Goal: Task Accomplishment & Management: Manage account settings

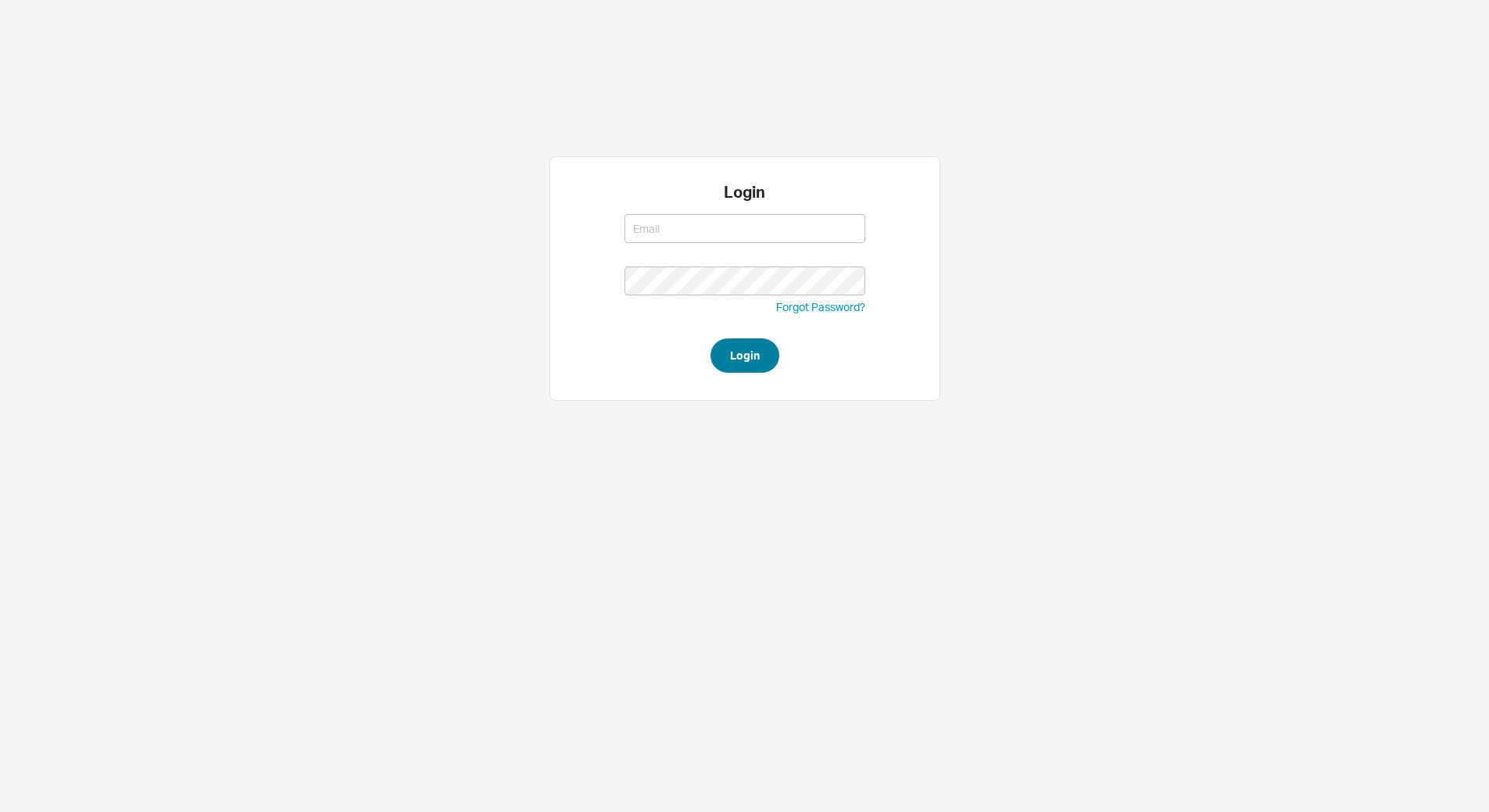
type input "[EMAIL_ADDRESS][DOMAIN_NAME]"
click at [741, 338] on button "Login" at bounding box center [745, 355] width 69 height 34
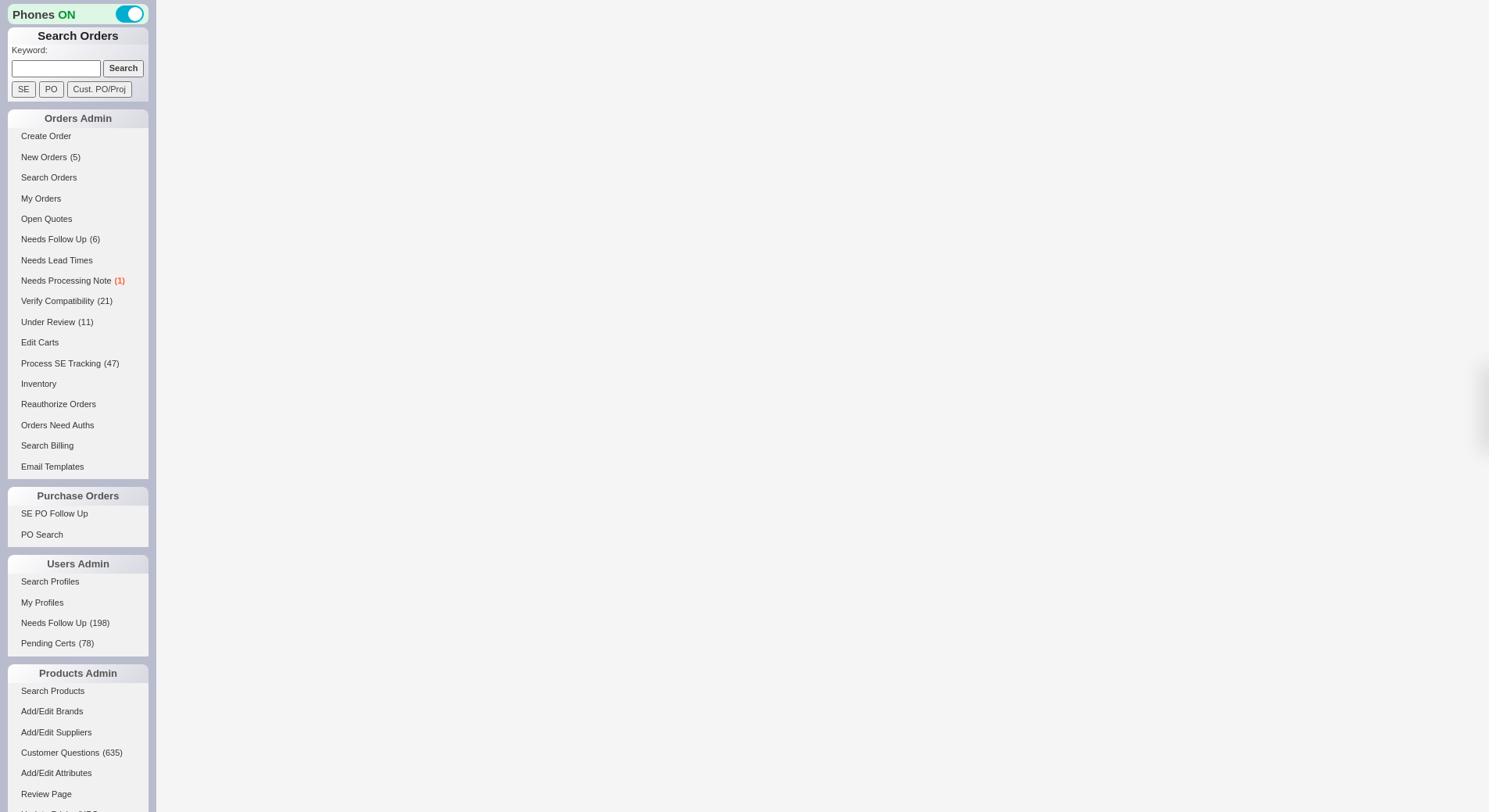
select select "*"
select select "3"
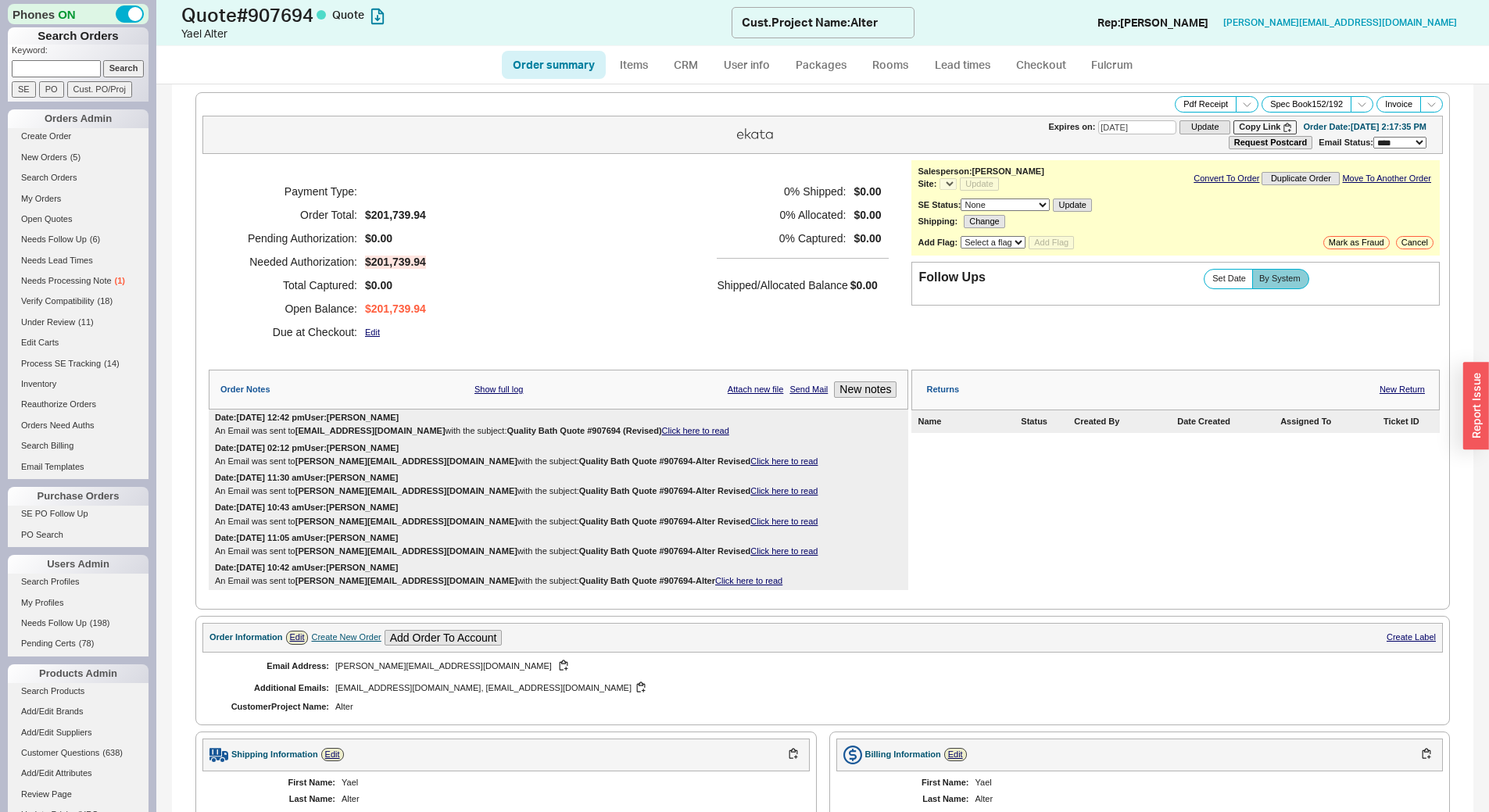
click at [62, 66] on input at bounding box center [56, 68] width 89 height 17
select select "*"
type input "934850"
click at [103, 60] on input "Search" at bounding box center [124, 68] width 42 height 17
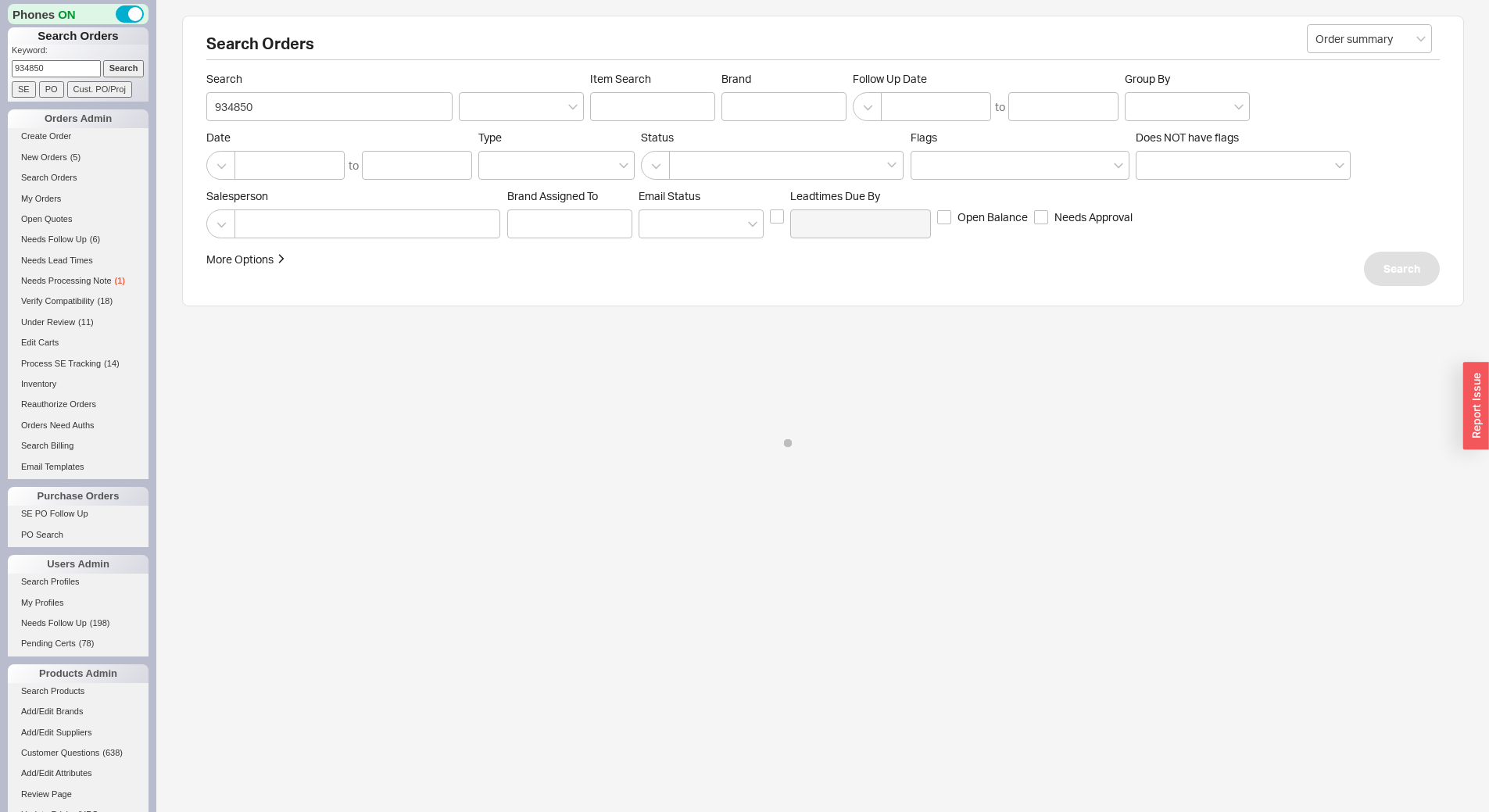
select select "*"
select select "LOW"
select select "3"
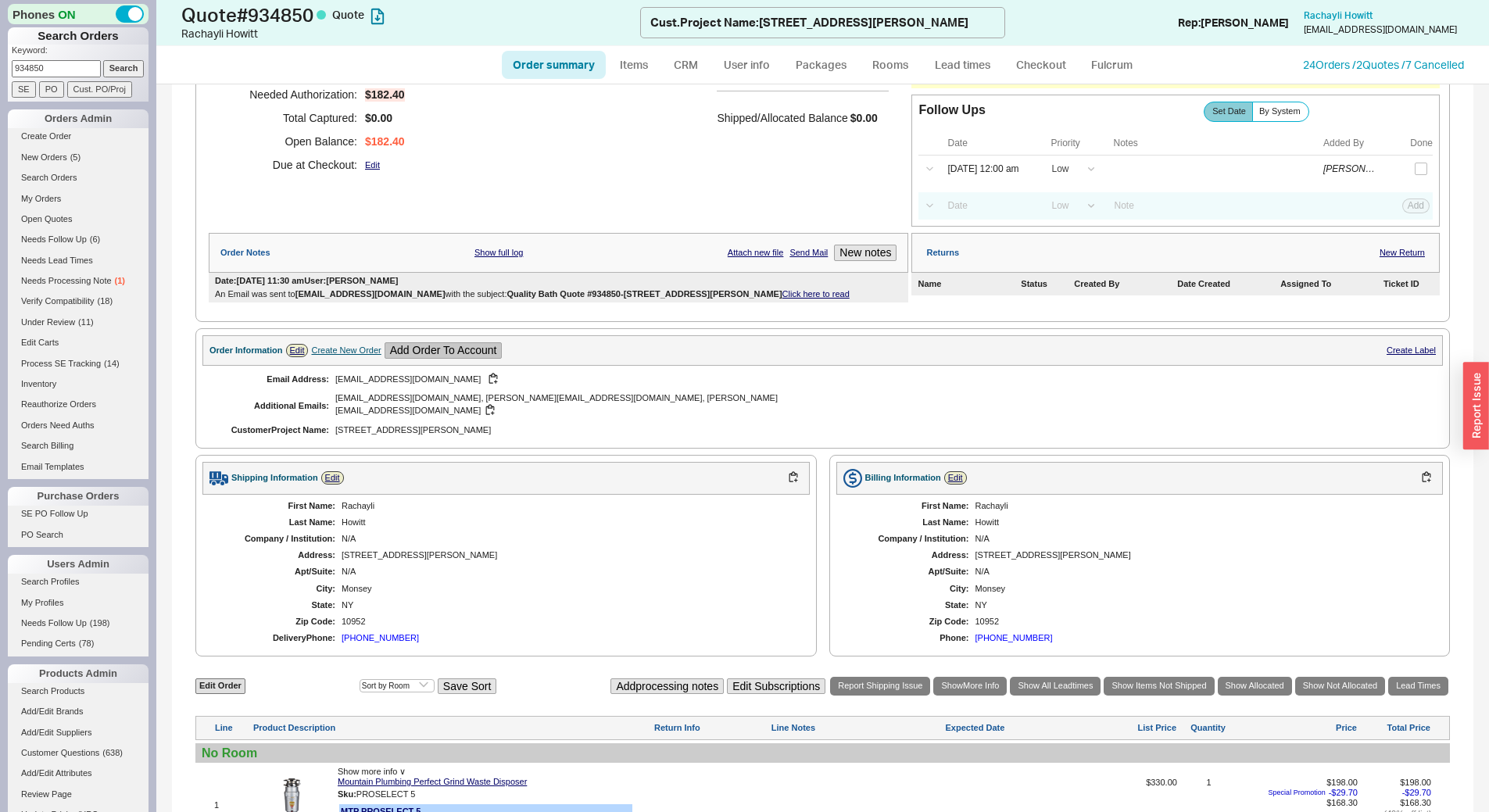
scroll to position [397, 0]
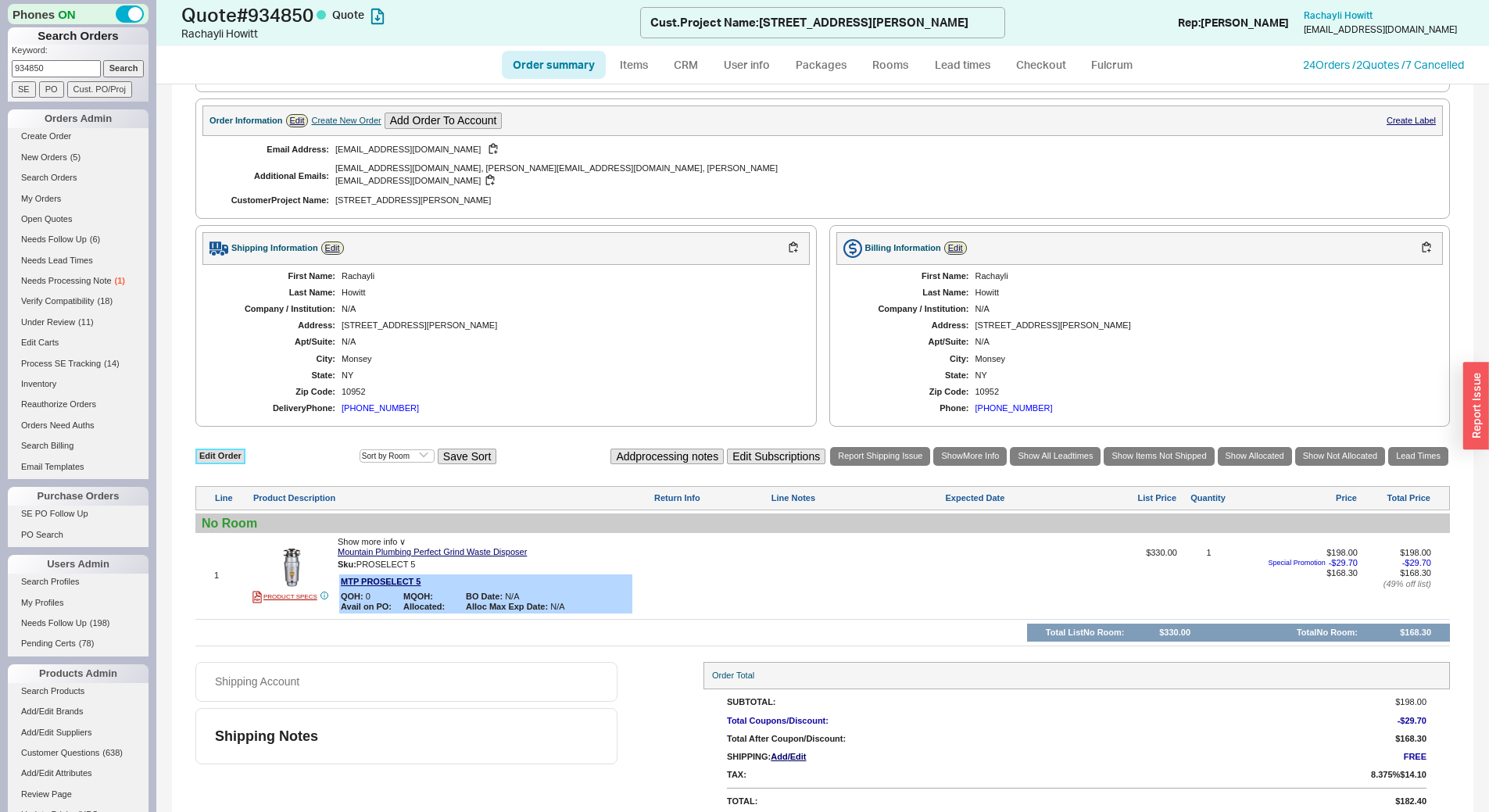
click at [205, 448] on link "Edit Order" at bounding box center [220, 455] width 50 height 15
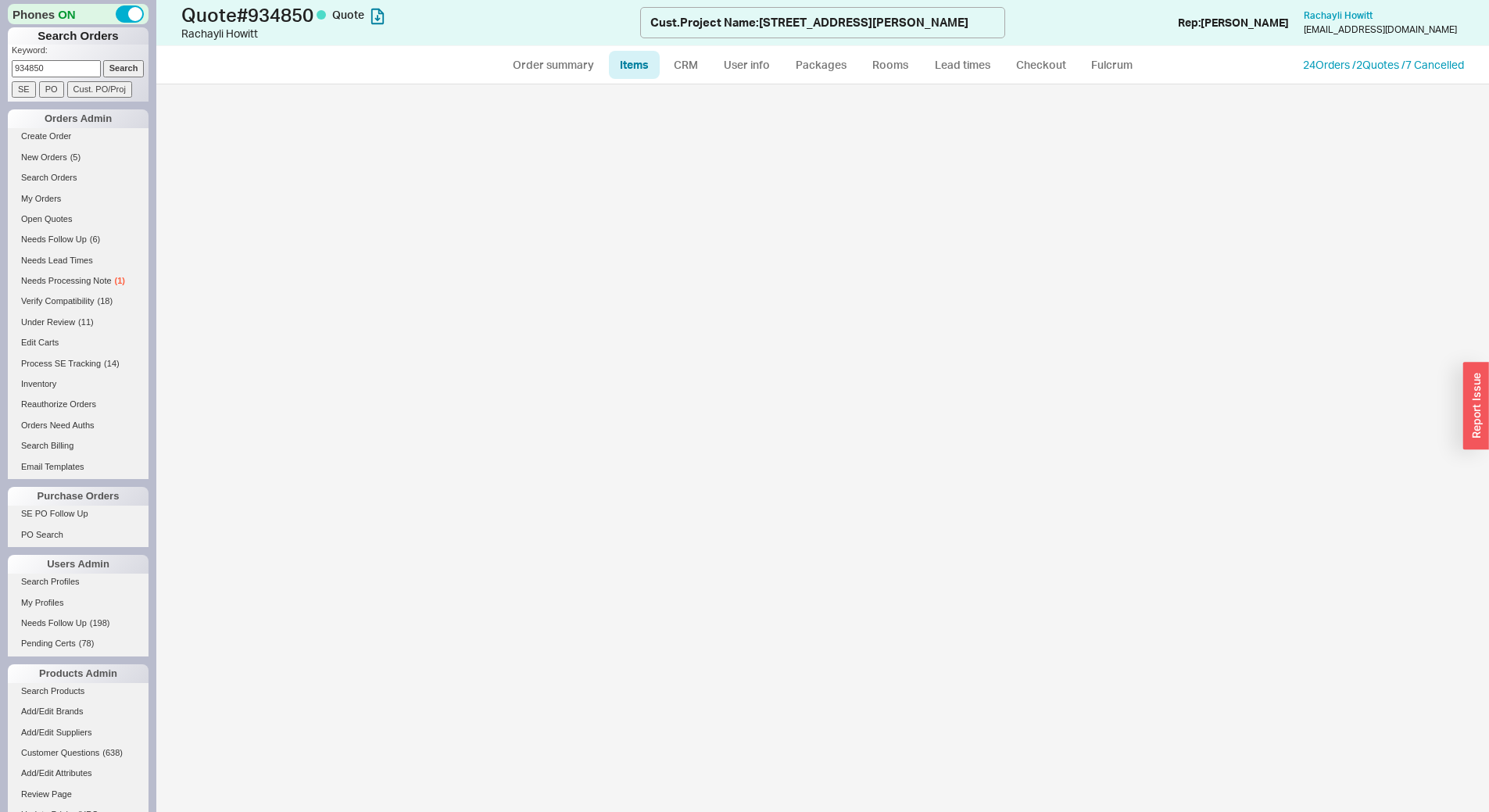
select select "3"
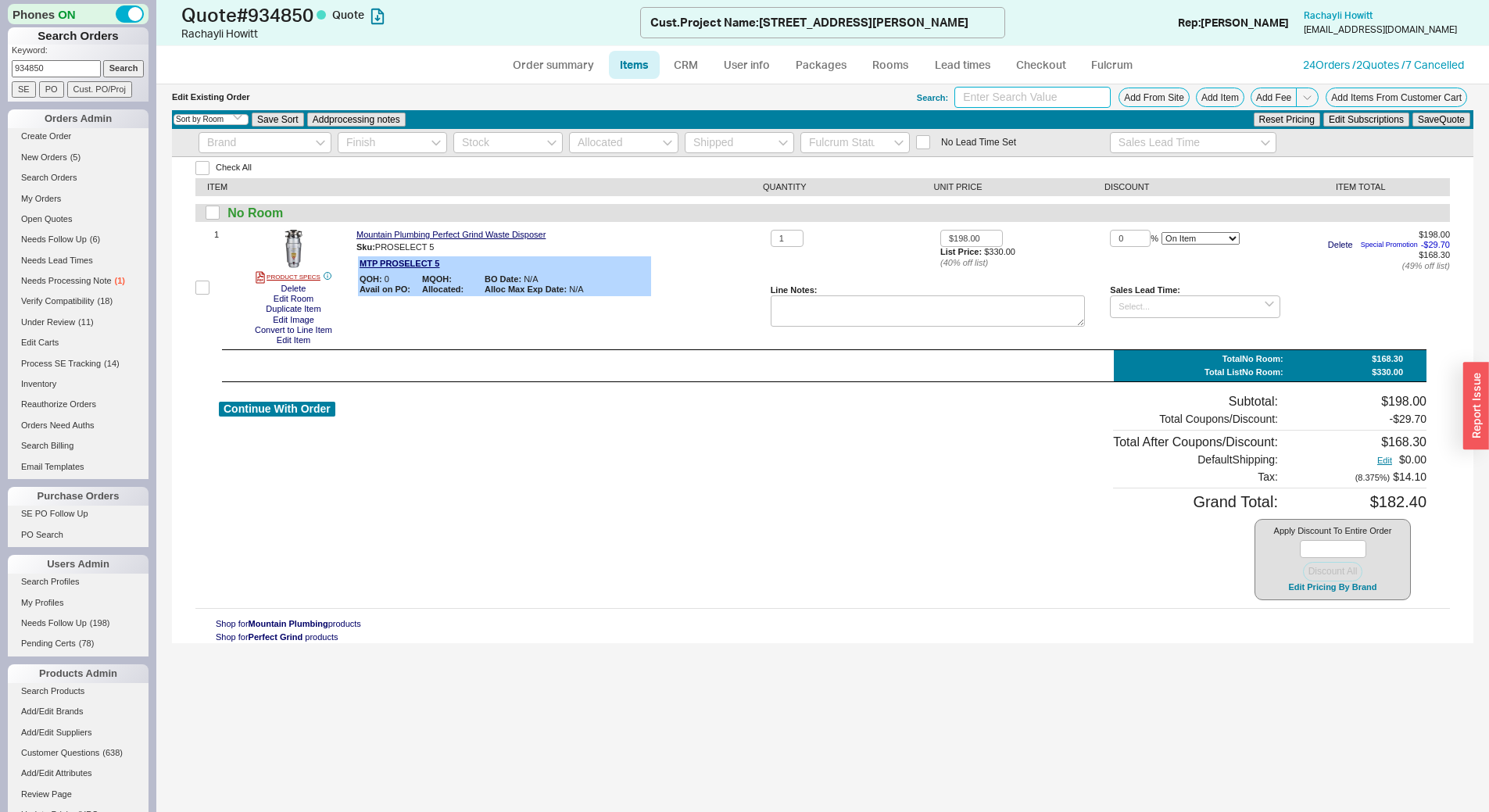
click at [1047, 106] on input at bounding box center [1032, 97] width 157 height 21
type input "mountain disposer"
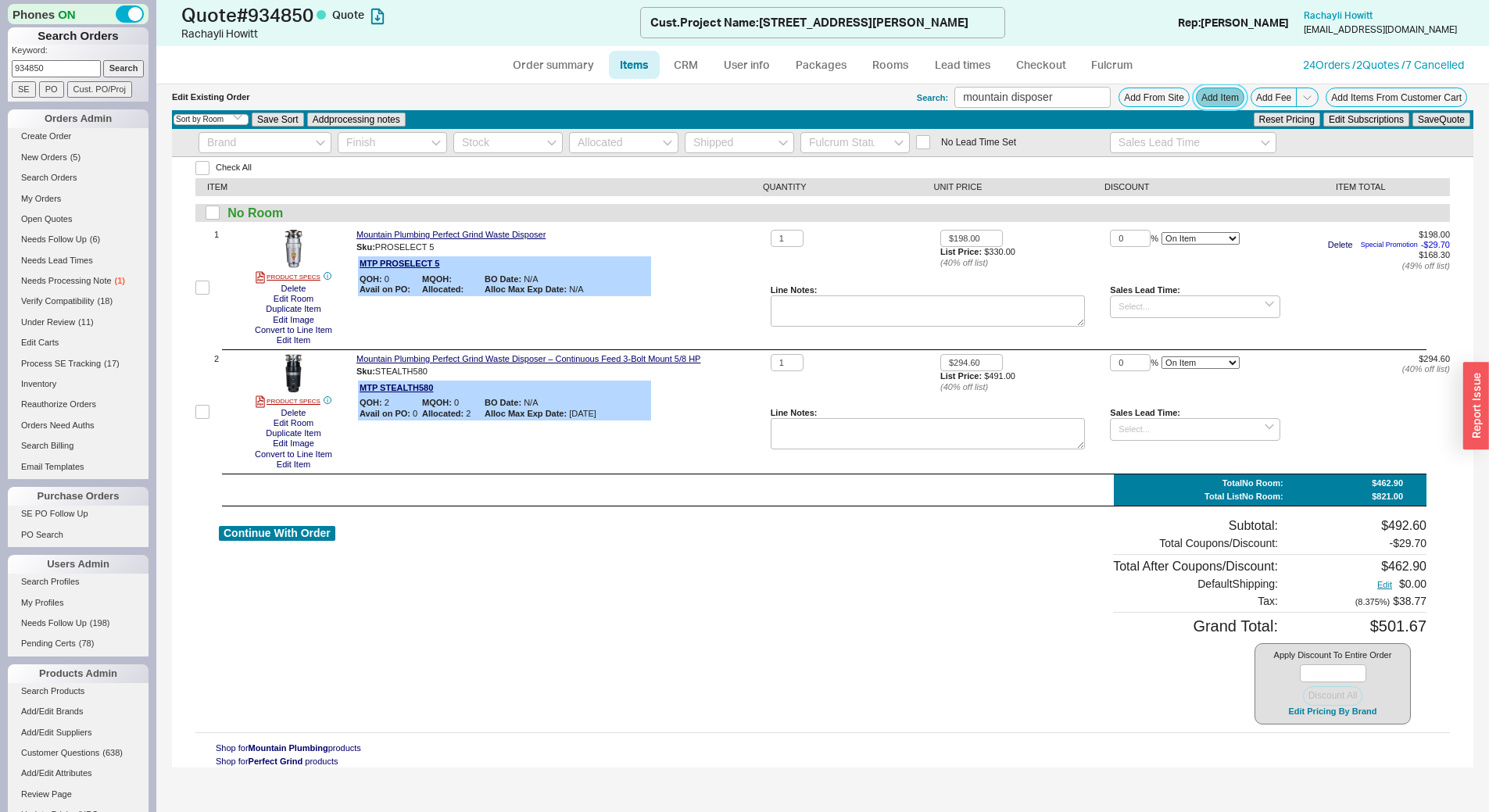
click at [1211, 88] on button "Add Item" at bounding box center [1221, 97] width 49 height 19
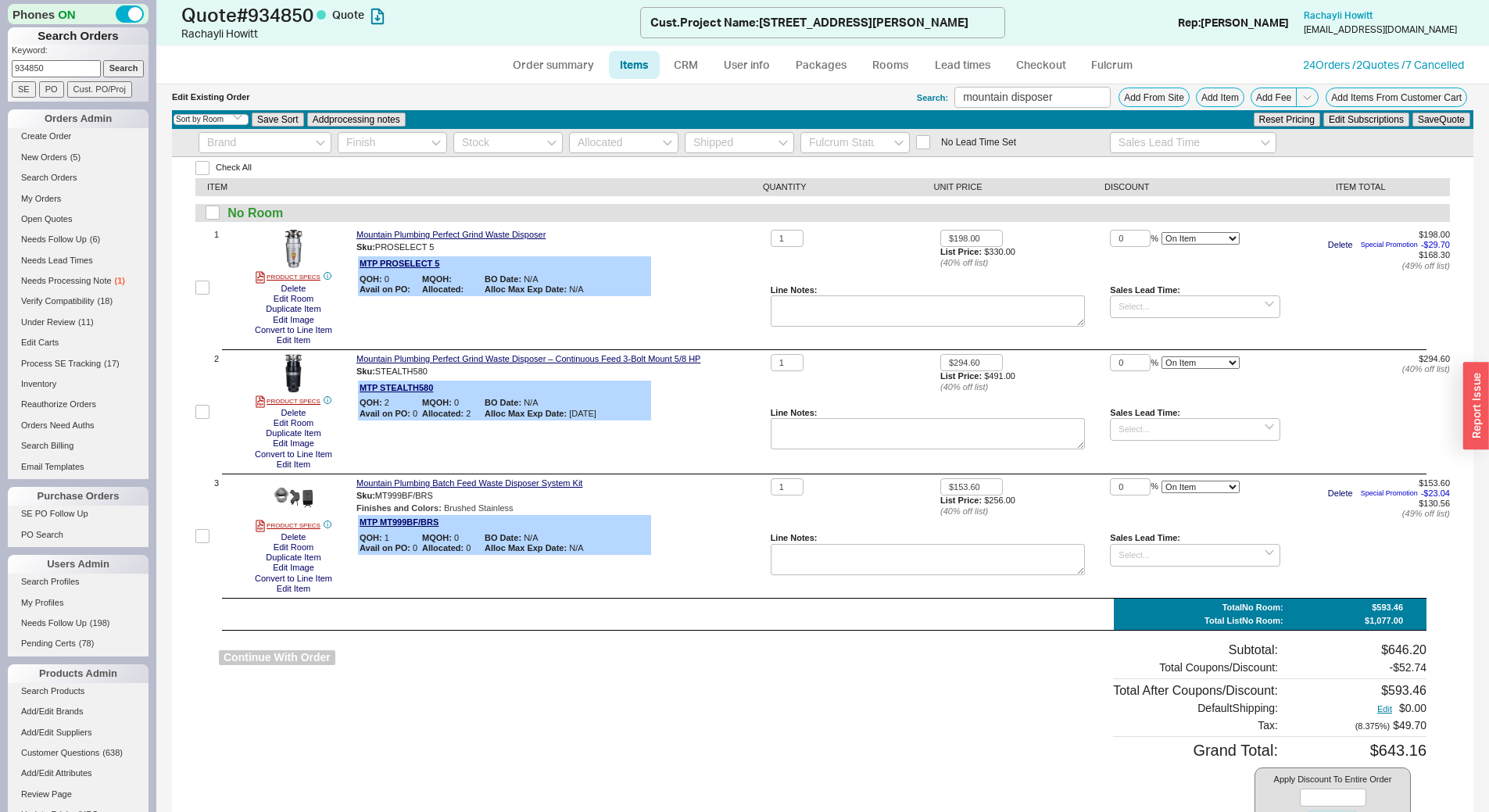
click at [278, 664] on div "Continue With Order" at bounding box center [277, 746] width 117 height 206
click at [278, 657] on button "Continue With Order" at bounding box center [277, 657] width 117 height 15
select select "*"
select select "LOW"
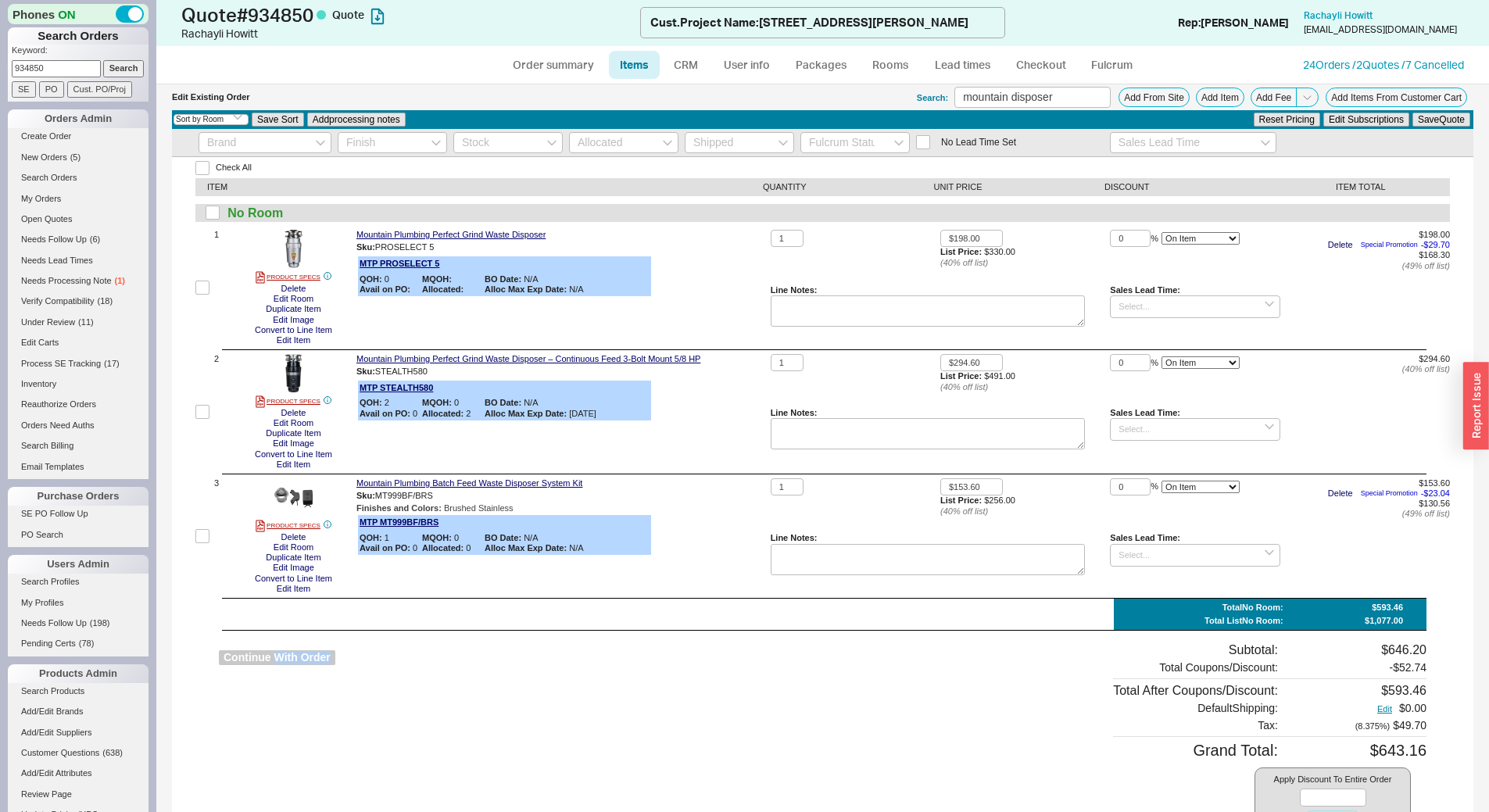
select select "LOW"
select select "3"
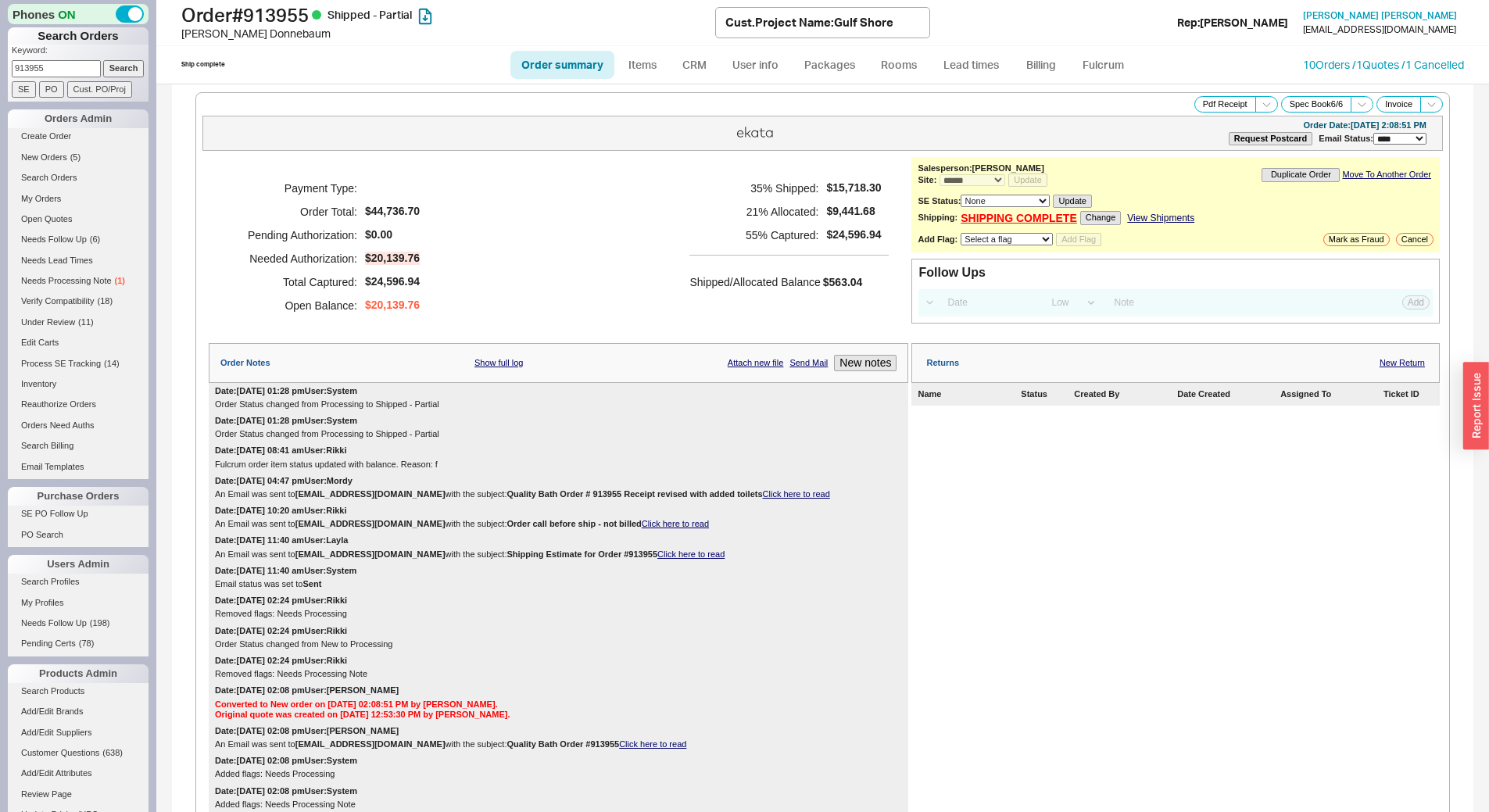
select select "*"
select select "LOW"
select select "3"
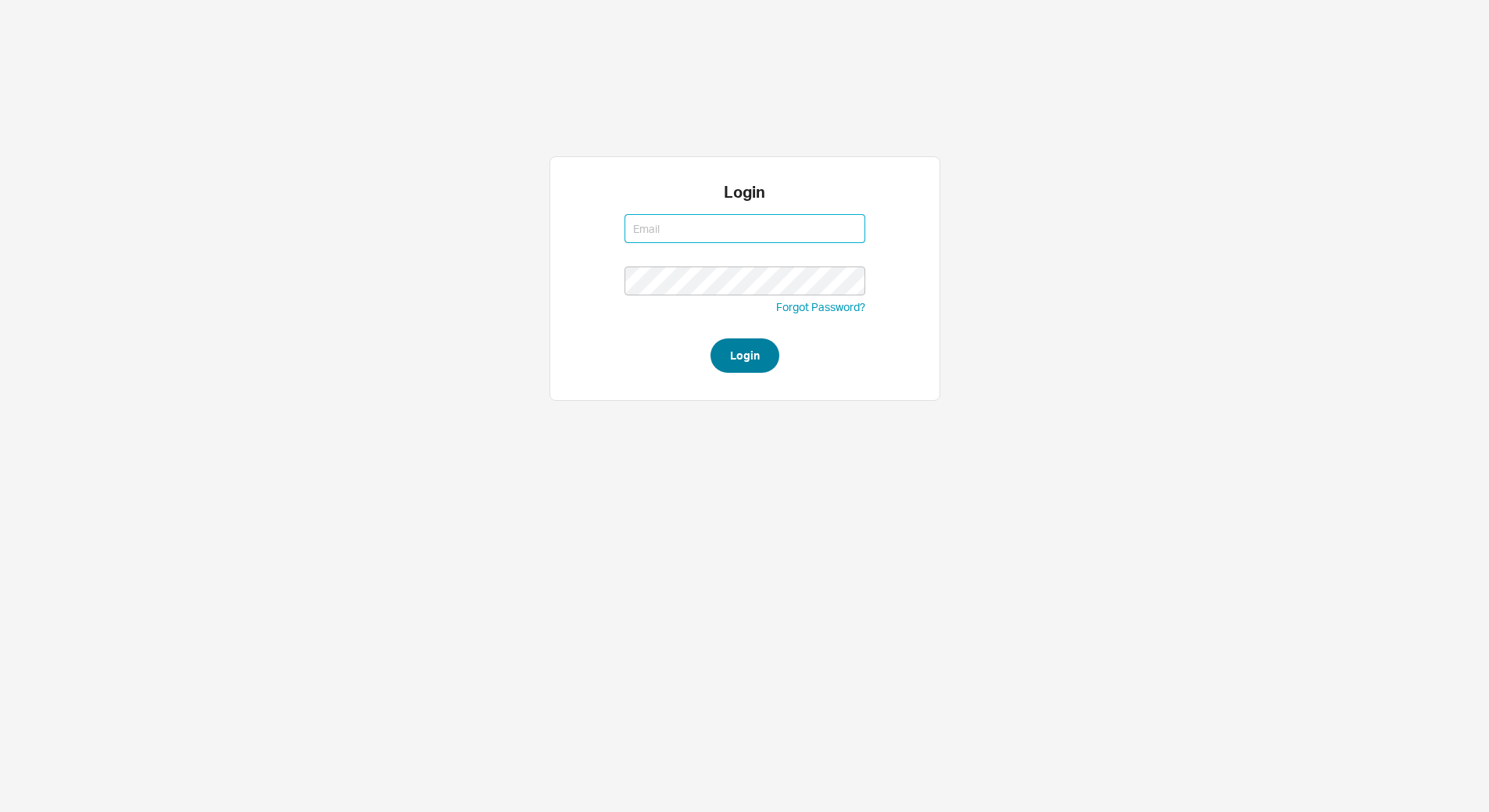
type input "[EMAIL_ADDRESS][DOMAIN_NAME]"
click at [748, 361] on button "Login" at bounding box center [745, 355] width 69 height 34
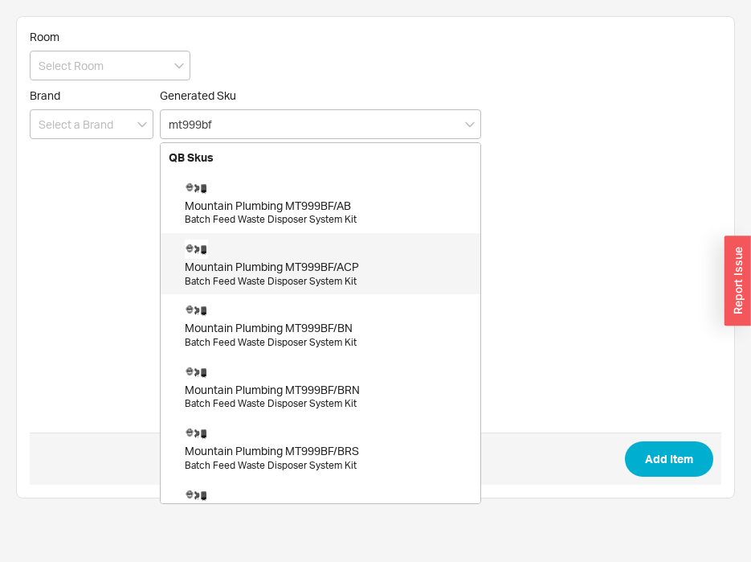
click at [354, 278] on div "Batch Feed Waste Disposer System Kit" at bounding box center [329, 282] width 288 height 14
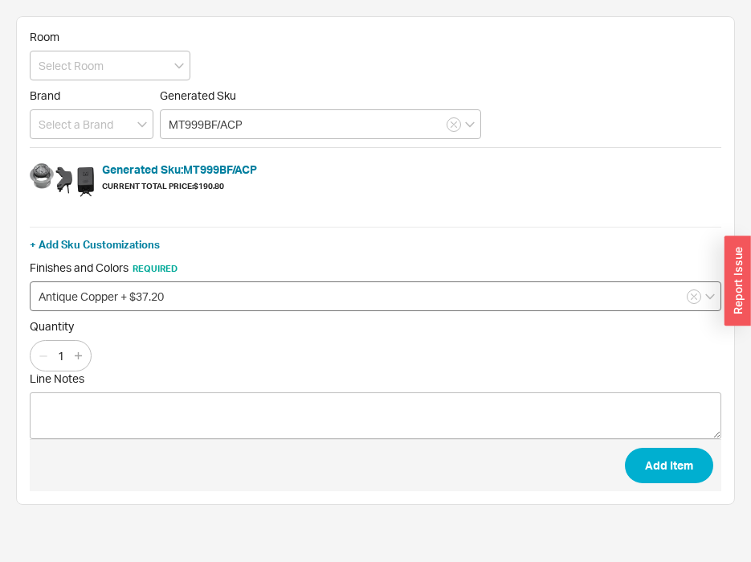
type input "MT999BF/ACP"
click at [206, 297] on input "Antique Copper + $37.20" at bounding box center [376, 296] width 692 height 30
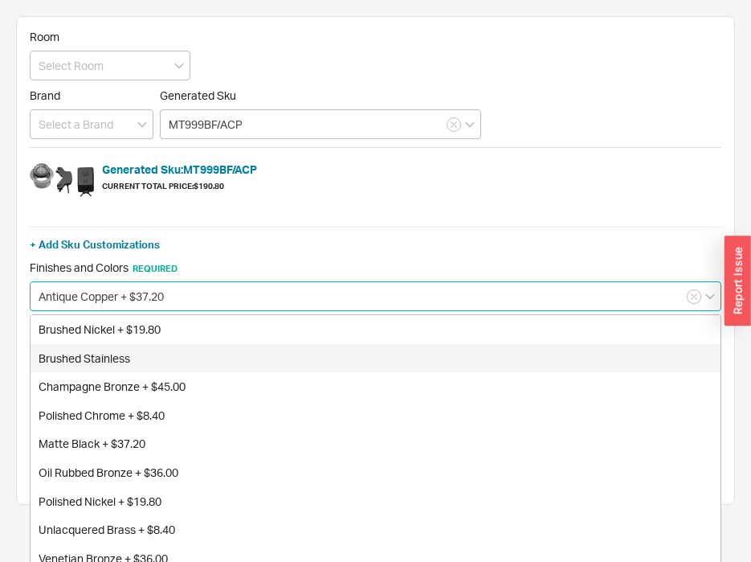
click at [168, 353] on div "Brushed Stainless" at bounding box center [376, 358] width 690 height 29
type input "Brushed Stainless"
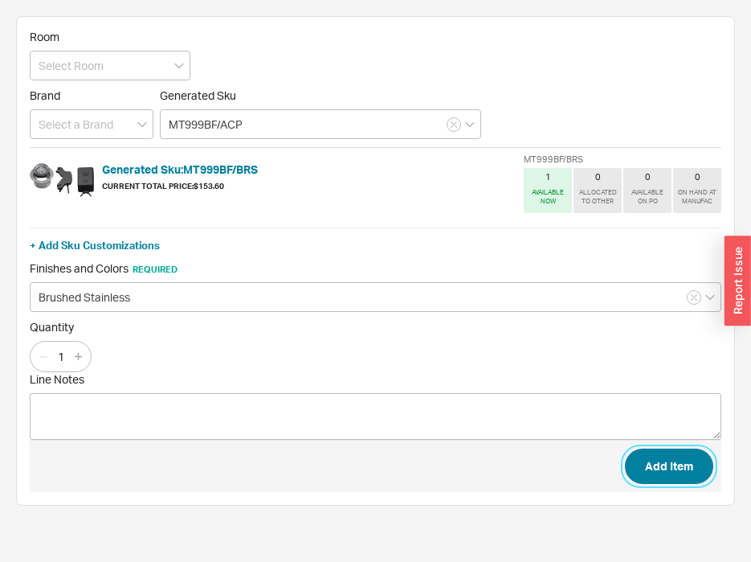
click at [650, 465] on button "Add Item" at bounding box center [669, 465] width 88 height 35
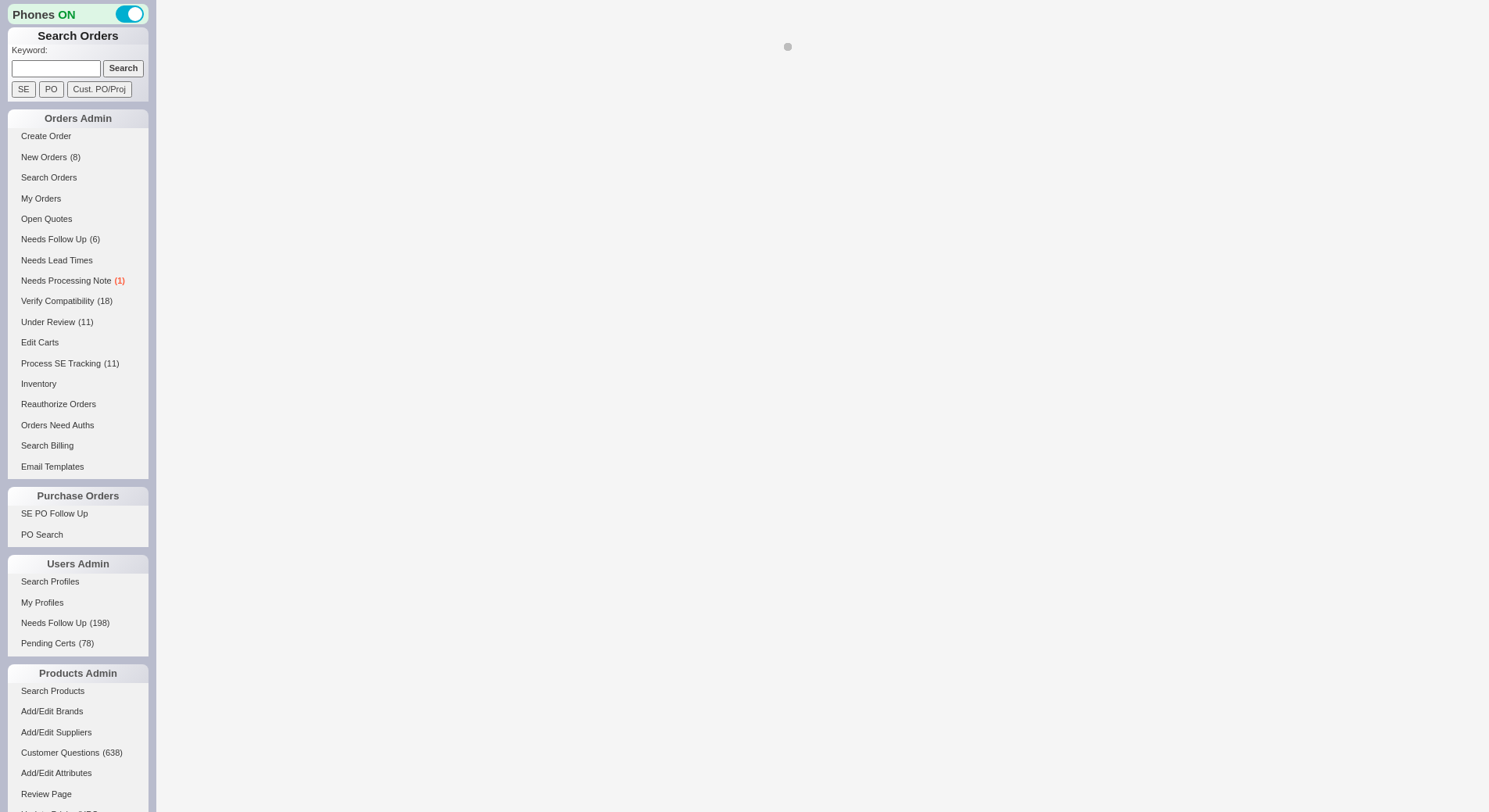
select select "*"
select select "3"
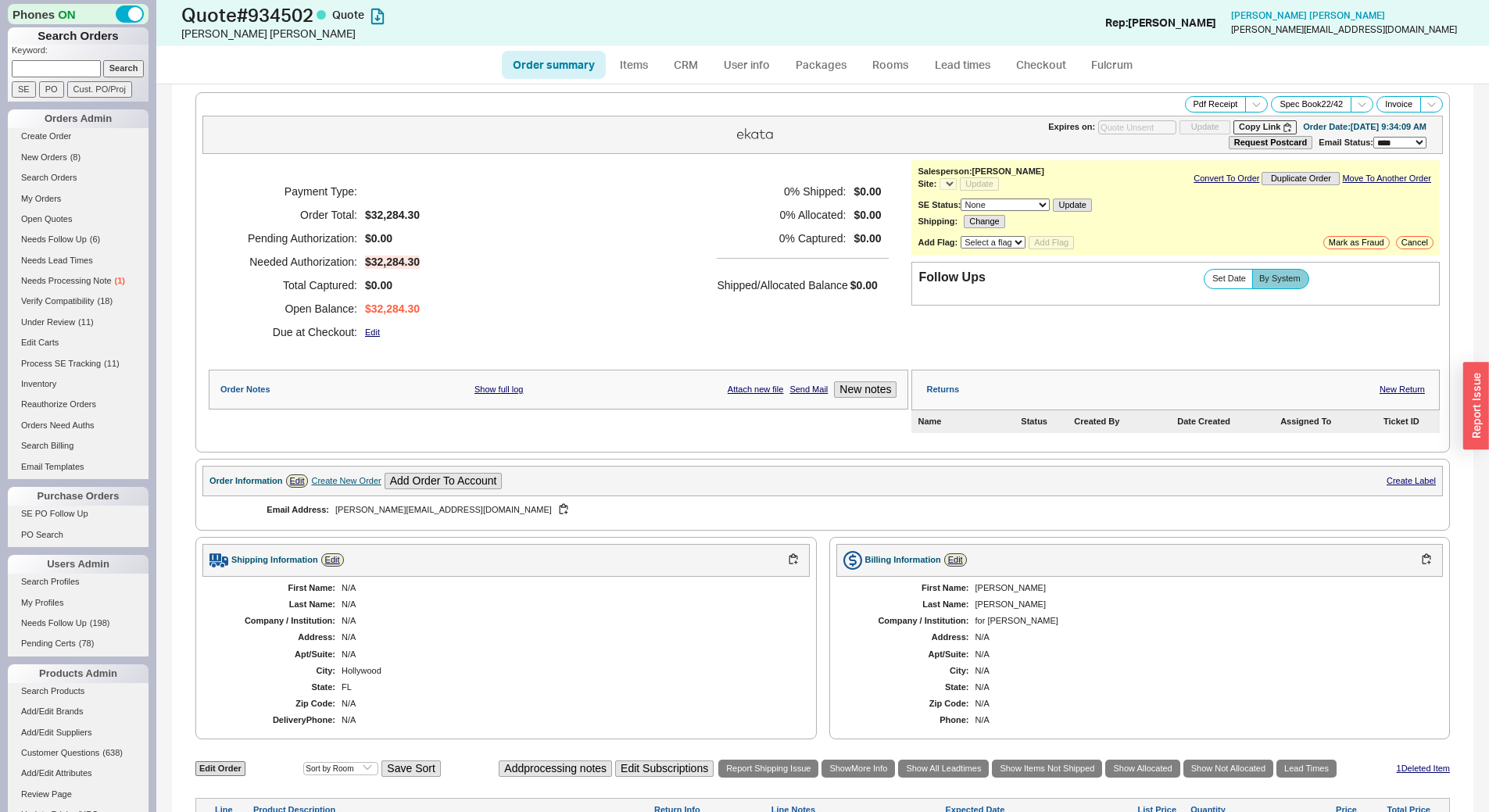
select select "*"
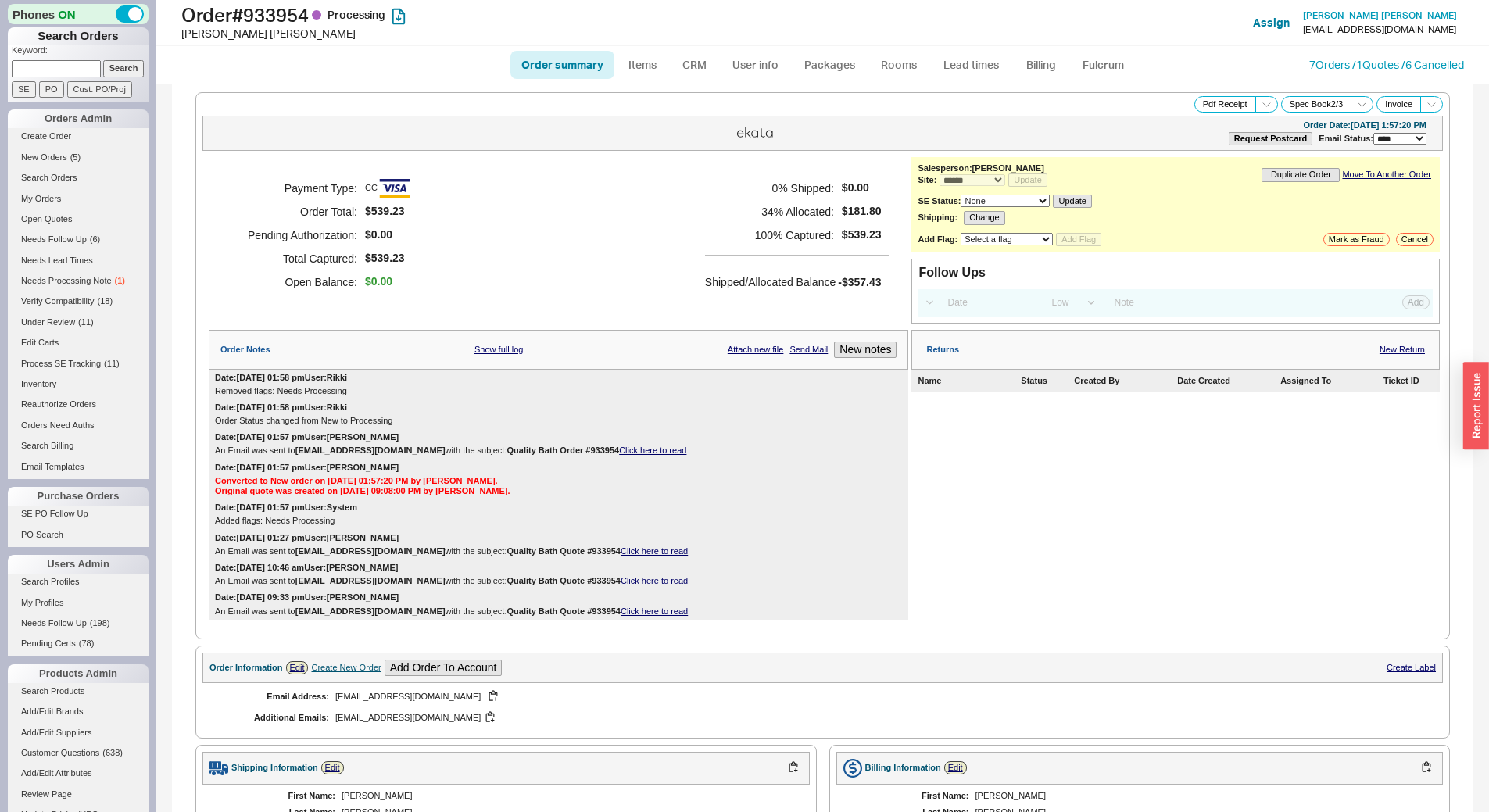
select select "*"
select select "LOW"
select select "3"
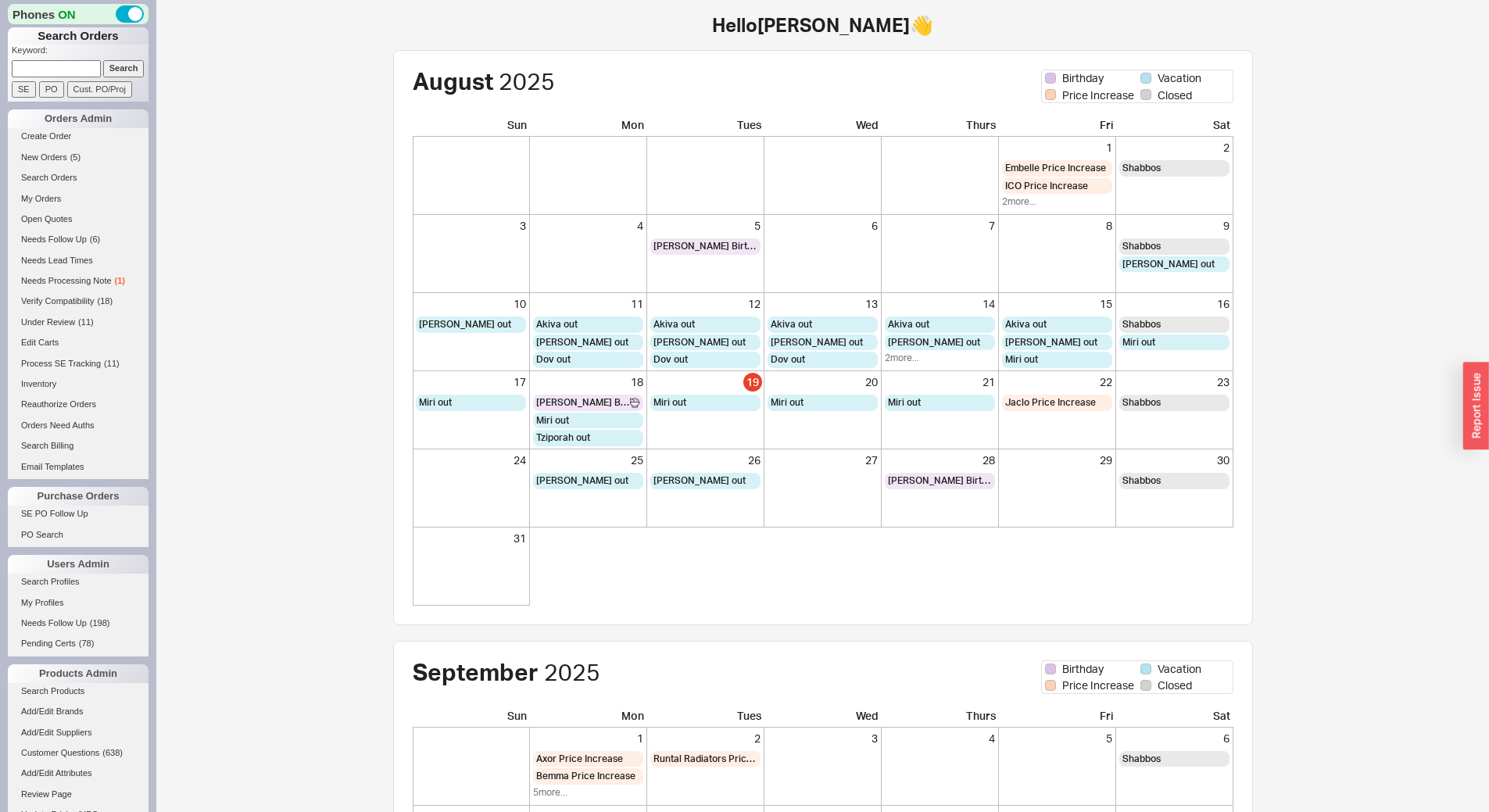
click at [68, 70] on input at bounding box center [56, 68] width 89 height 17
type input "f"
type input "gottsfam"
click at [103, 60] on input "Search" at bounding box center [124, 68] width 42 height 17
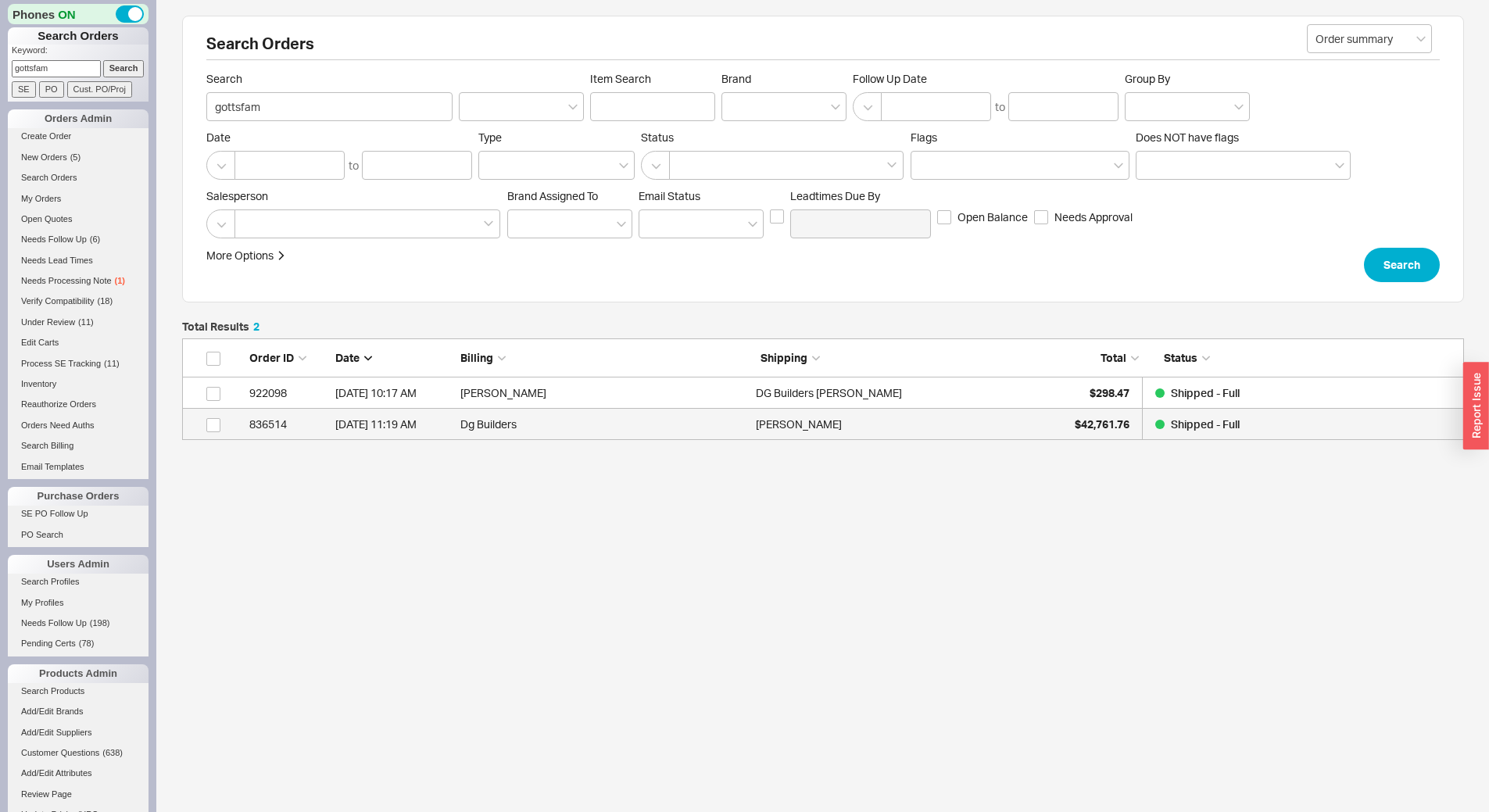
scroll to position [89, 1270]
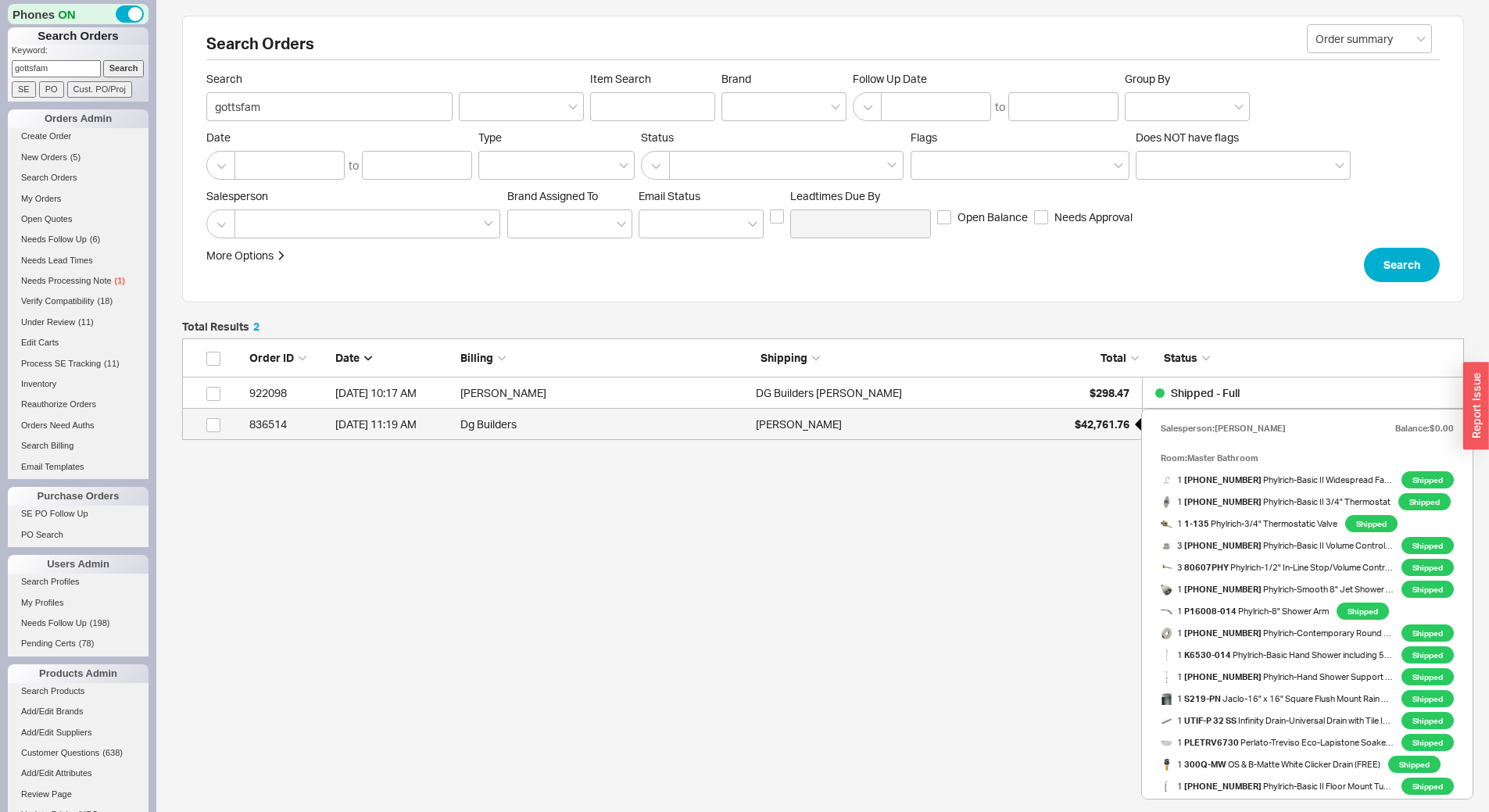
click at [1075, 420] on span "$42,761.76" at bounding box center [1102, 424] width 54 height 14
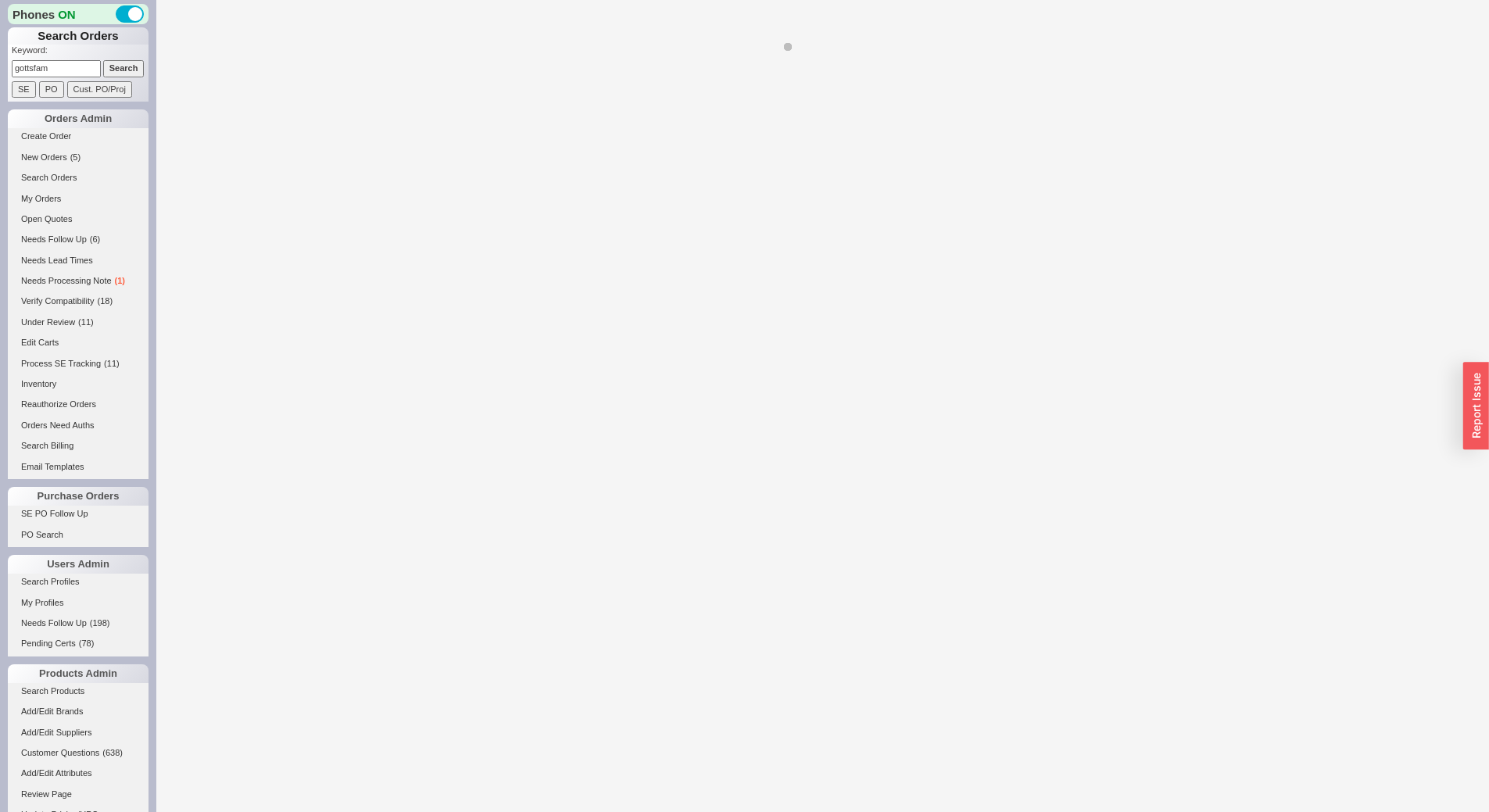
select select "**"
select select "LOW"
select select "3"
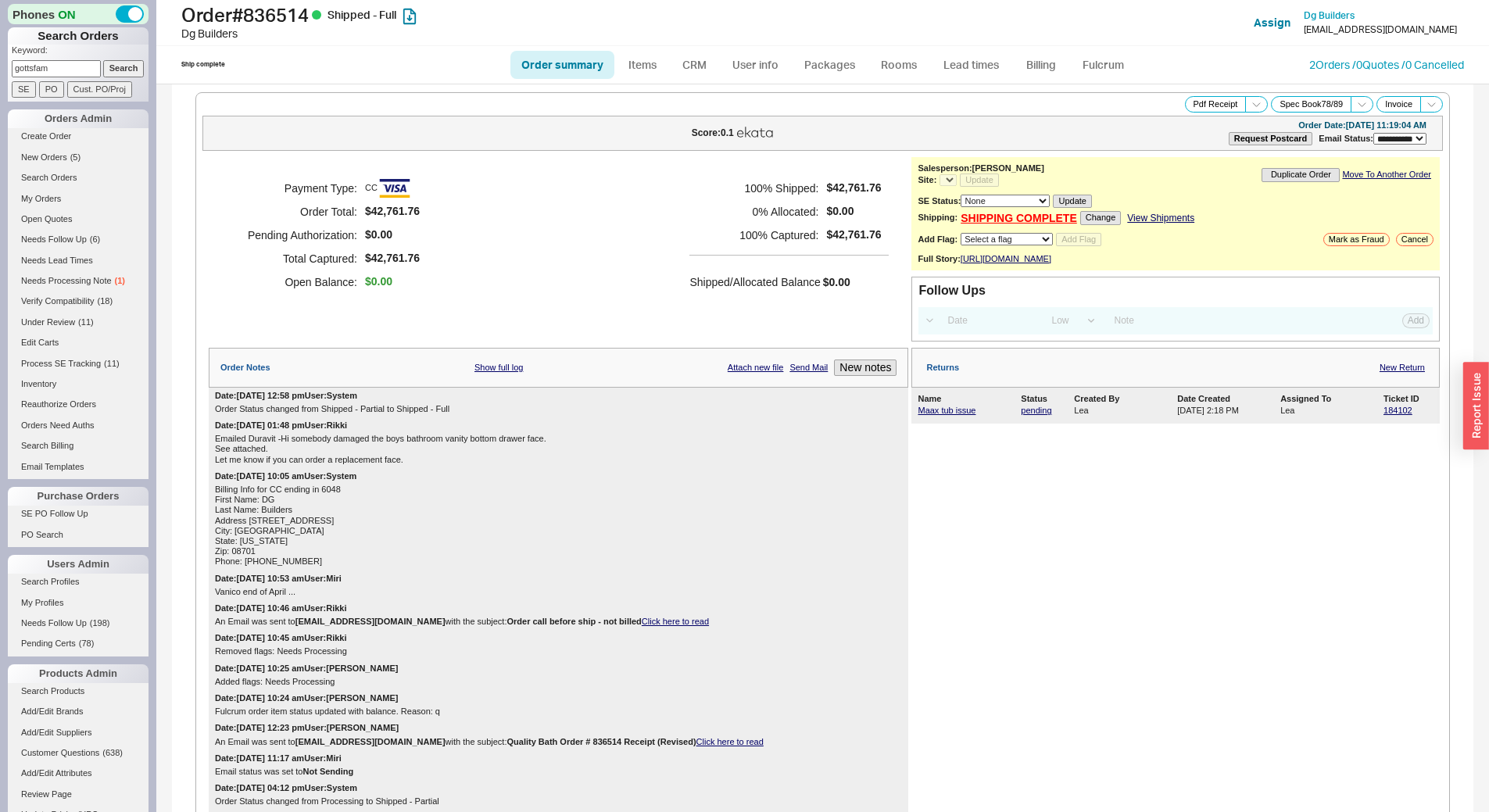
select select "*"
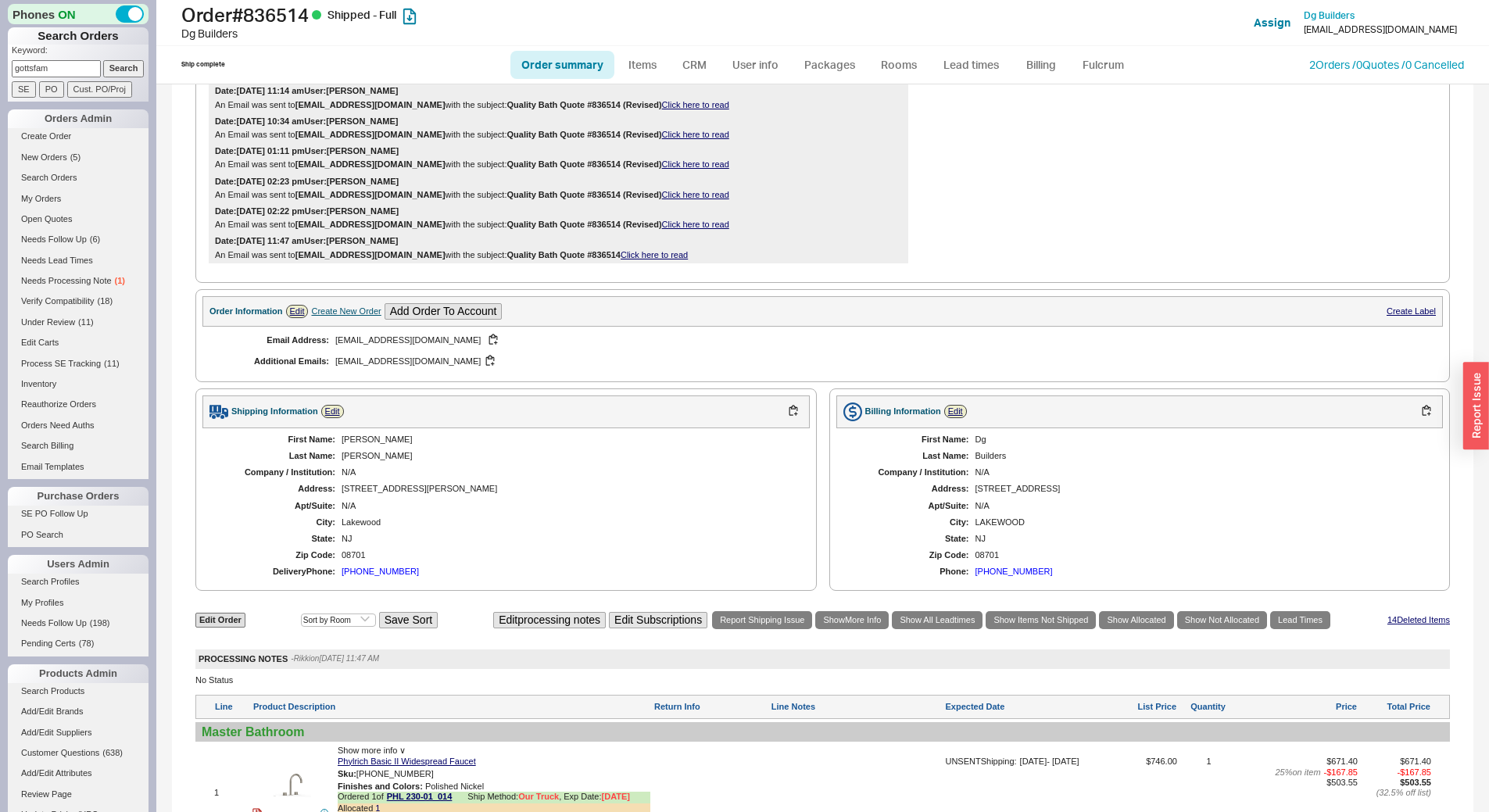
scroll to position [1094, 0]
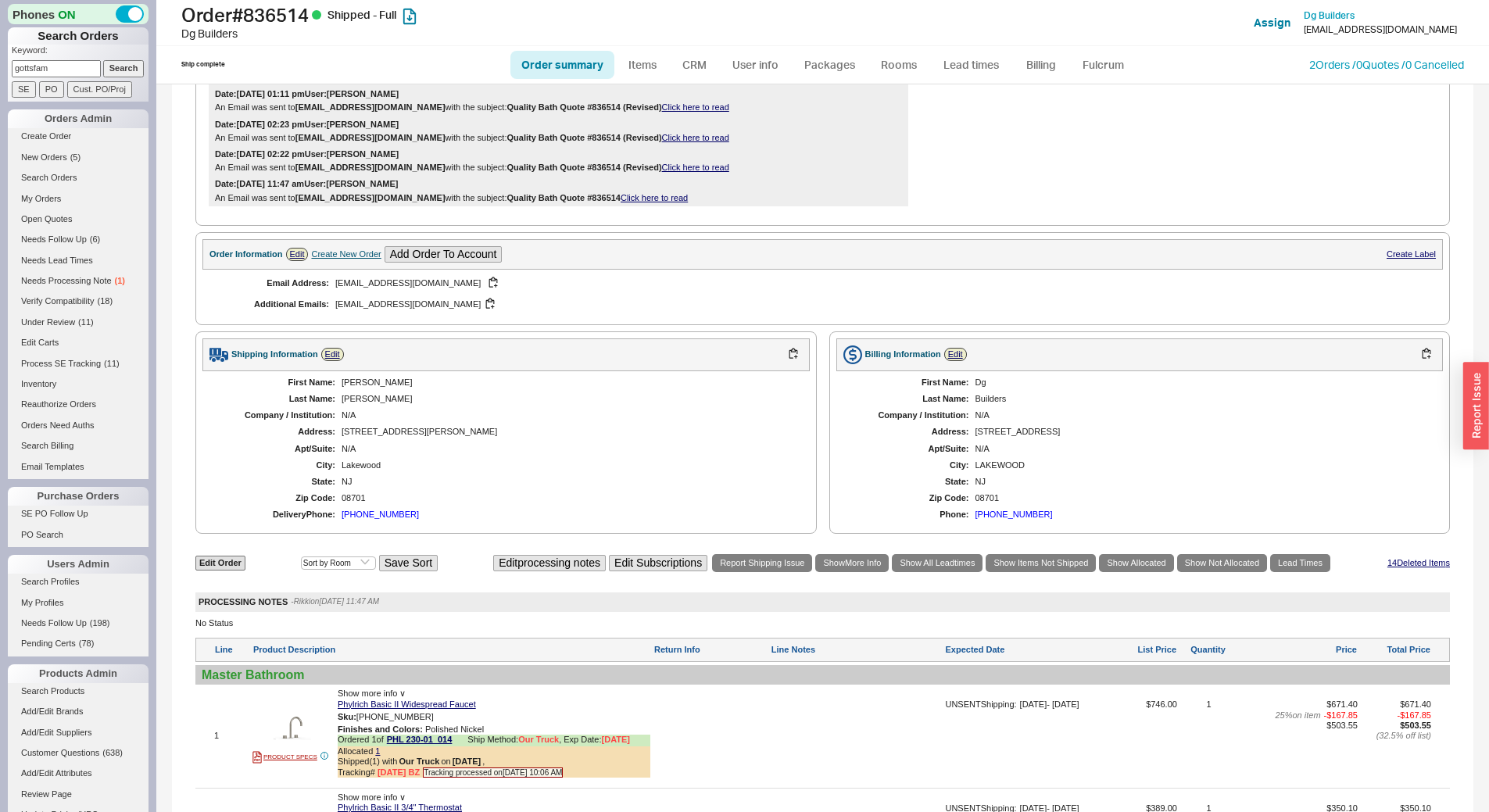
click at [350, 260] on div "Create New Order" at bounding box center [346, 254] width 70 height 10
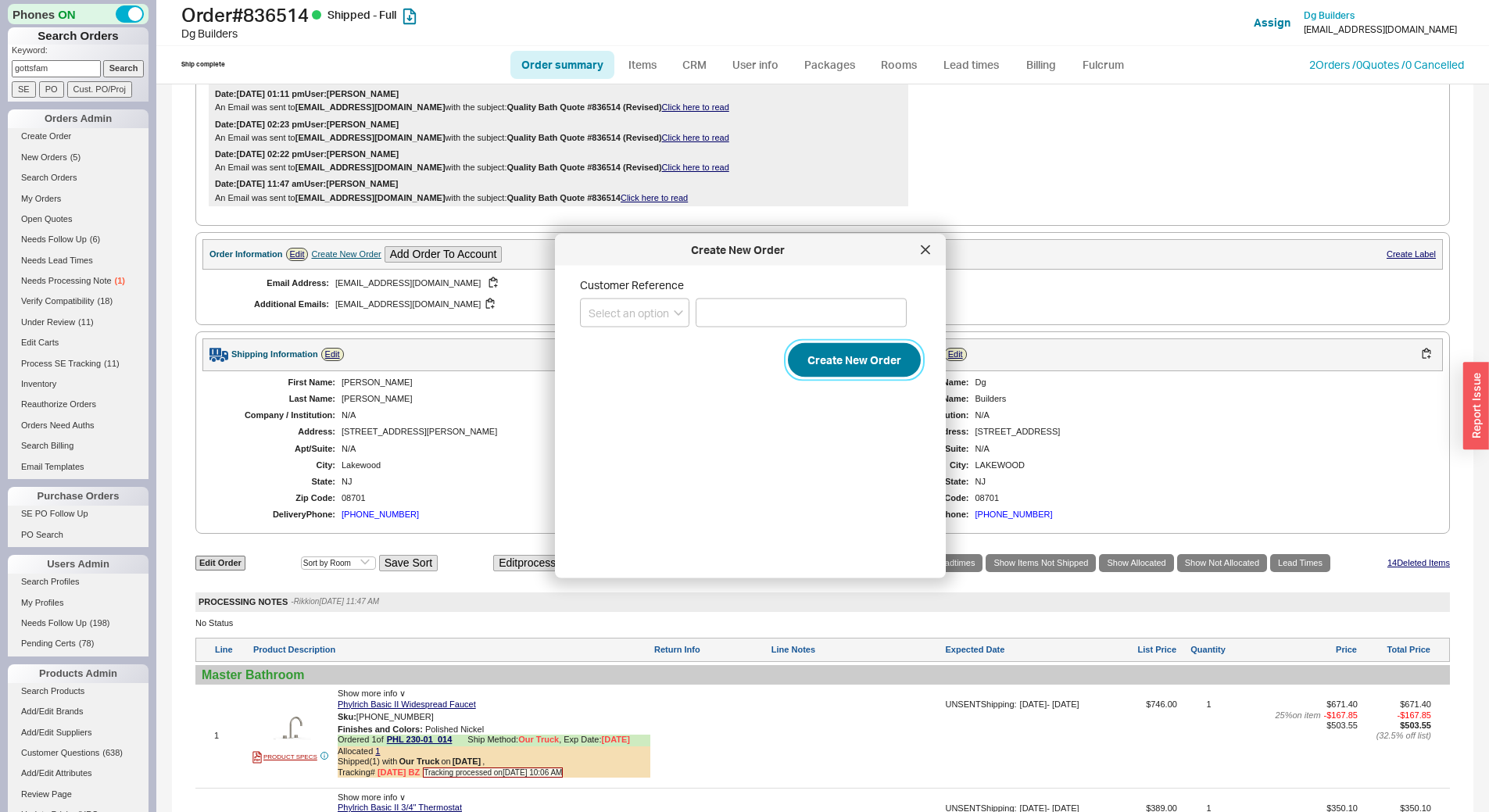
click at [859, 359] on button "Create New Order" at bounding box center [854, 360] width 133 height 34
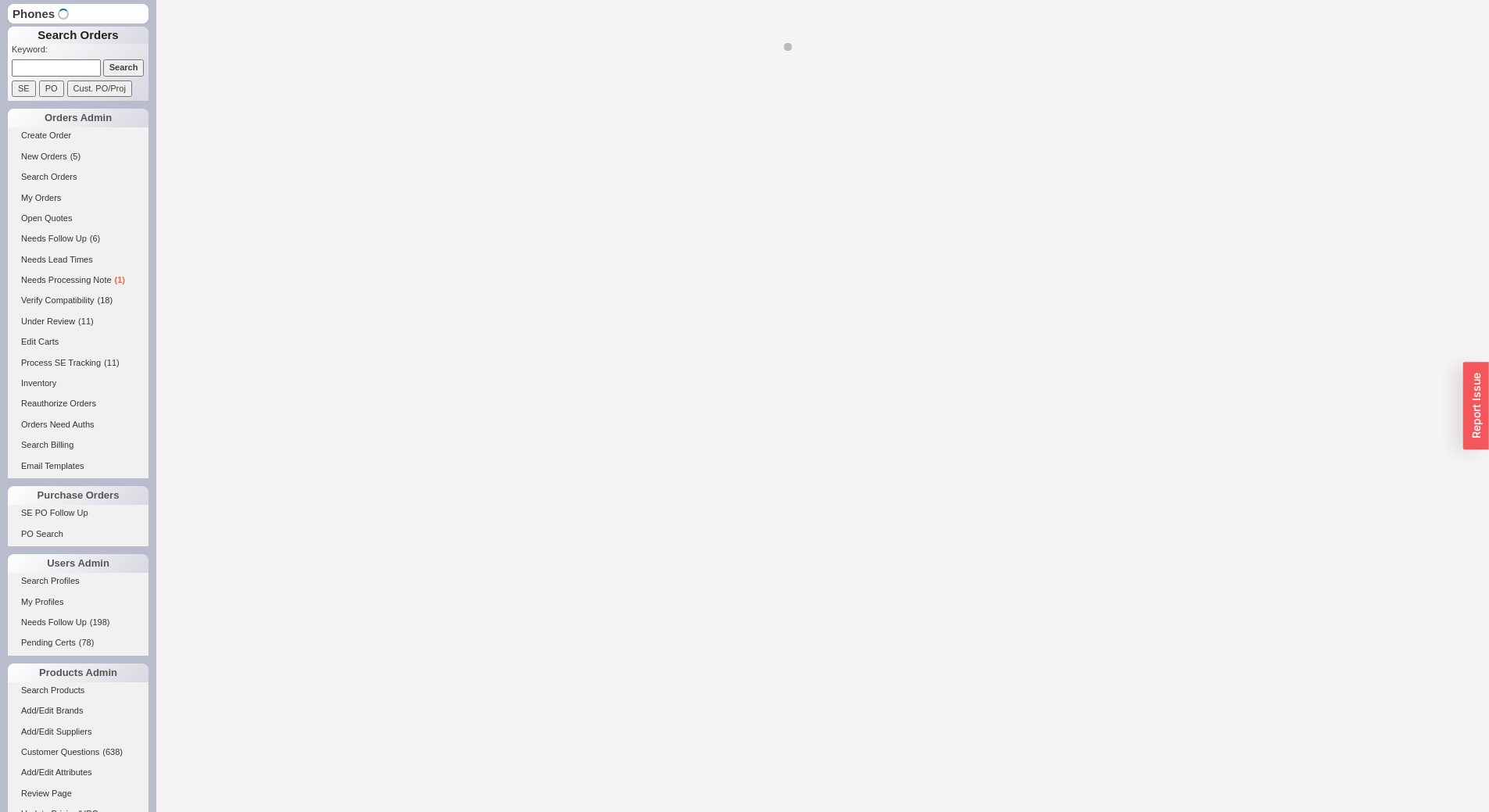
select select "*"
select select "LOW"
select select "3"
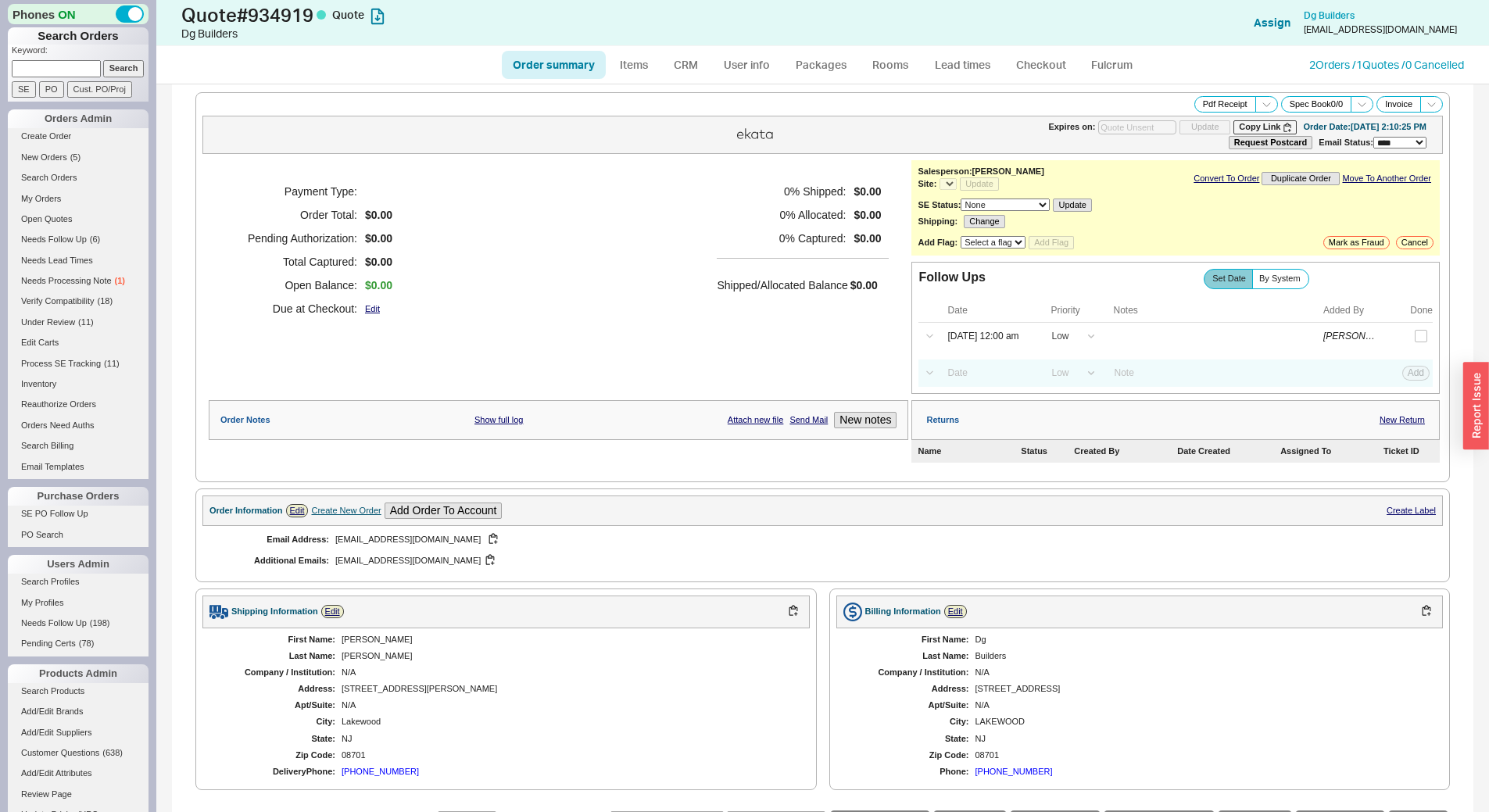
select select "*"
click at [294, 506] on link "Edit" at bounding box center [297, 511] width 22 height 14
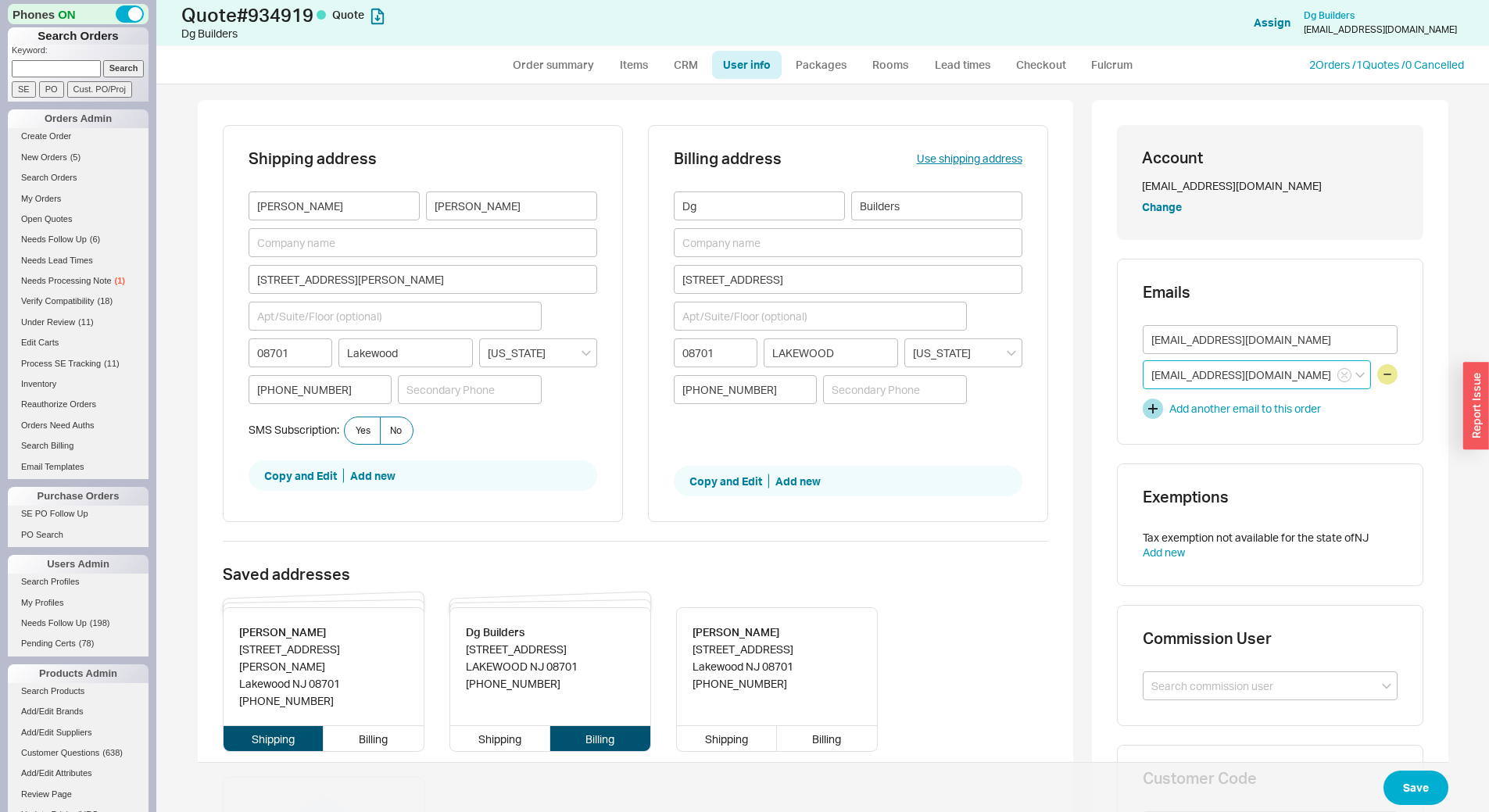
drag, startPoint x: 1270, startPoint y: 379, endPoint x: 1090, endPoint y: 380, distance: 180.0
click at [1092, 380] on div "Account gottsfamily@gmail.com Change Emails gottsfamily@gmail.com info@dgbuilde…" at bounding box center [1270, 505] width 356 height 810
type input "esther@emuscheldesign.com"
click at [1185, 408] on icon "create option esther@emuscheldesign.com" at bounding box center [1240, 414] width 178 height 29
click at [1394, 791] on button "Save" at bounding box center [1416, 787] width 65 height 34
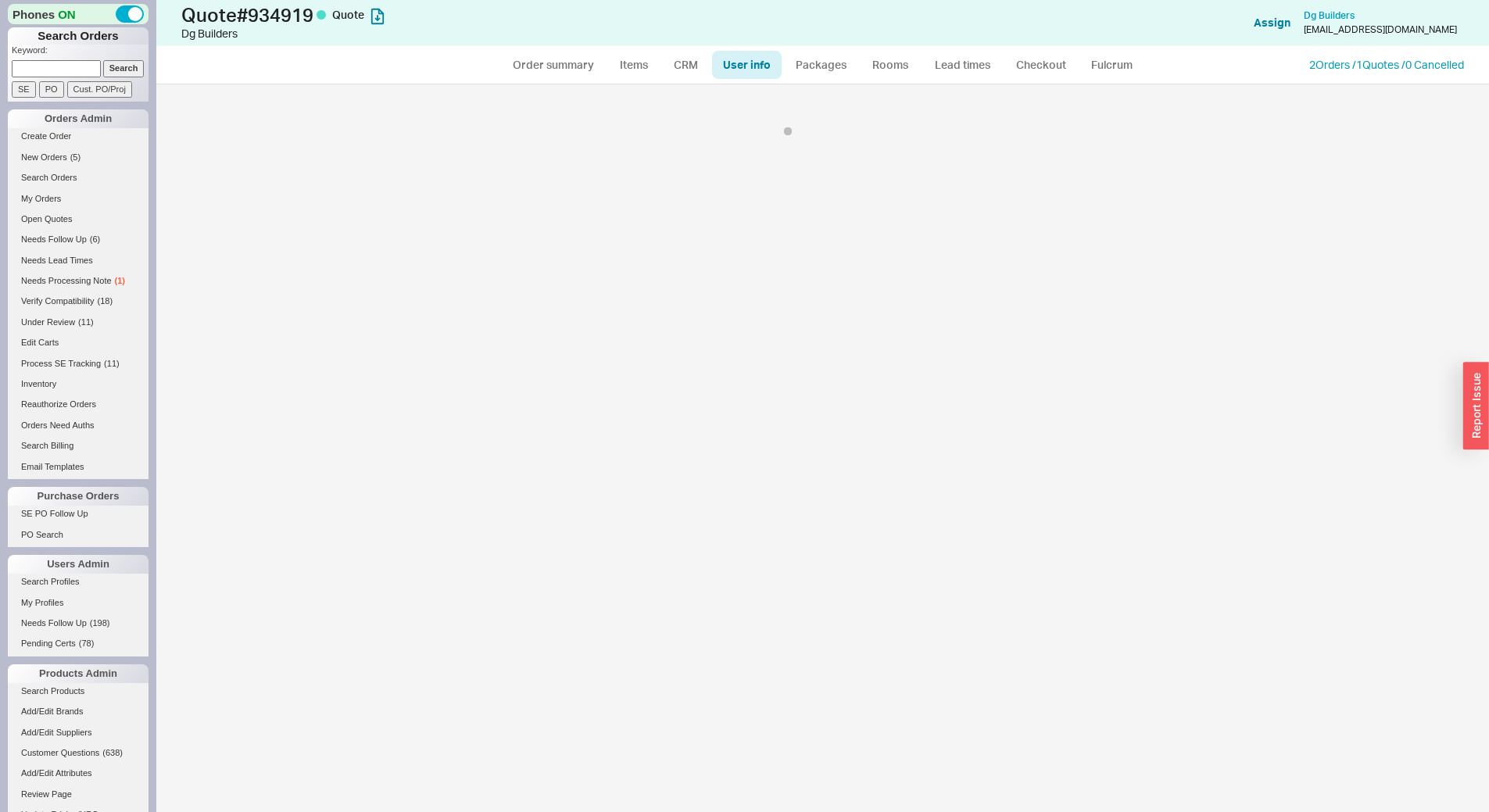
select select "*"
select select "LOW"
select select "3"
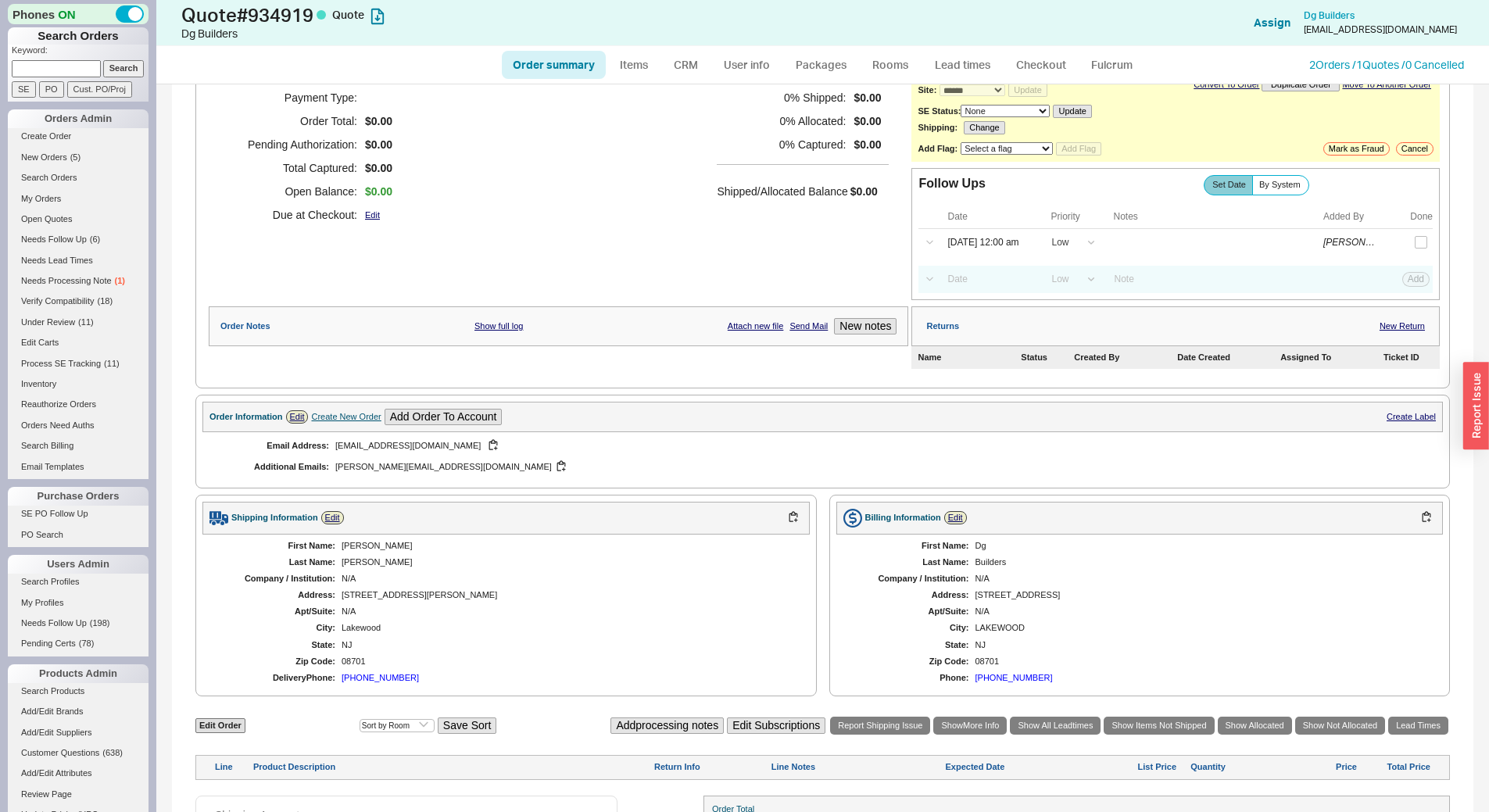
scroll to position [201, 0]
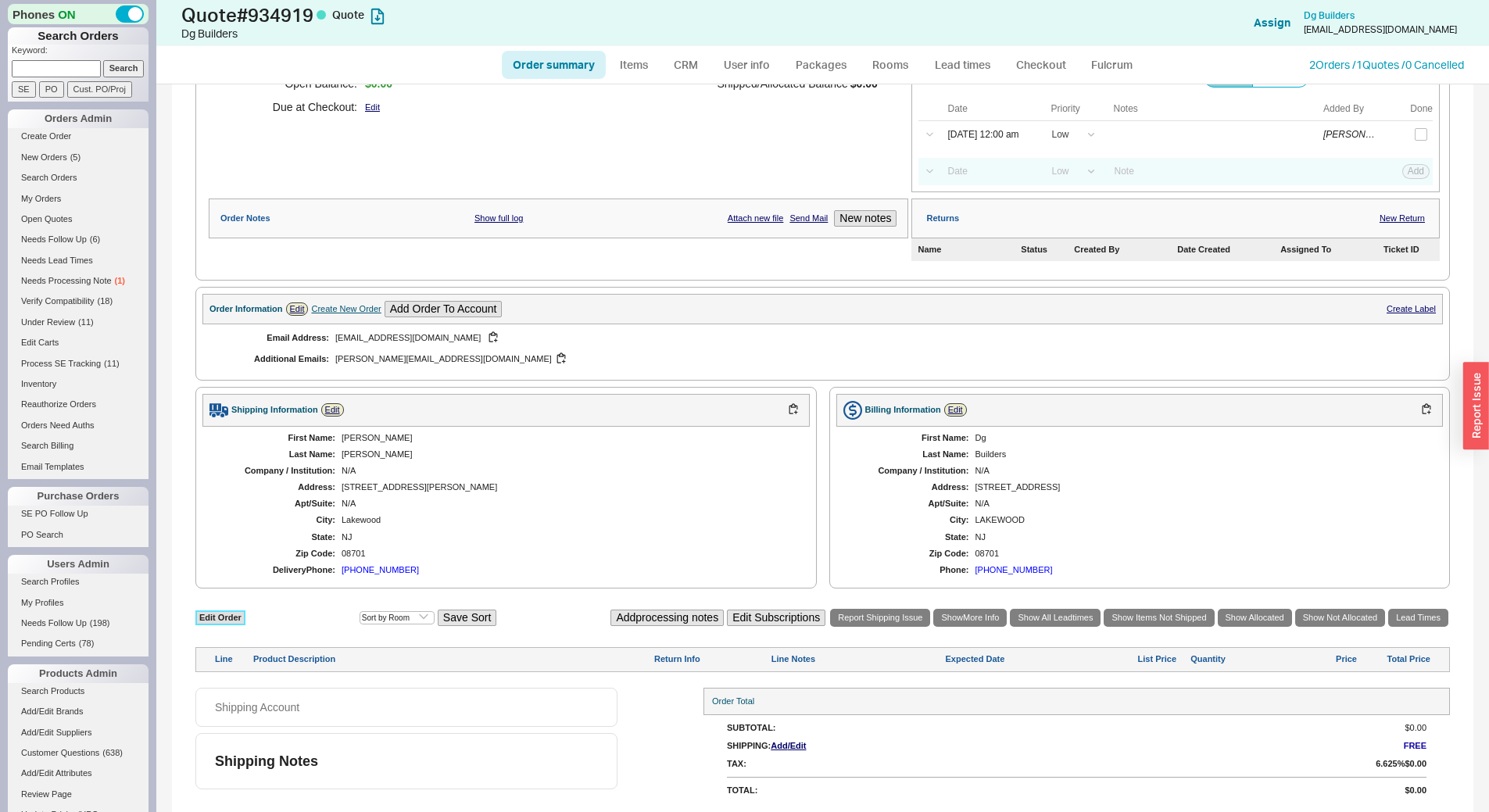
click at [224, 618] on link "Edit Order" at bounding box center [220, 618] width 50 height 15
select select "3"
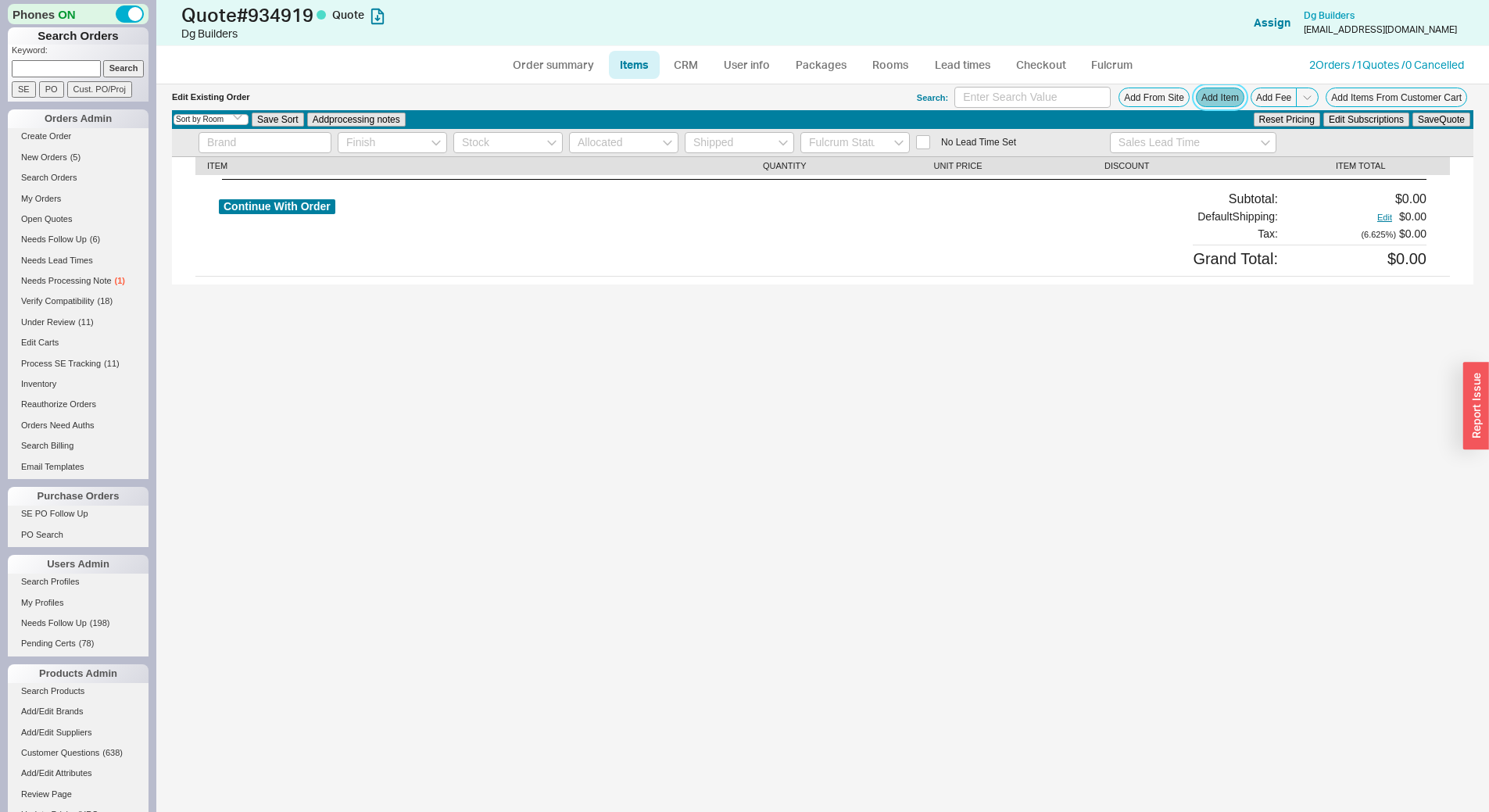
click at [1223, 101] on button "Add Item" at bounding box center [1221, 97] width 49 height 19
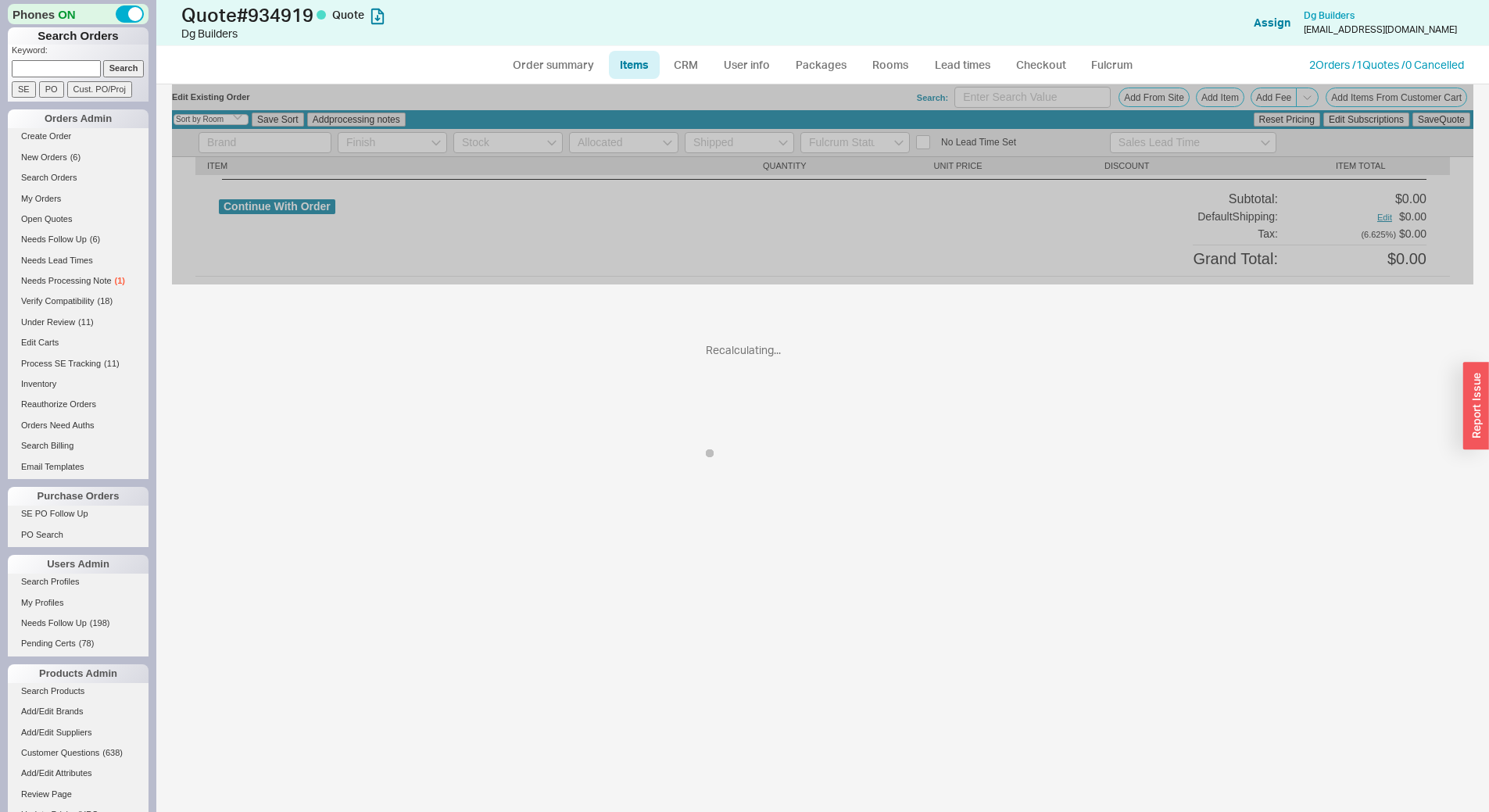
select select "ON_CHECKOUT_AGGREGATED"
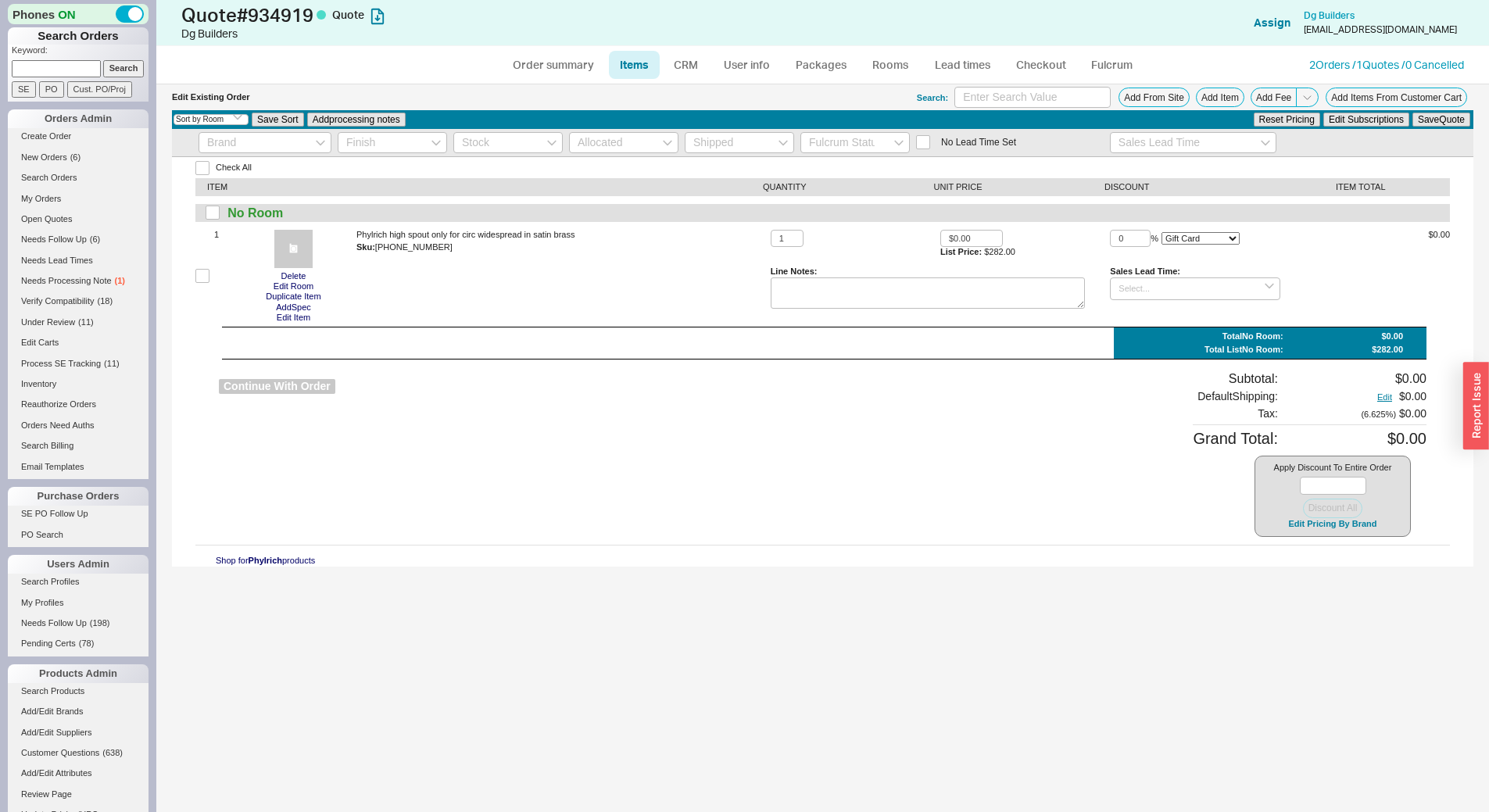
click at [289, 390] on button "Continue With Order" at bounding box center [277, 386] width 117 height 15
select select "*"
select select "LOW"
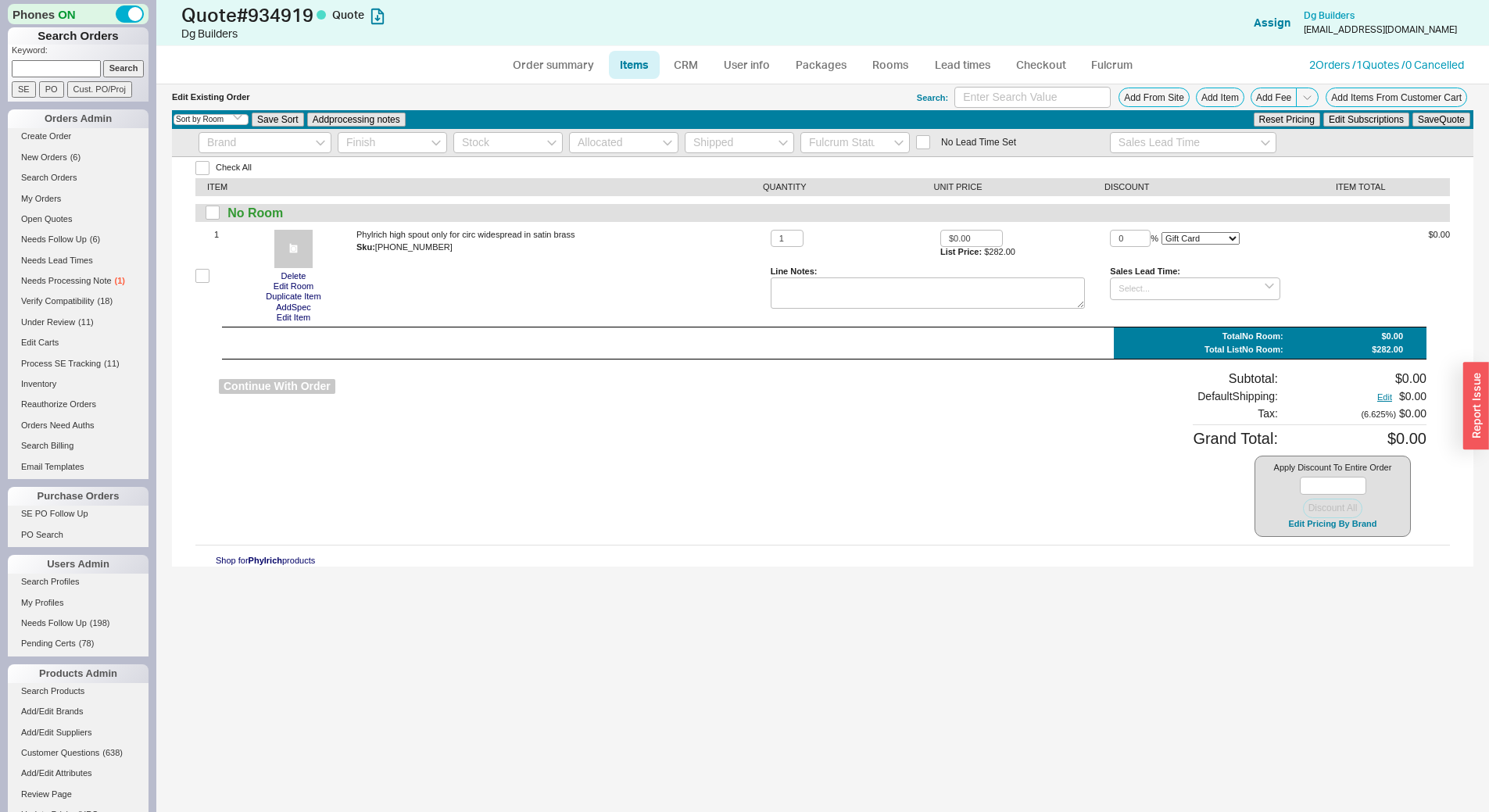
select select "3"
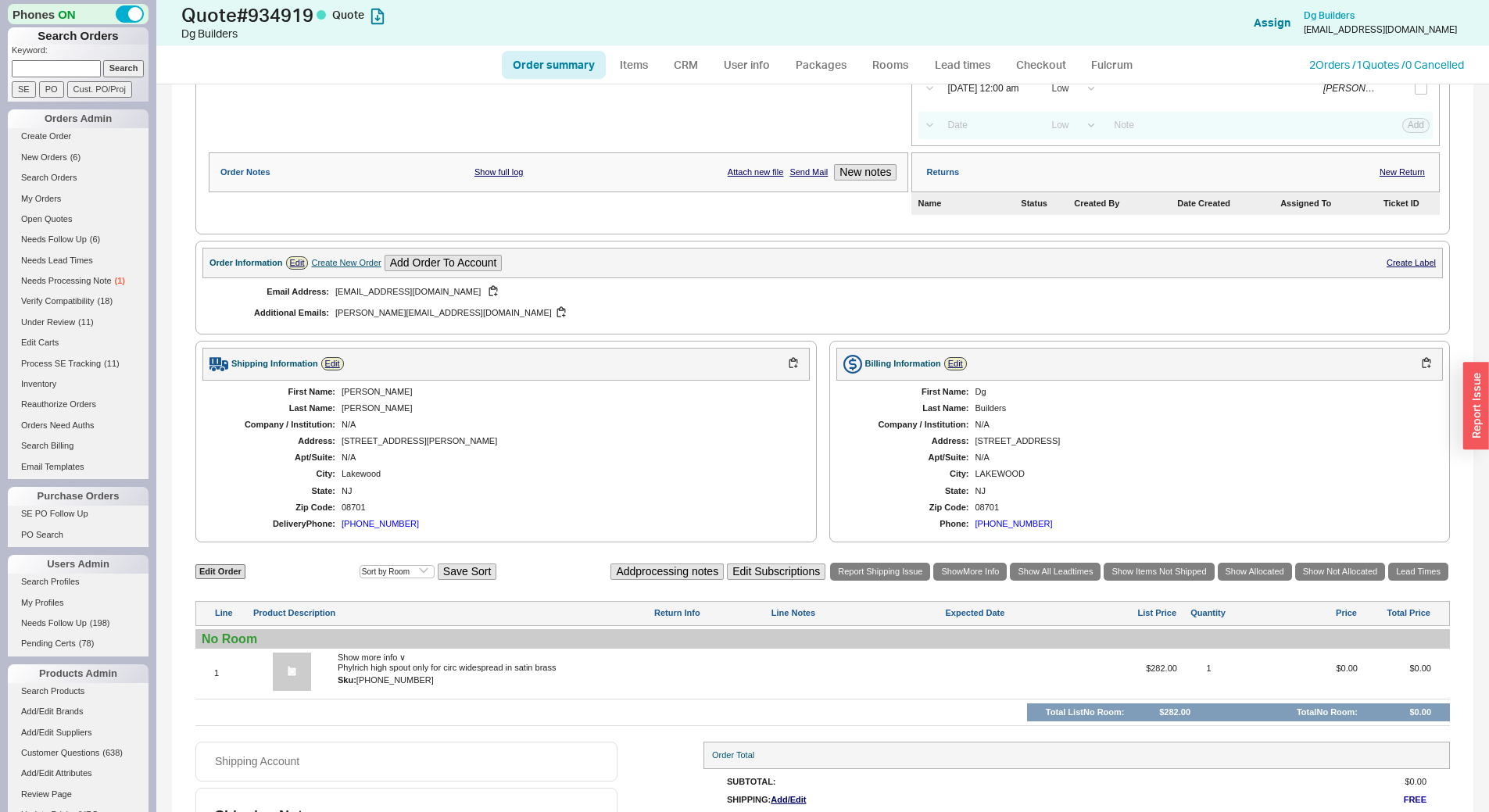
scroll to position [301, 0]
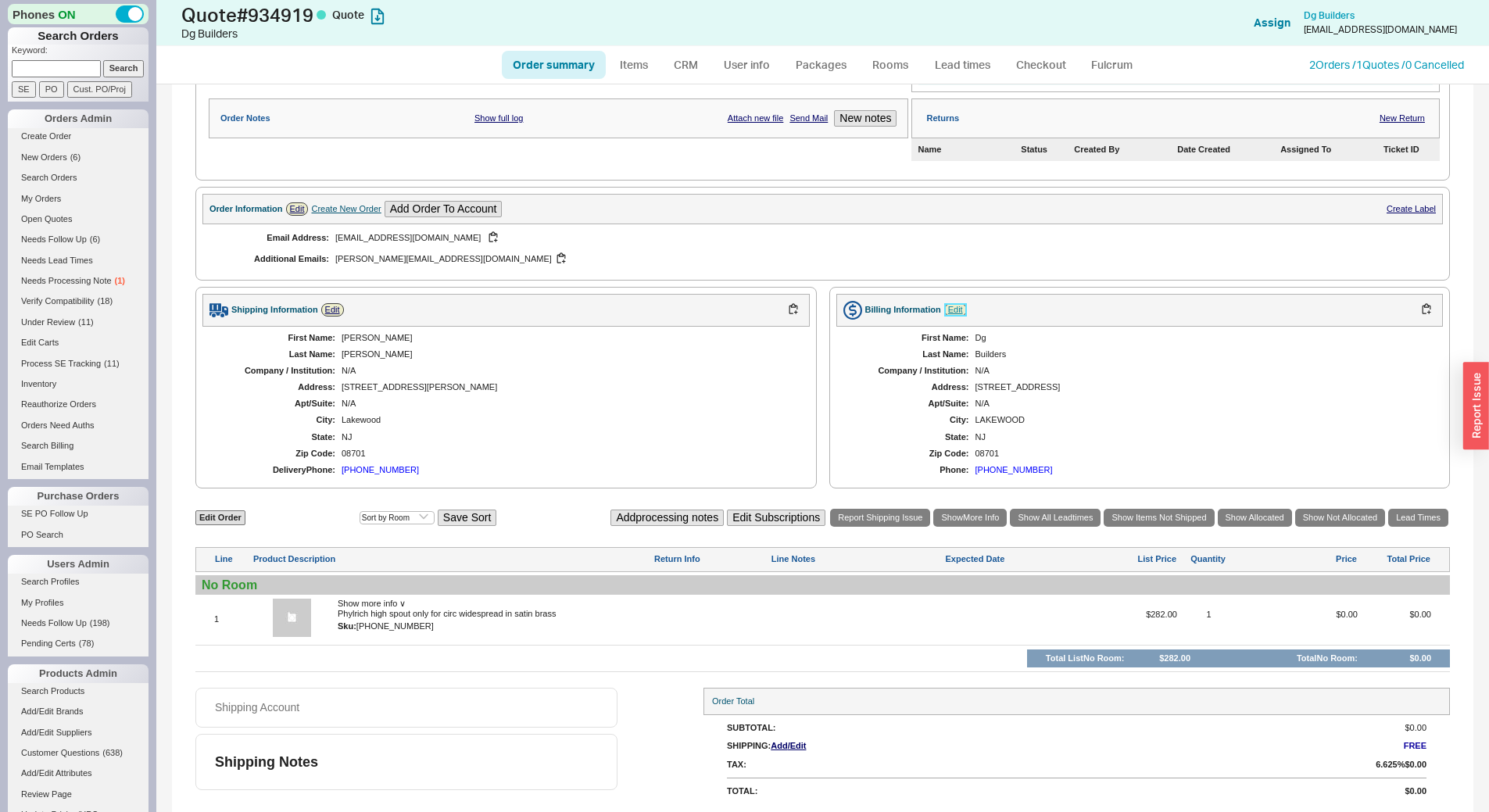
click at [947, 308] on link "Edit" at bounding box center [955, 310] width 22 height 14
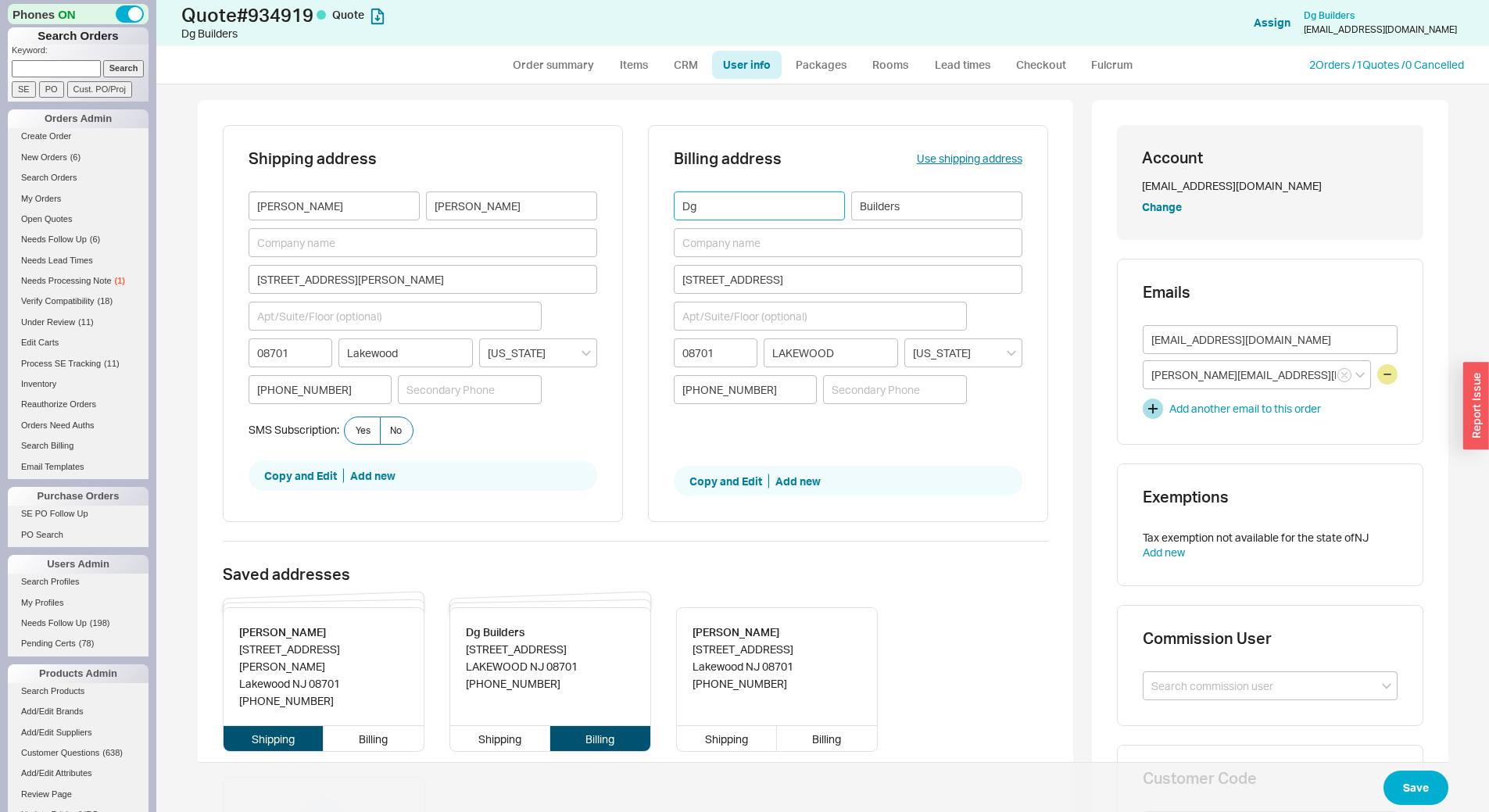
drag, startPoint x: 711, startPoint y: 211, endPoint x: 617, endPoint y: 201, distance: 94.5
click at [617, 201] on div "Shipping address Rochel Devora Gottlieb 772 Marlin Avenue 08701 Lakewood New Je…" at bounding box center [635, 334] width 826 height 416
type input "Rochel"
type input "Gottlieb"
drag, startPoint x: 727, startPoint y: 221, endPoint x: 734, endPoint y: 211, distance: 12.2
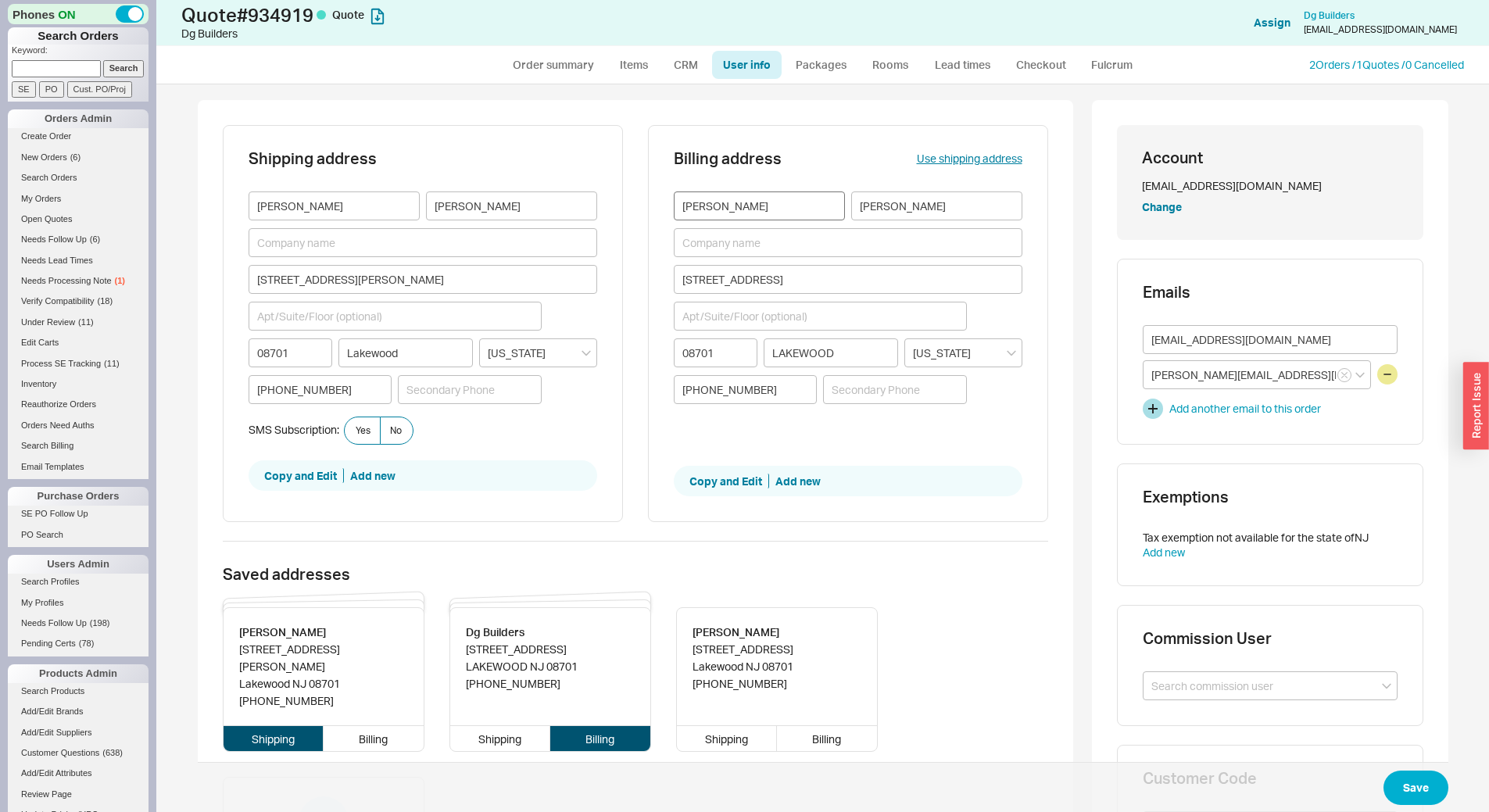
click at [727, 220] on div "Rochel Gottlieb 1574 Salem Street 08701 LAKEWOOD New Jersey (646) 707-4928" at bounding box center [848, 303] width 348 height 225
click at [734, 211] on input "Rochel" at bounding box center [760, 206] width 171 height 29
type input "Rochel Devora"
click at [1400, 791] on button "Save" at bounding box center [1416, 787] width 65 height 34
select select "*"
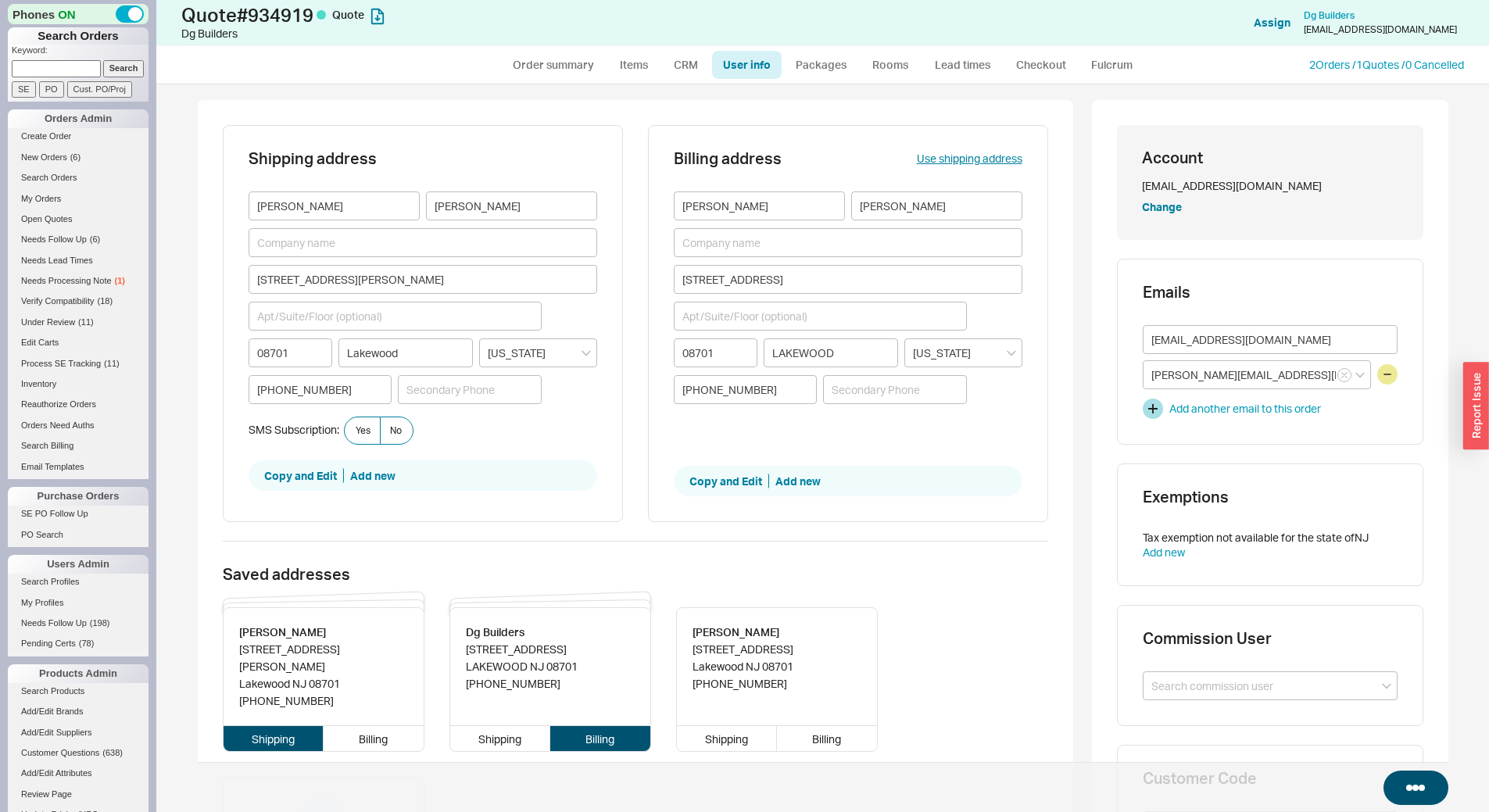
select select "*"
select select "LOW"
select select "3"
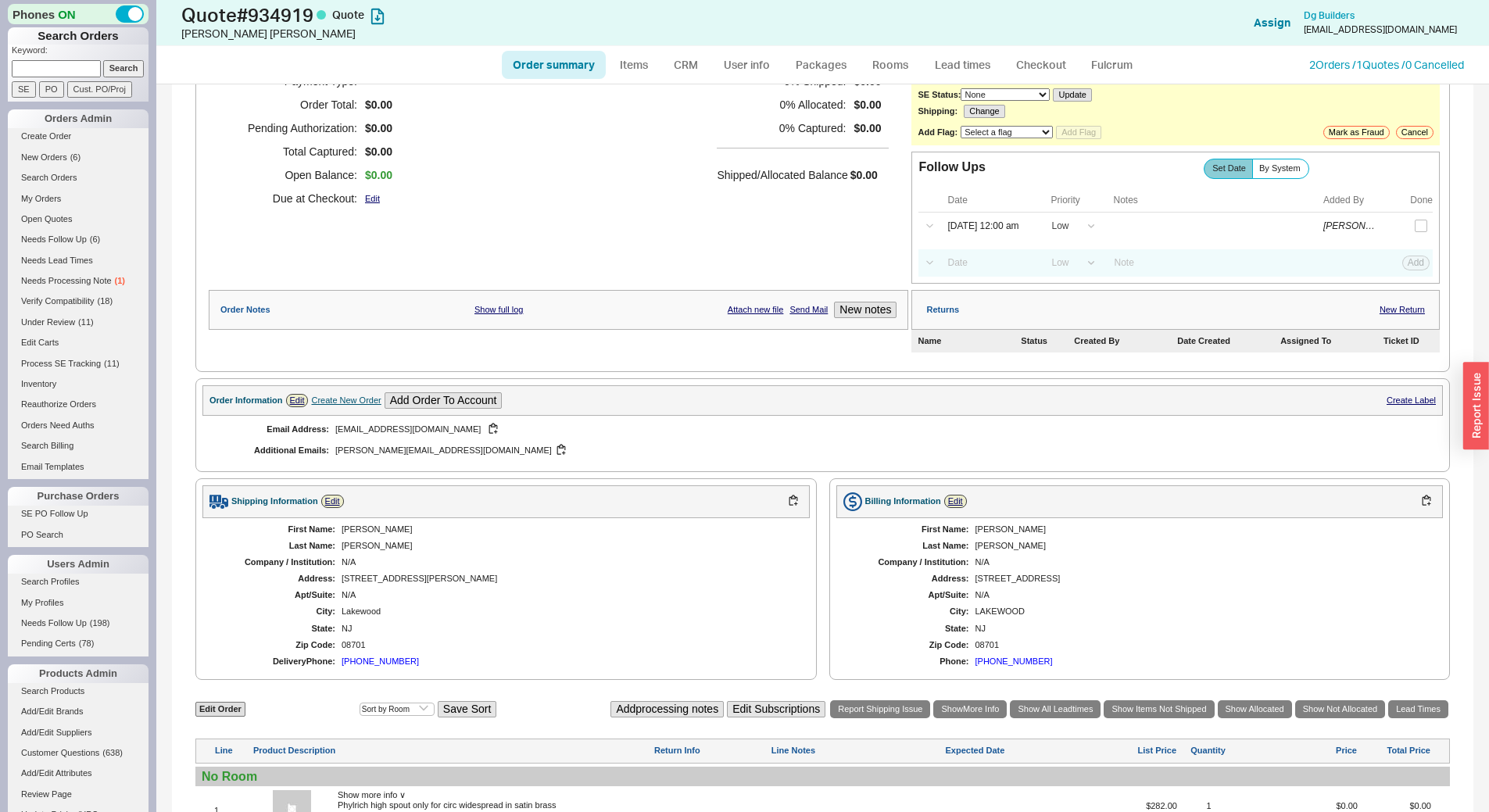
scroll to position [301, 0]
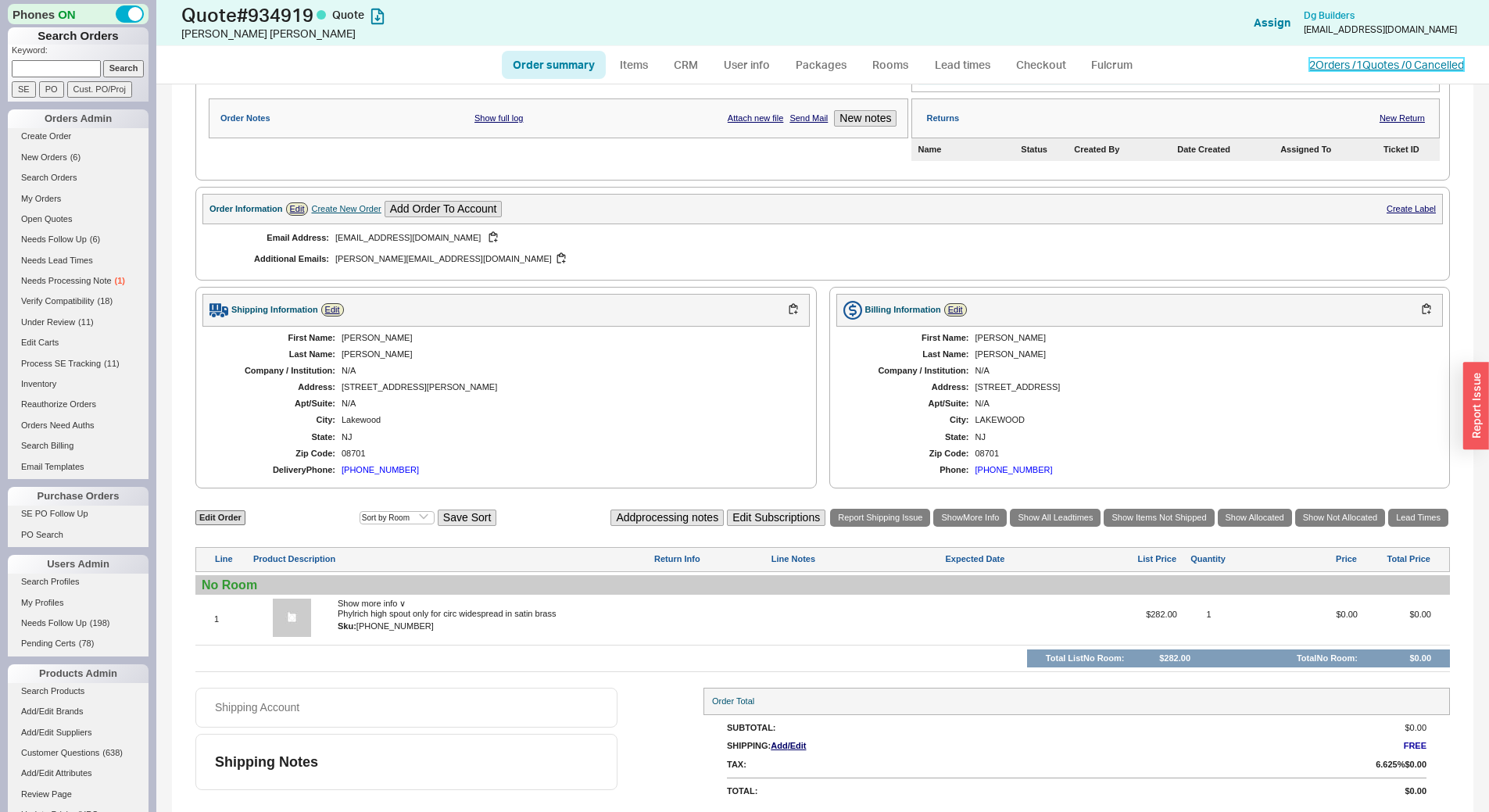
click at [1377, 69] on link "2 Orders / 1 Quotes / 0 Cancelled" at bounding box center [1386, 64] width 155 height 14
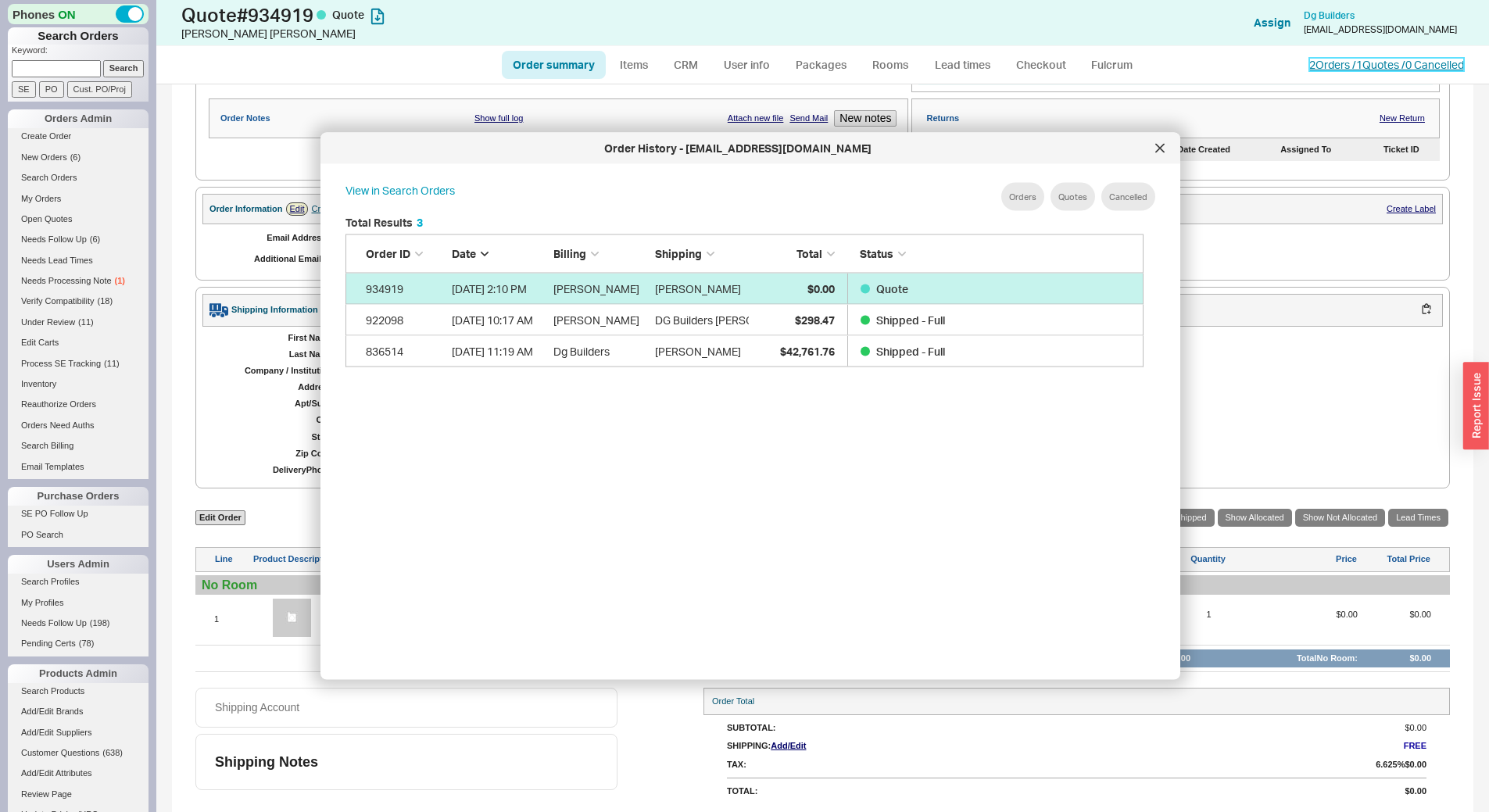
scroll to position [467, 811]
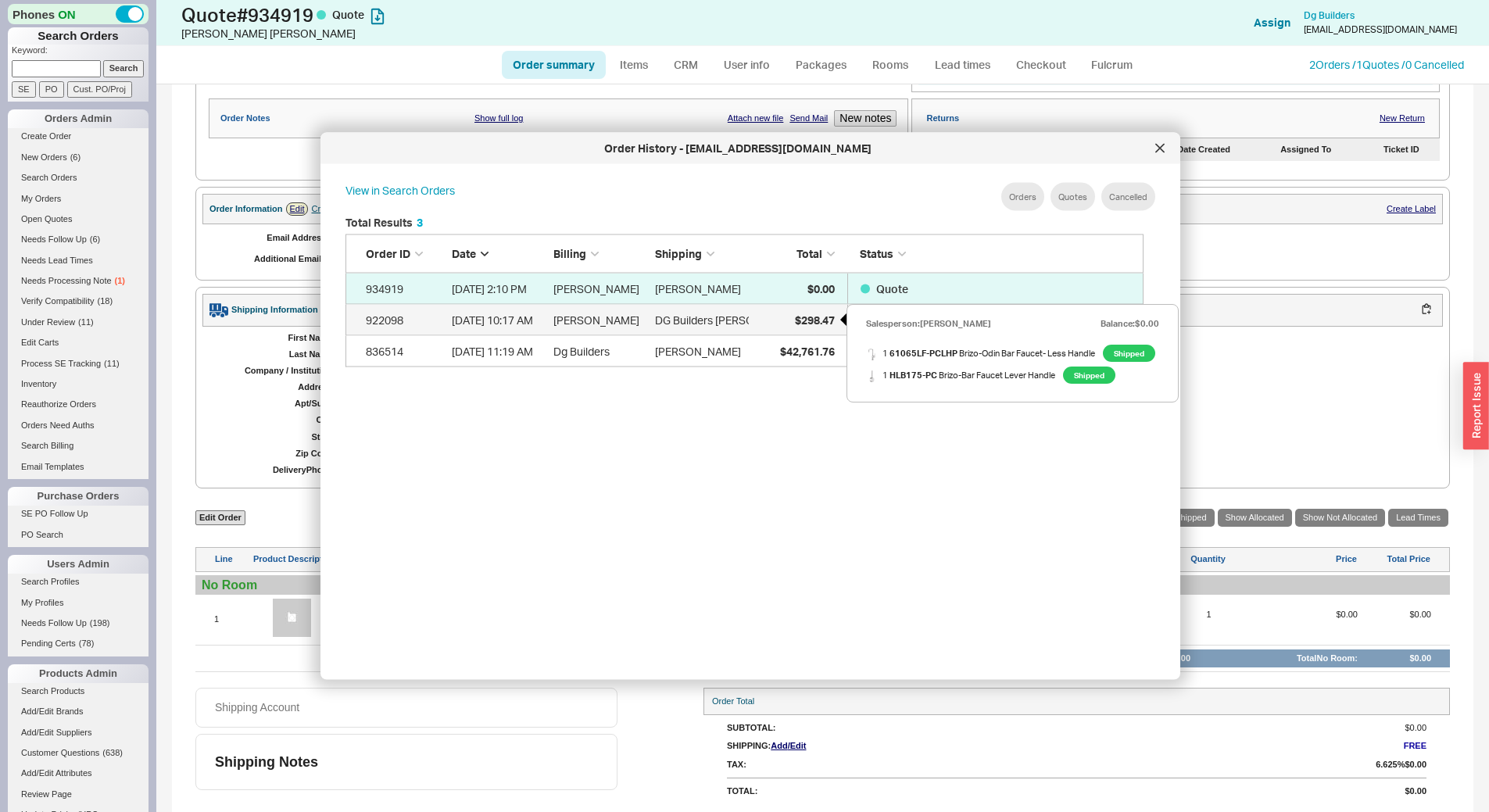
click at [805, 329] on div "$298.47" at bounding box center [796, 320] width 78 height 31
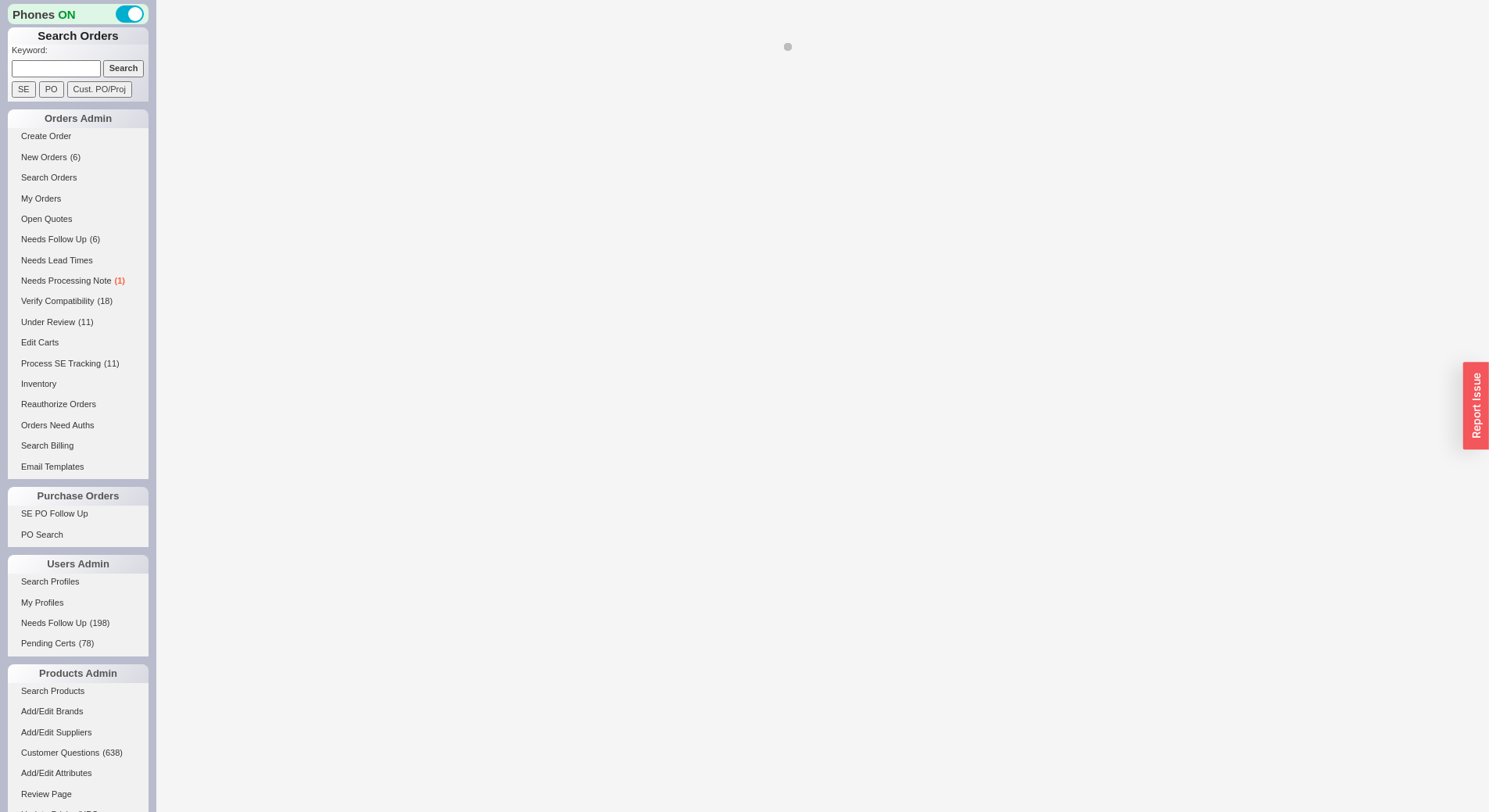
select select "*"
select select "LOW"
select select "3"
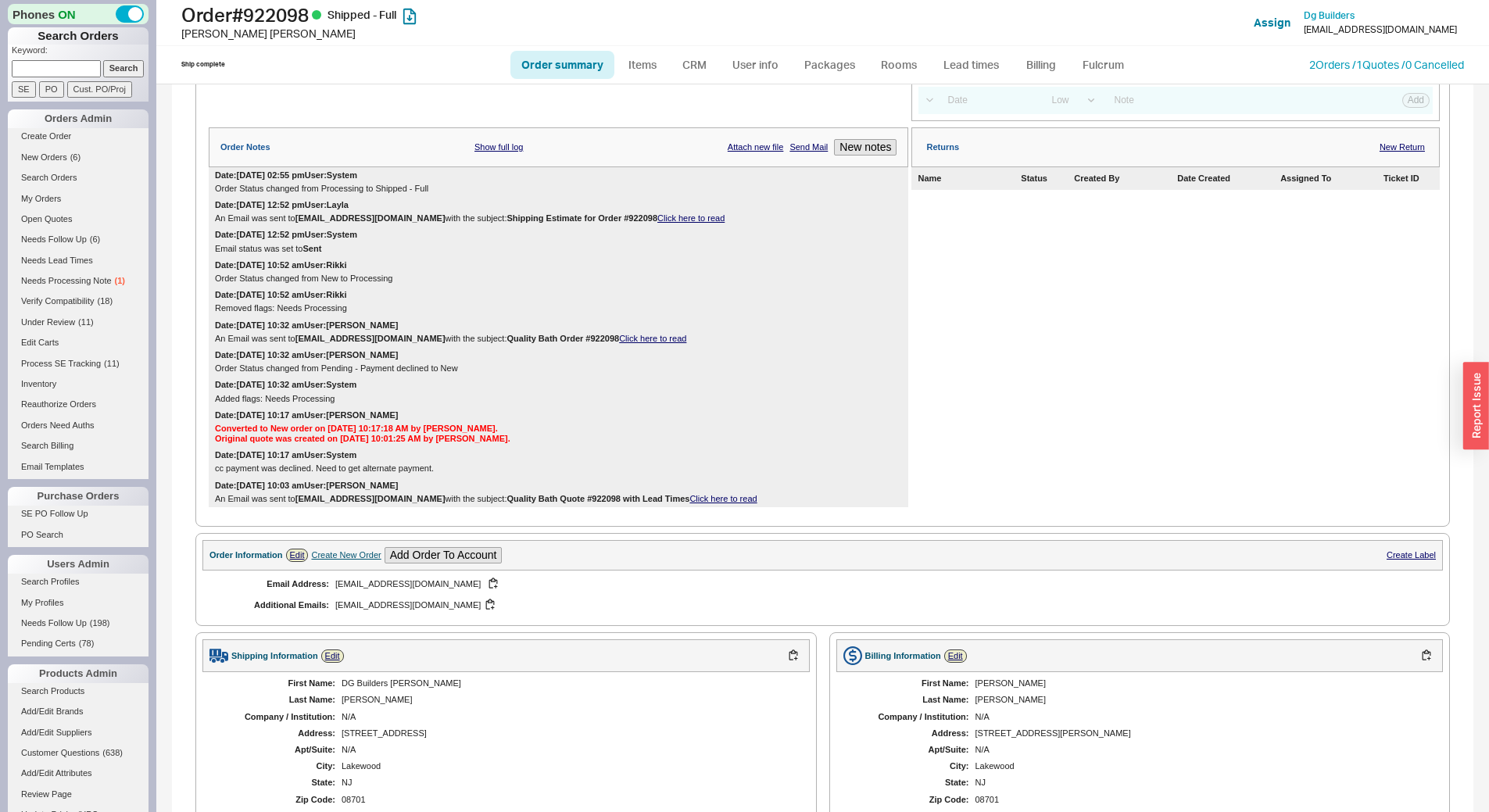
scroll to position [547, 0]
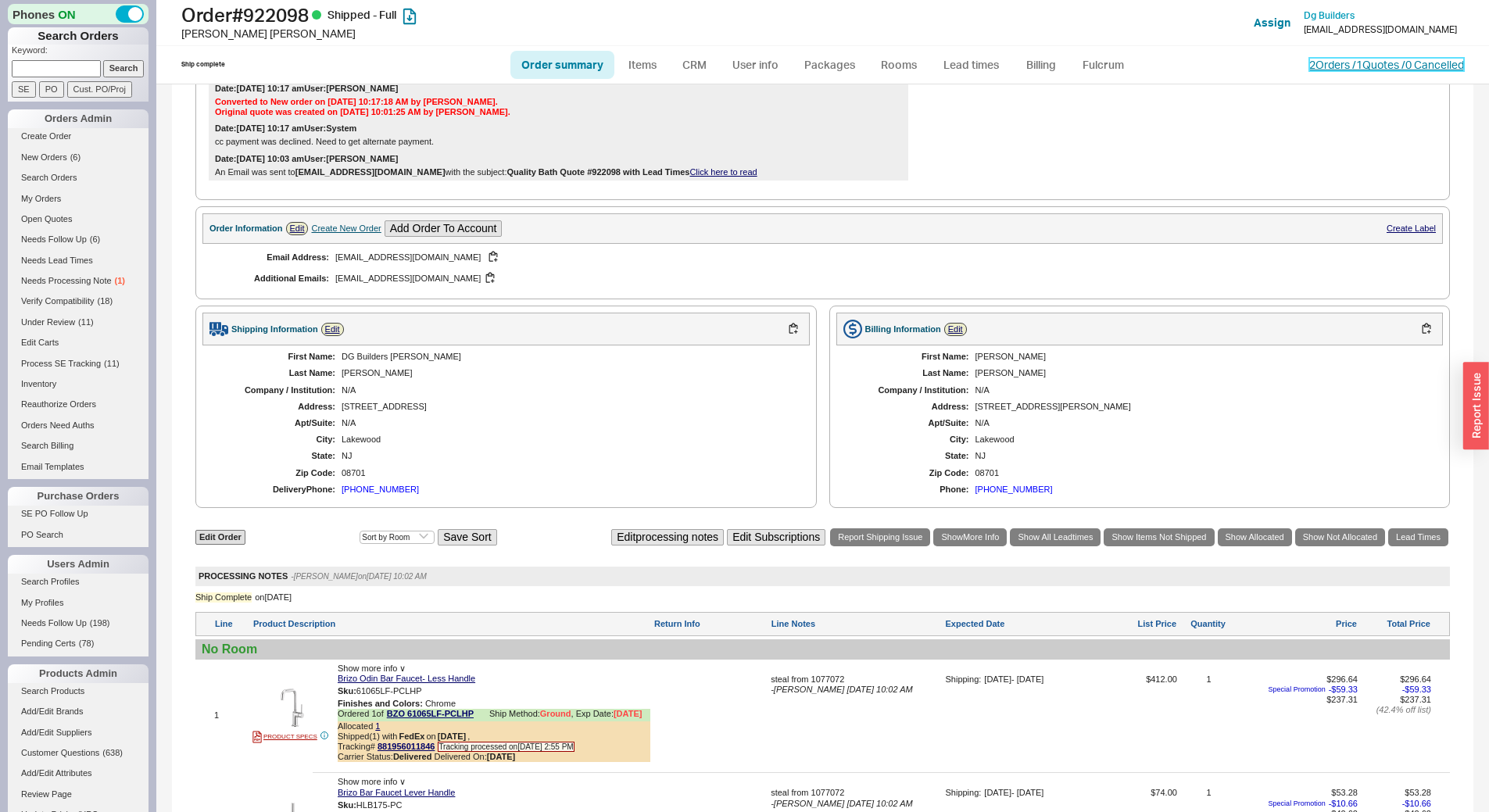
click at [1429, 65] on link "2 Orders / 1 Quotes / 0 Cancelled" at bounding box center [1386, 64] width 155 height 14
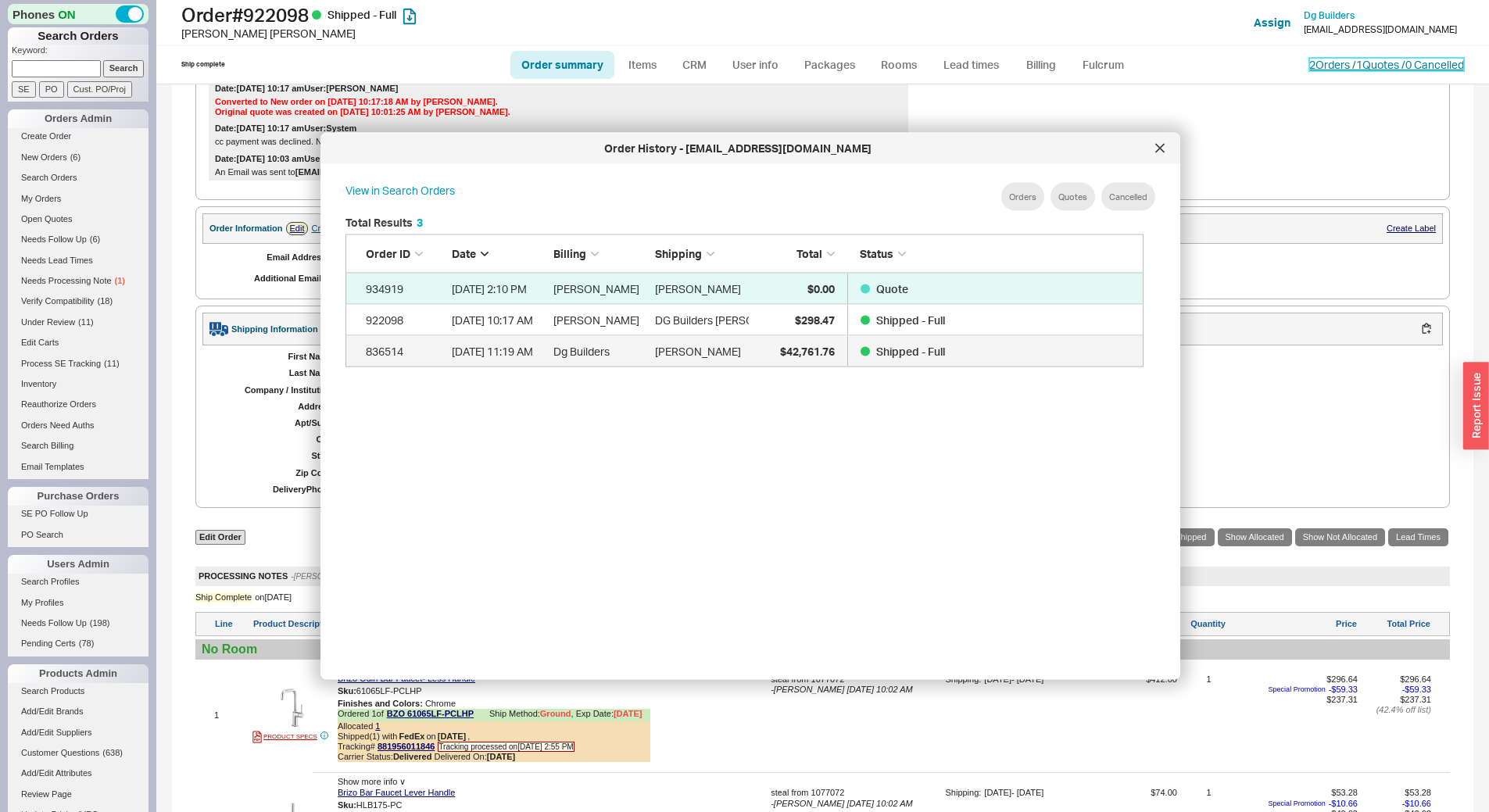
scroll to position [467, 811]
click at [1162, 150] on icon at bounding box center [1160, 148] width 8 height 8
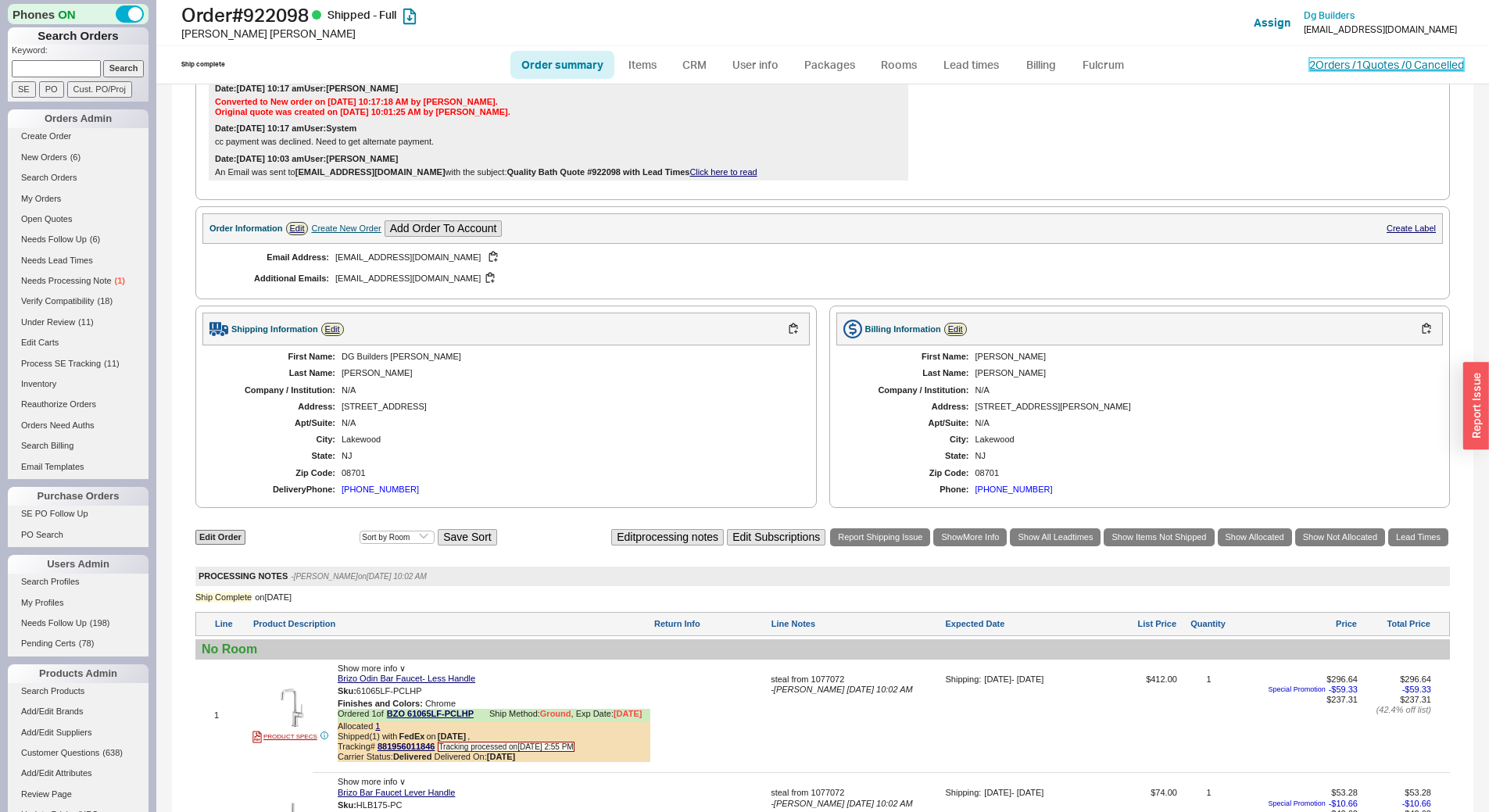
click at [1394, 69] on link "2 Orders / 1 Quotes / 0 Cancelled" at bounding box center [1386, 64] width 155 height 14
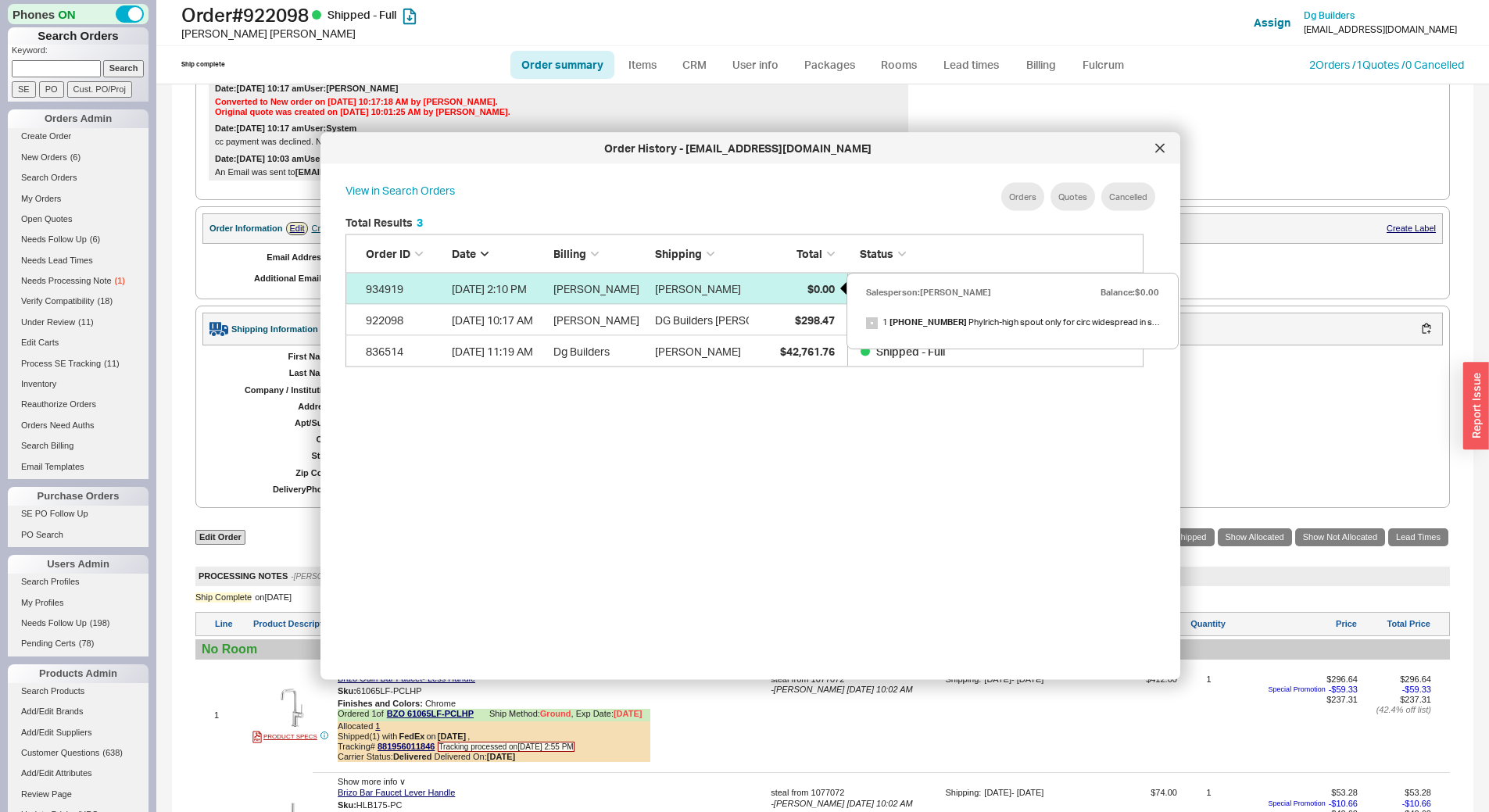
click at [804, 289] on div "$0.00" at bounding box center [796, 288] width 78 height 31
select select "*"
select select "LOW"
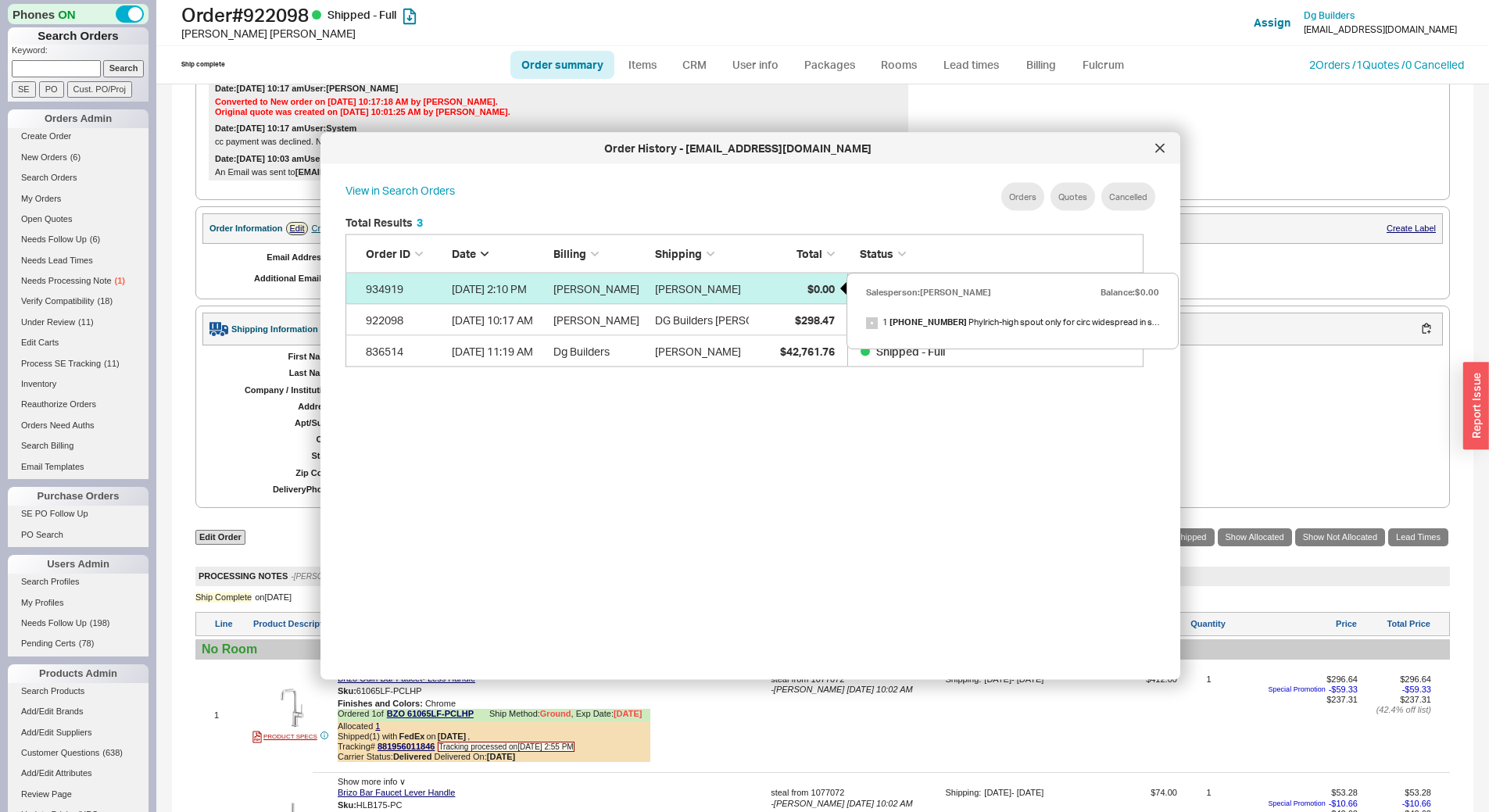
select select "3"
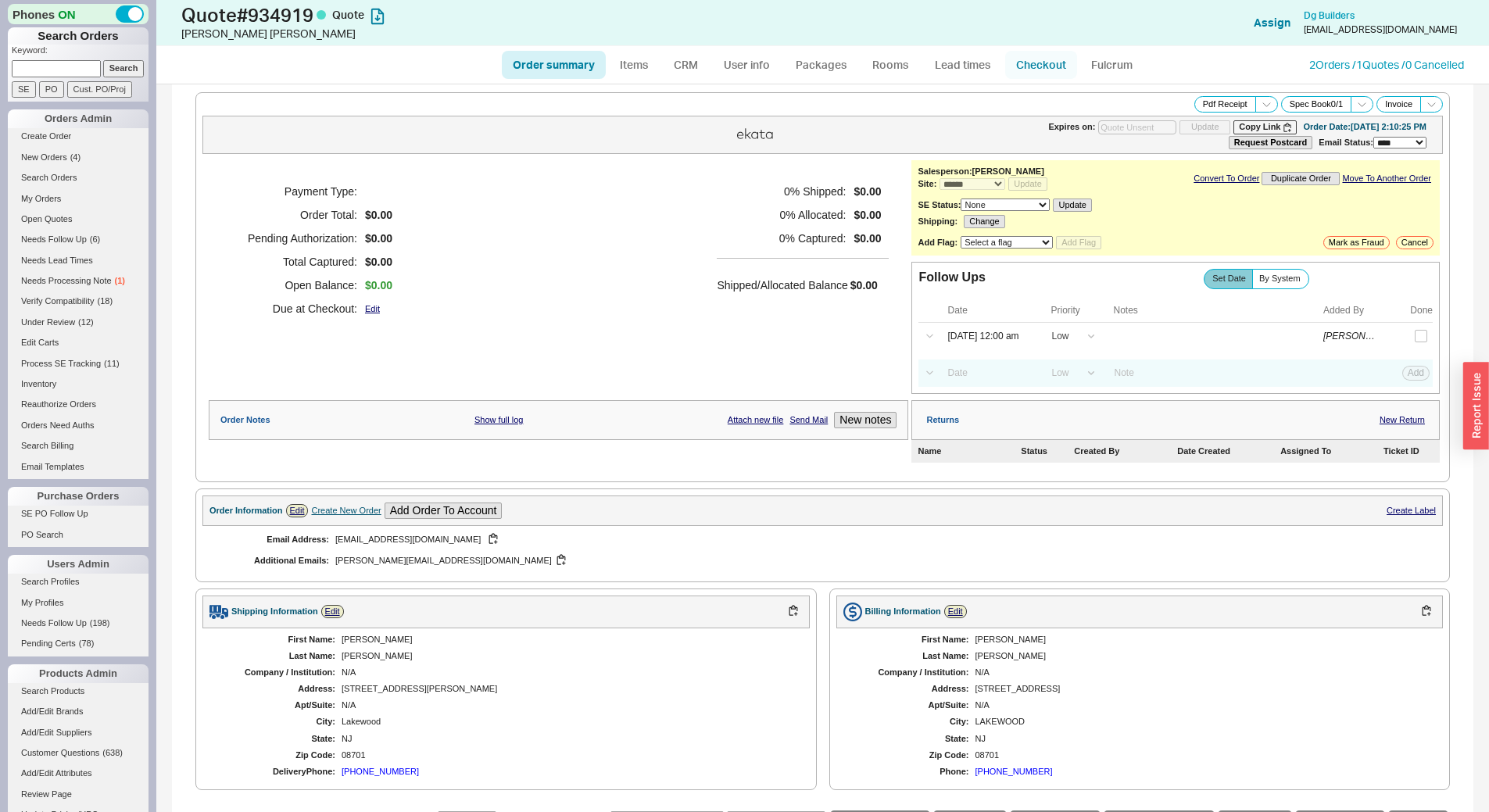
click at [1042, 71] on link "Checkout" at bounding box center [1042, 64] width 72 height 28
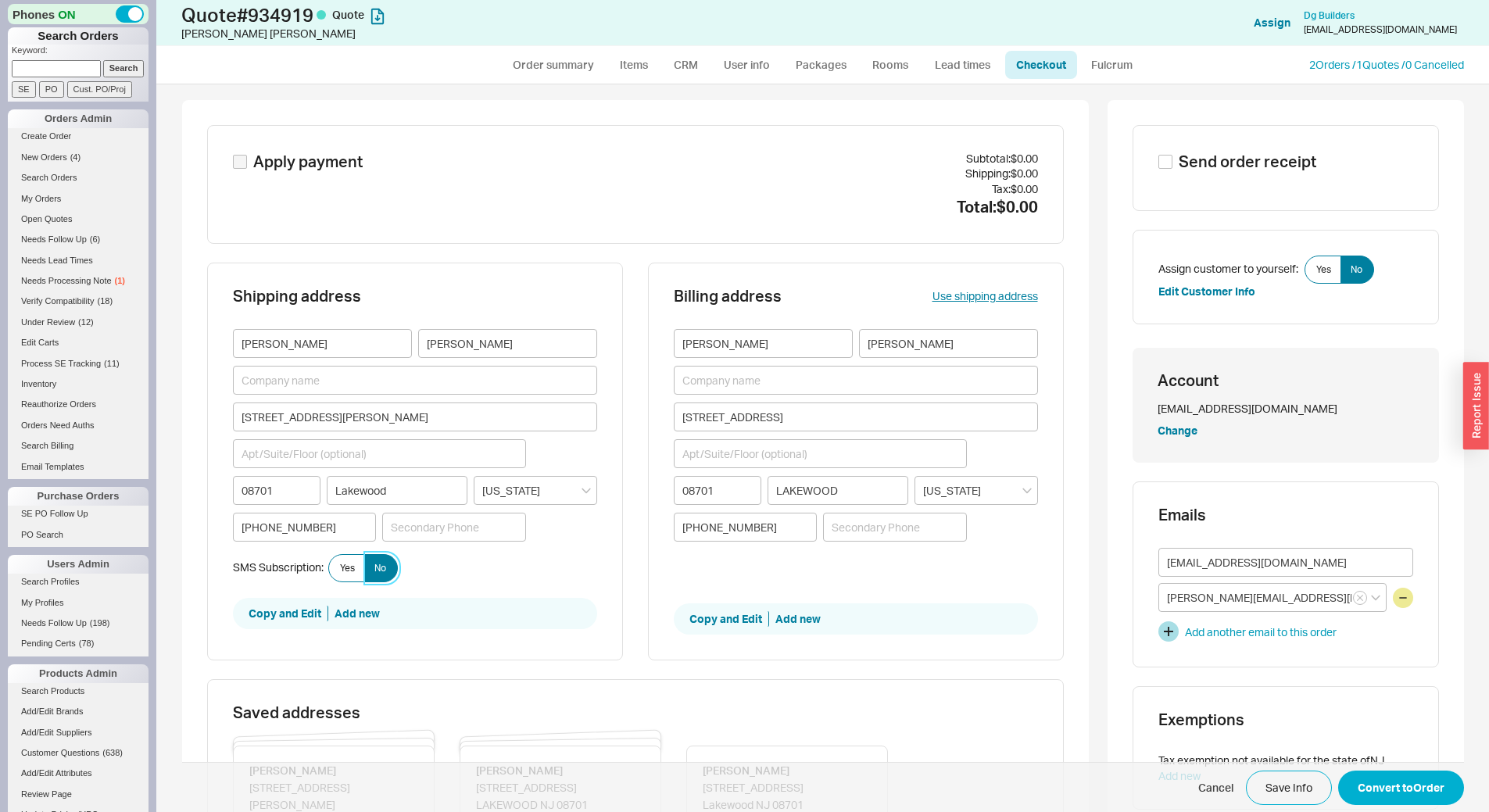
click at [375, 572] on span "No" at bounding box center [380, 568] width 12 height 13
click at [0, 0] on input "No" at bounding box center [0, 0] width 0 height 0
click at [1403, 776] on button "Convert to Order" at bounding box center [1400, 787] width 125 height 34
select select "*"
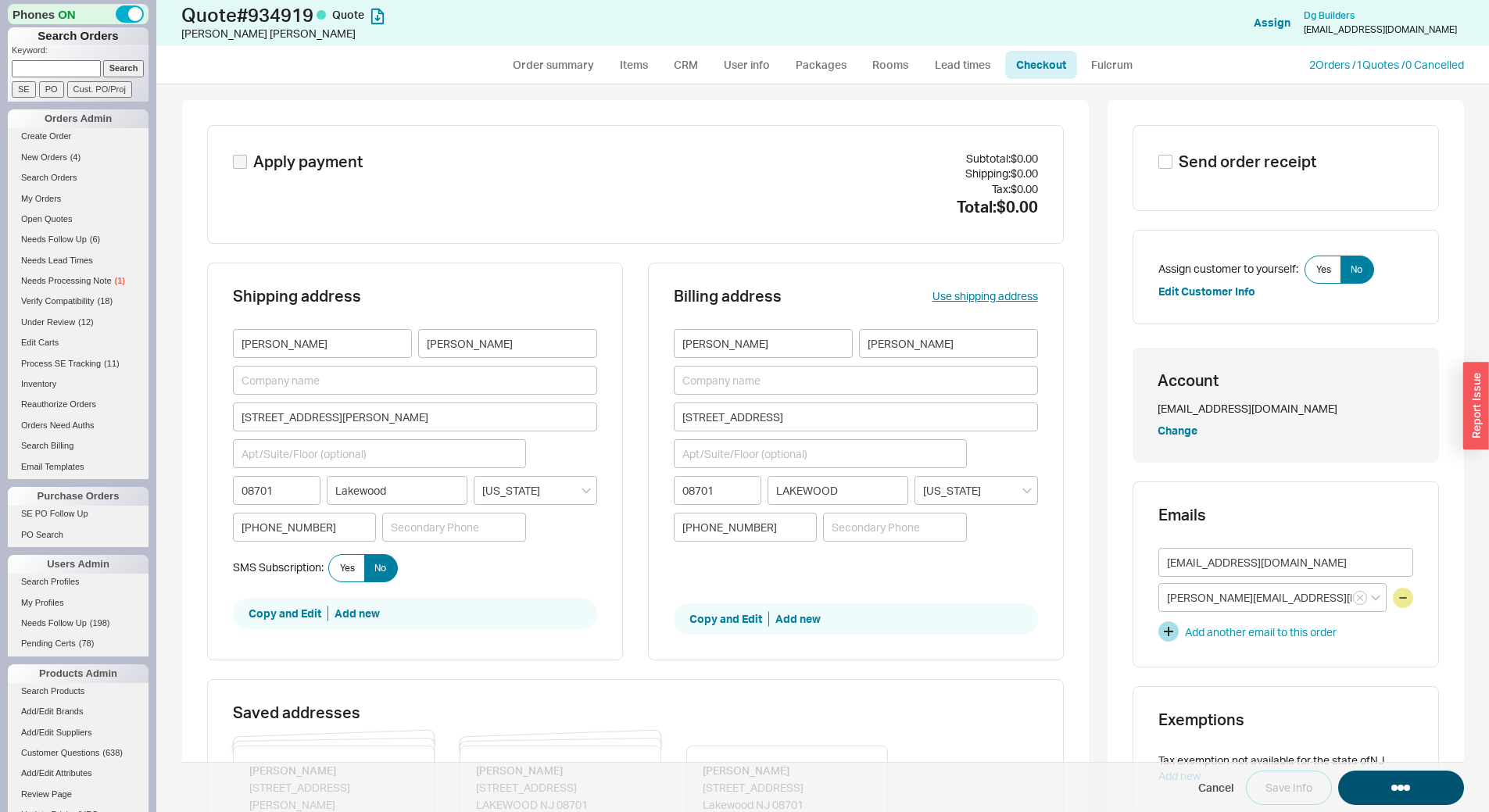
select select "LOW"
select select "3"
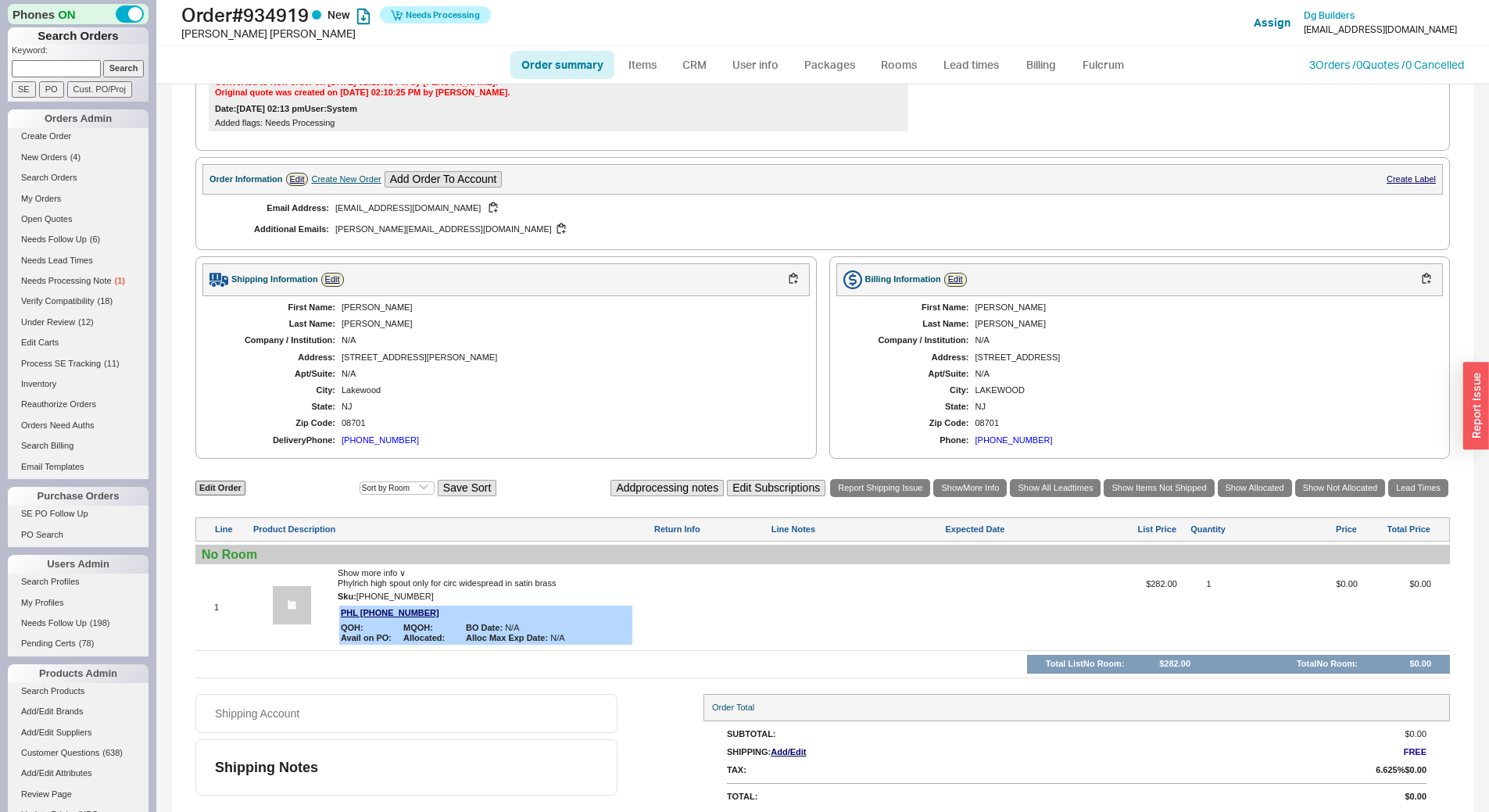
scroll to position [376, 0]
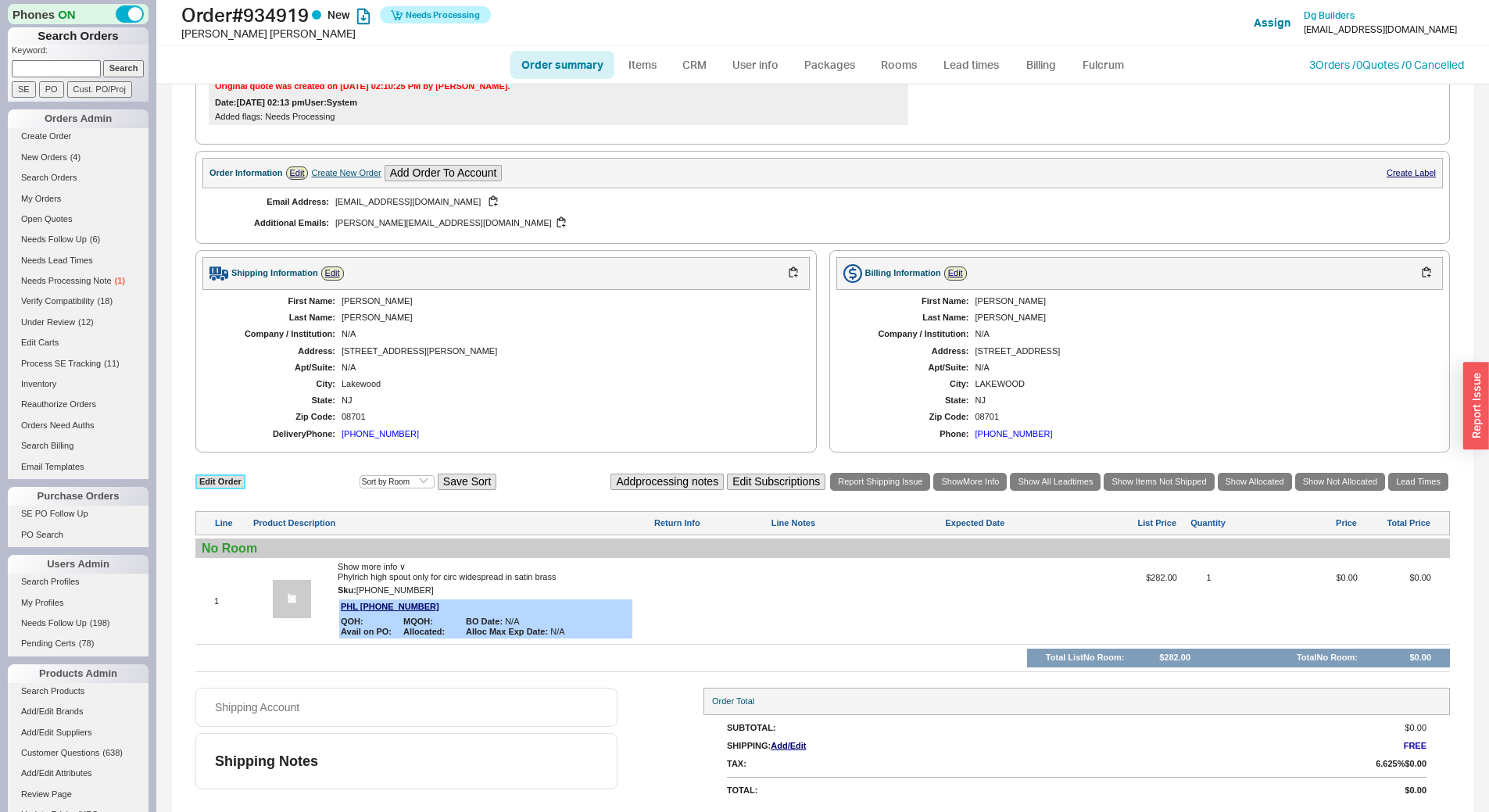
click at [216, 479] on link "Edit Order" at bounding box center [220, 481] width 50 height 15
select select "3"
select select "ON_CHECKOUT_AGGREGATED"
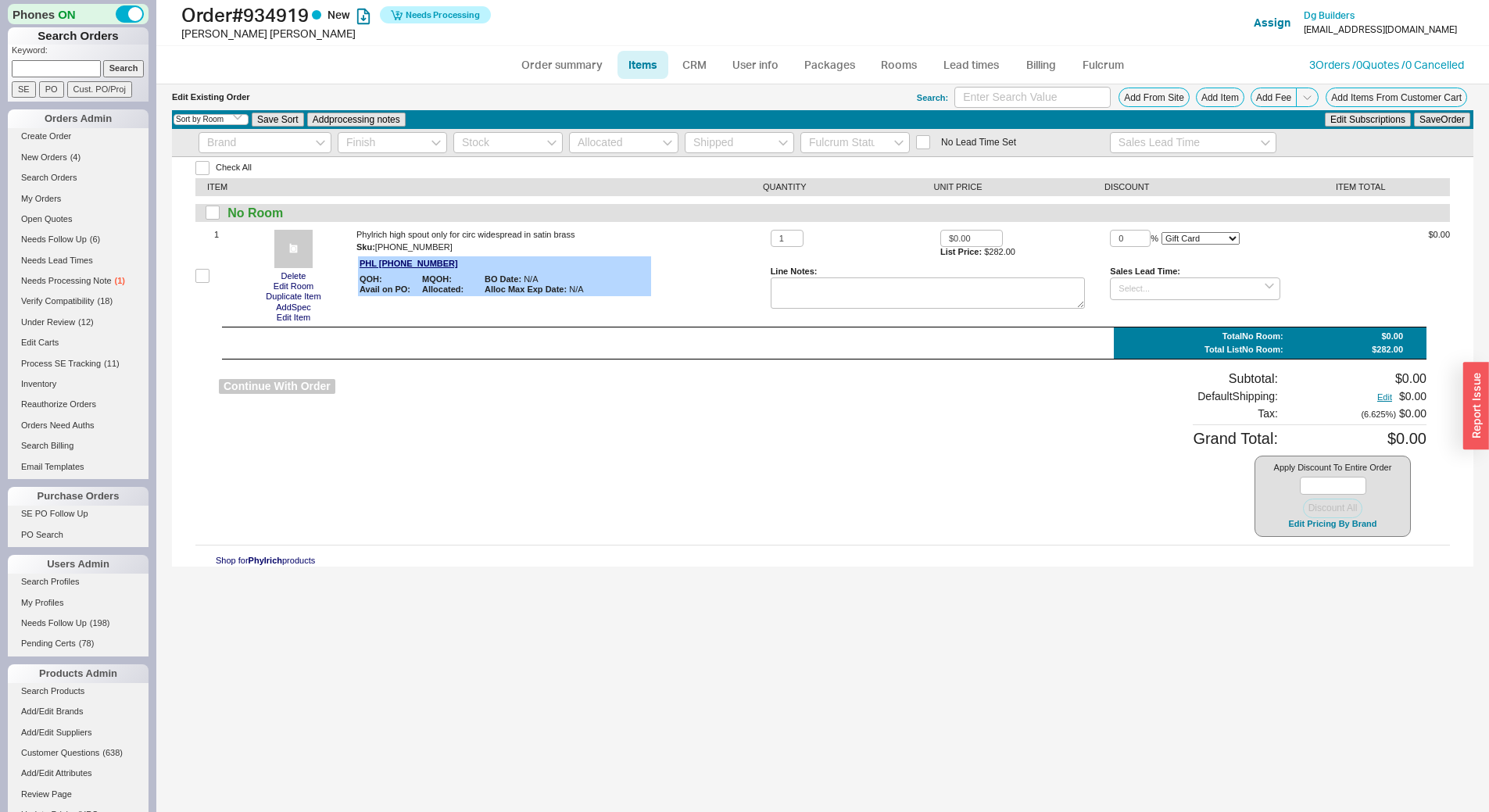
click at [301, 381] on button "Continue With Order" at bounding box center [277, 386] width 117 height 15
select select "*"
select select "LOW"
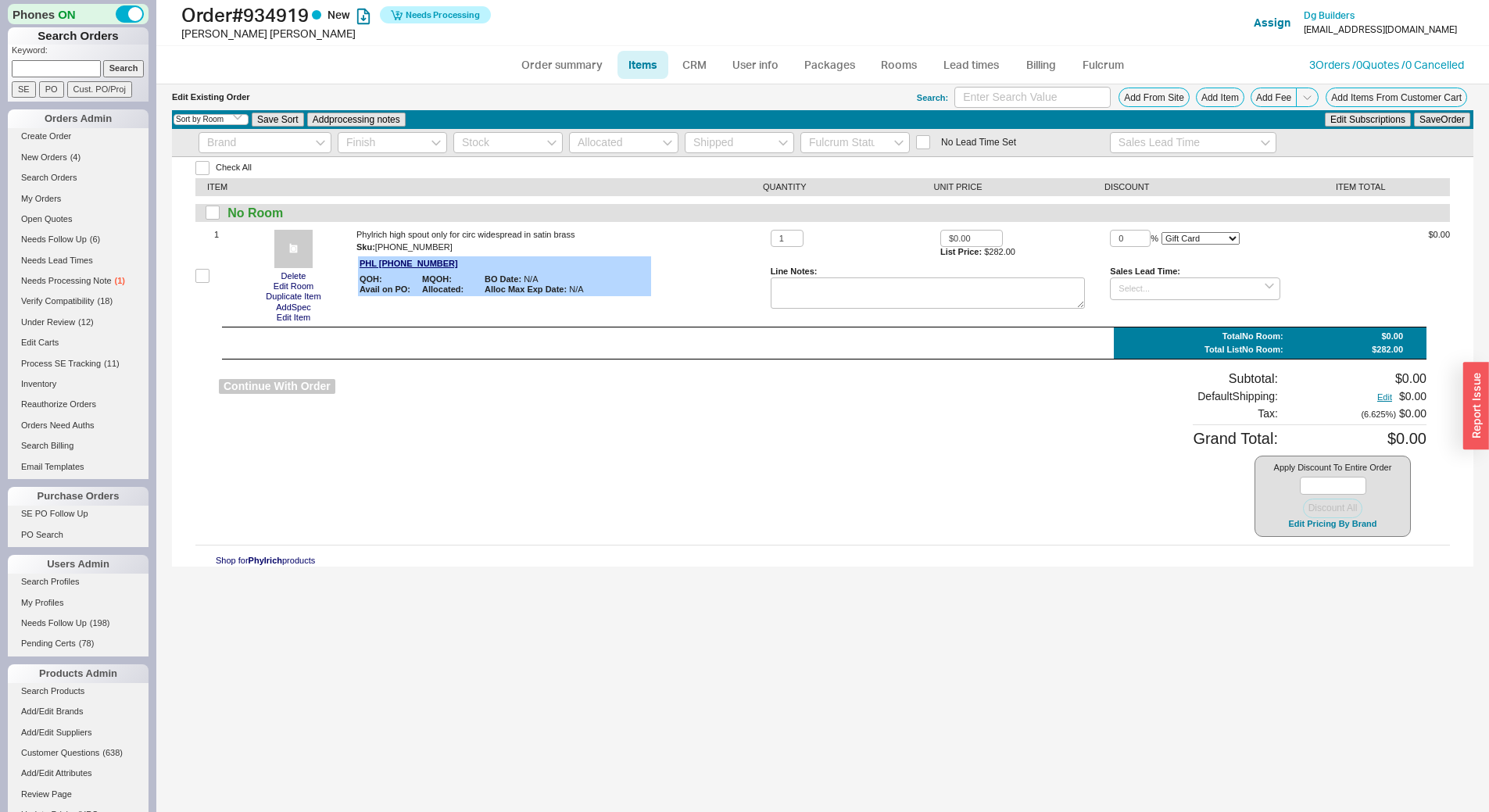
select select "3"
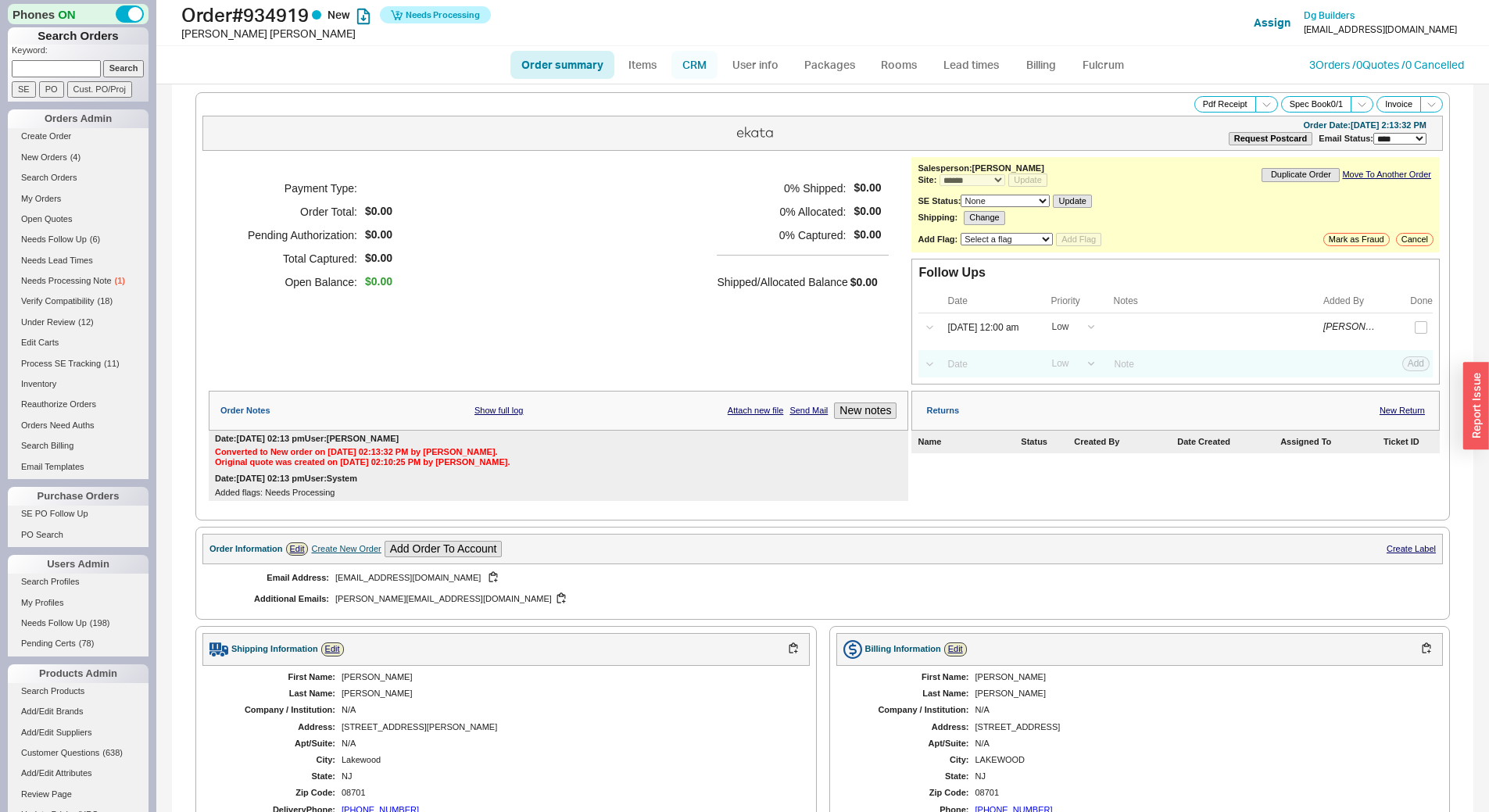
click at [691, 63] on link "CRM" at bounding box center [693, 64] width 46 height 28
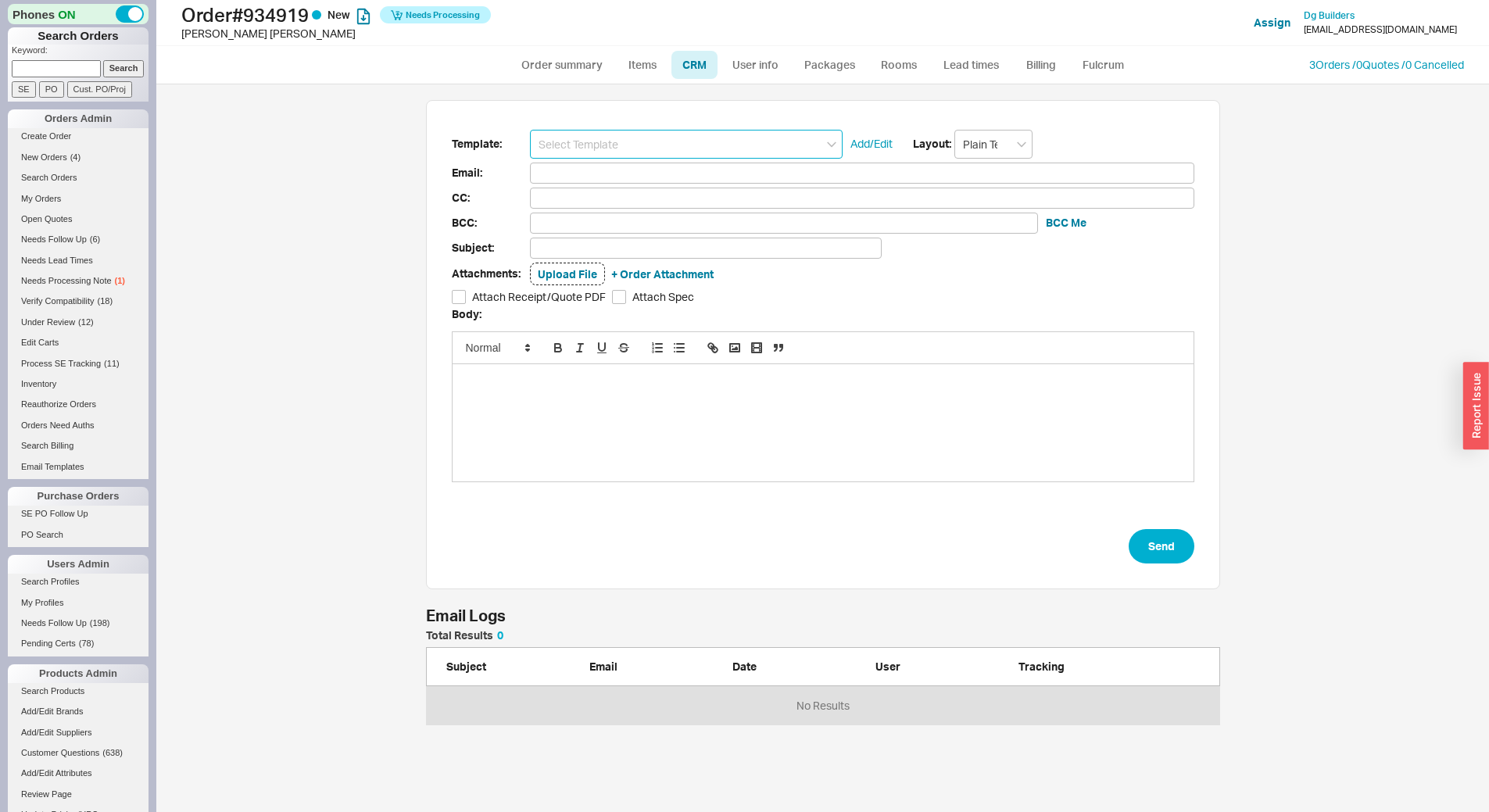
scroll to position [83, 783]
click at [619, 148] on input at bounding box center [686, 144] width 312 height 29
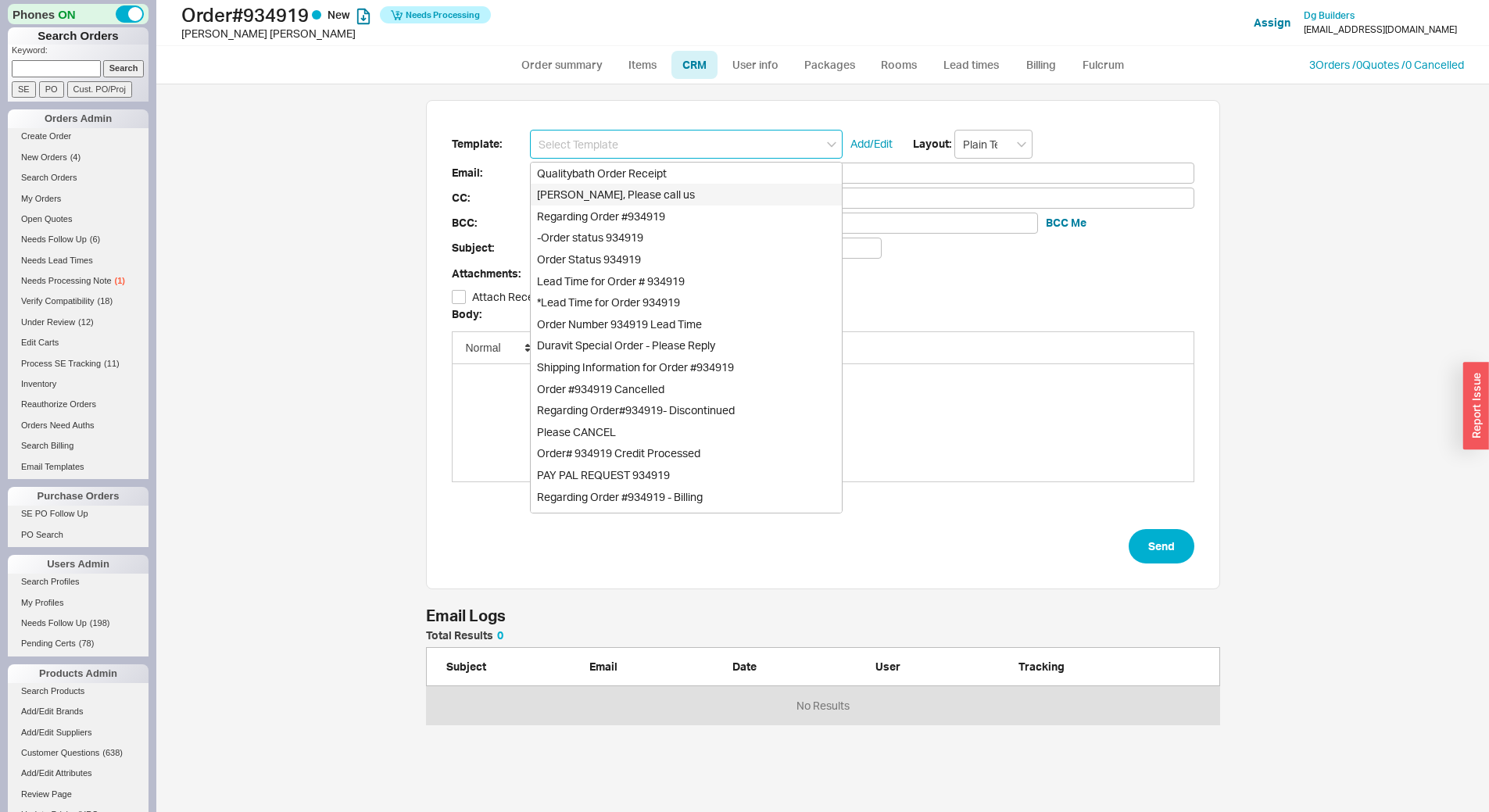
click at [620, 188] on div "Rochel Devora, Please call us" at bounding box center [687, 194] width 311 height 22
type input "gottsfamily@gmail.com"
type input "esther@emuscheldesign.com"
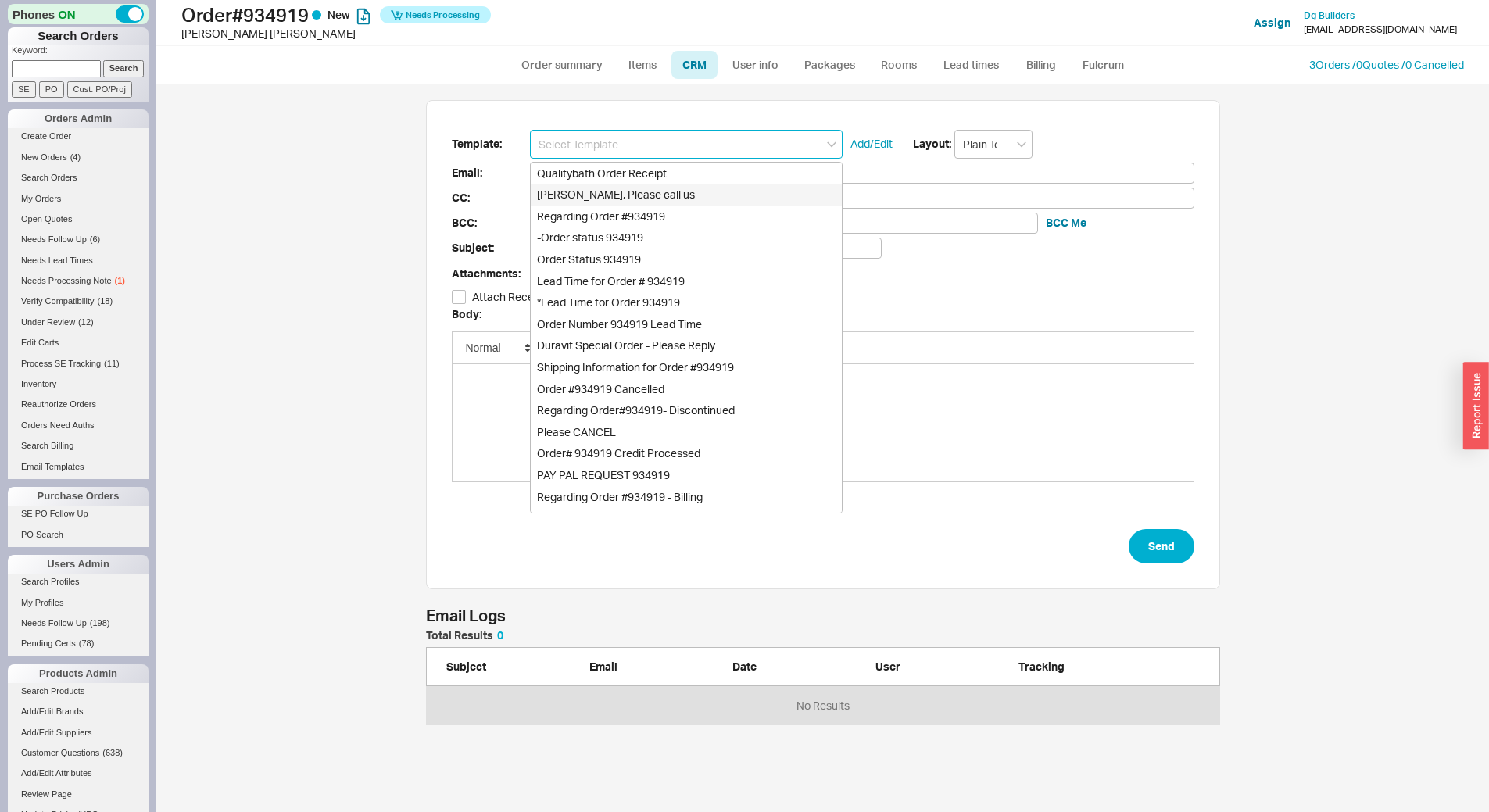
type input "Rochel Devora, Please call us"
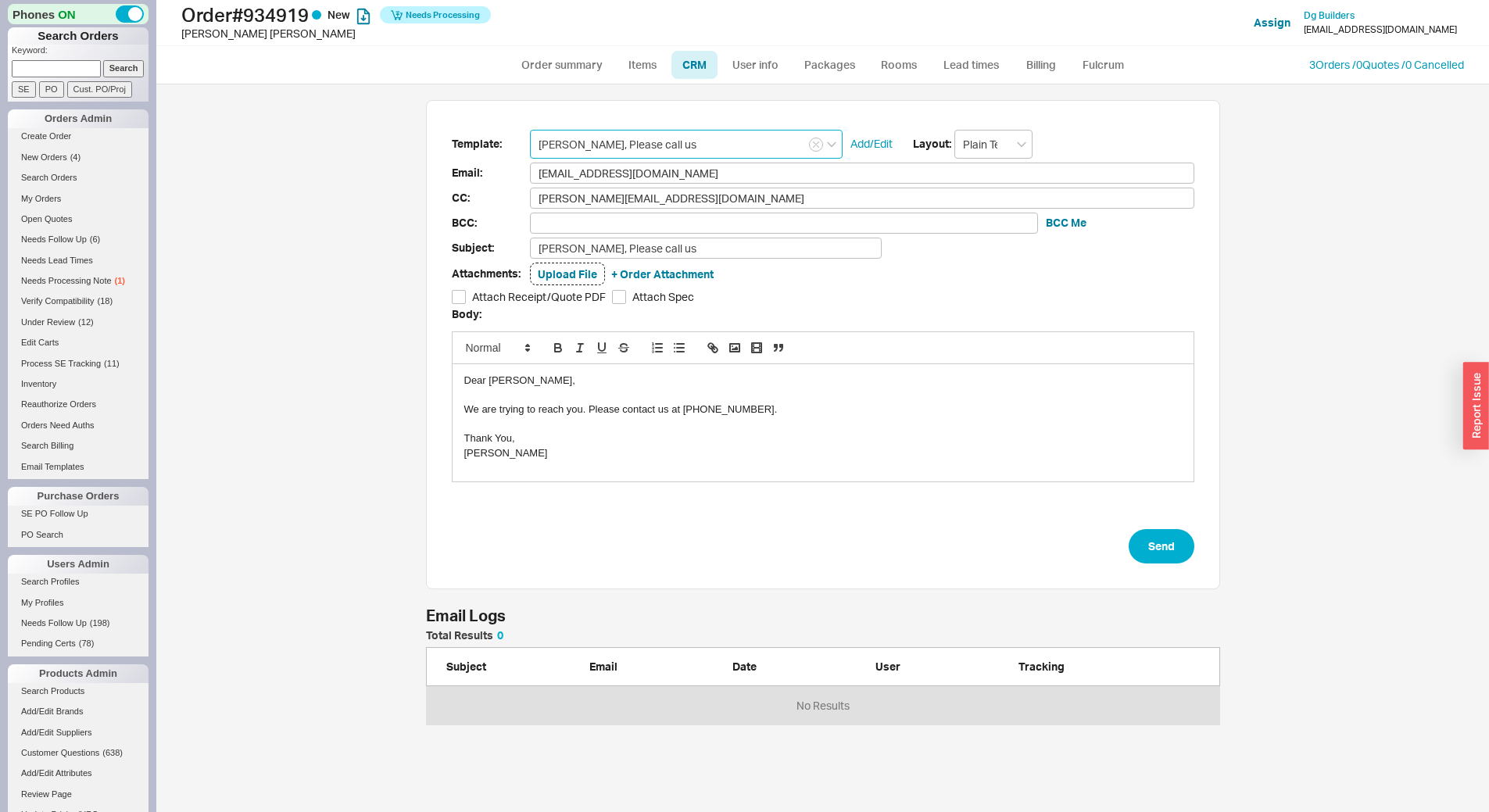
click at [633, 143] on input "Rochel Devora, Please call us" at bounding box center [686, 144] width 312 height 29
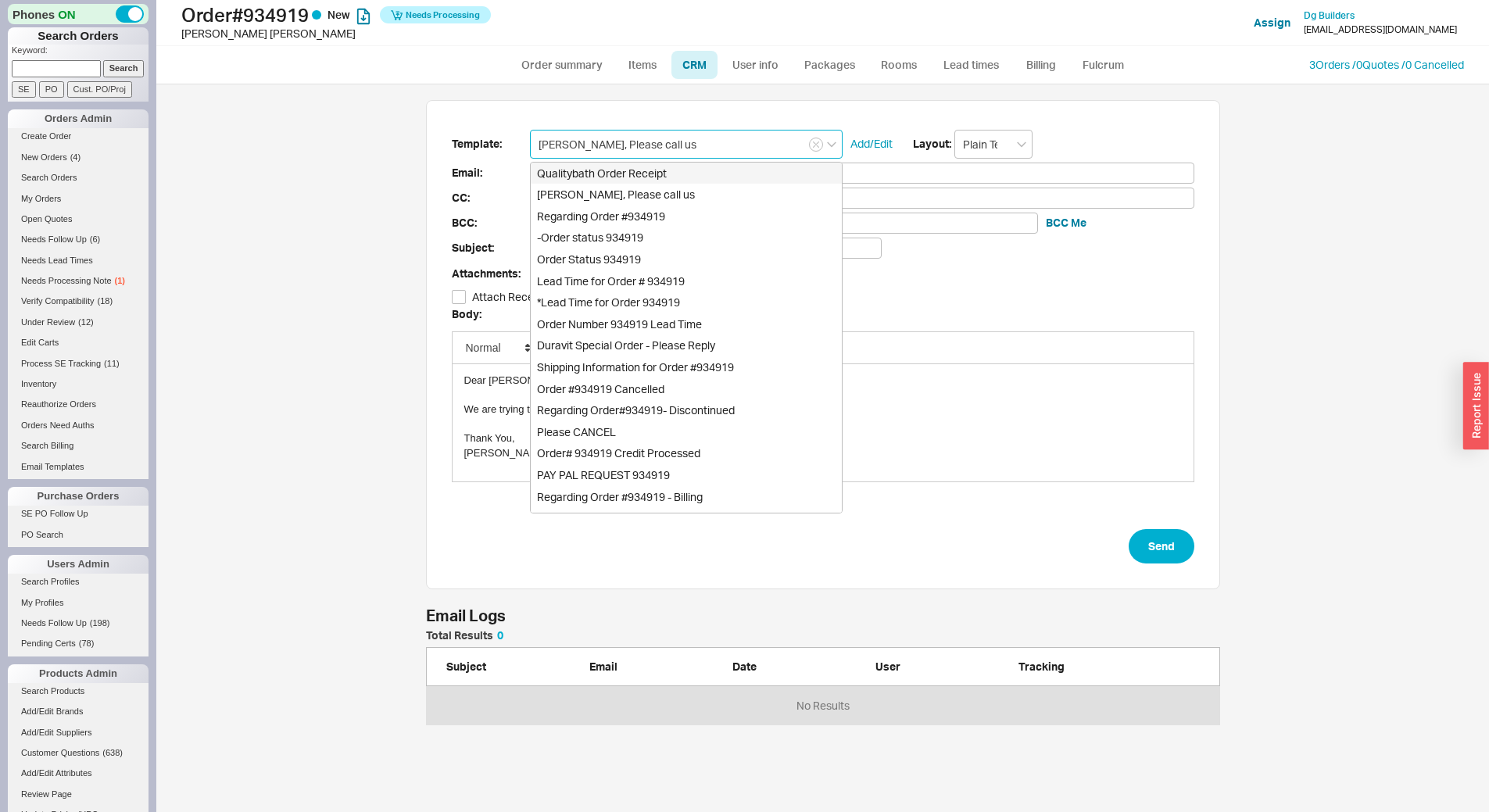
click at [621, 176] on div "Qualitybath Order Receipt" at bounding box center [687, 173] width 311 height 22
type input "Receipt"
type input "Quality Bath Order # 934919 Receipt"
checkbox input "true"
type input "Qualitybath Order Receipt"
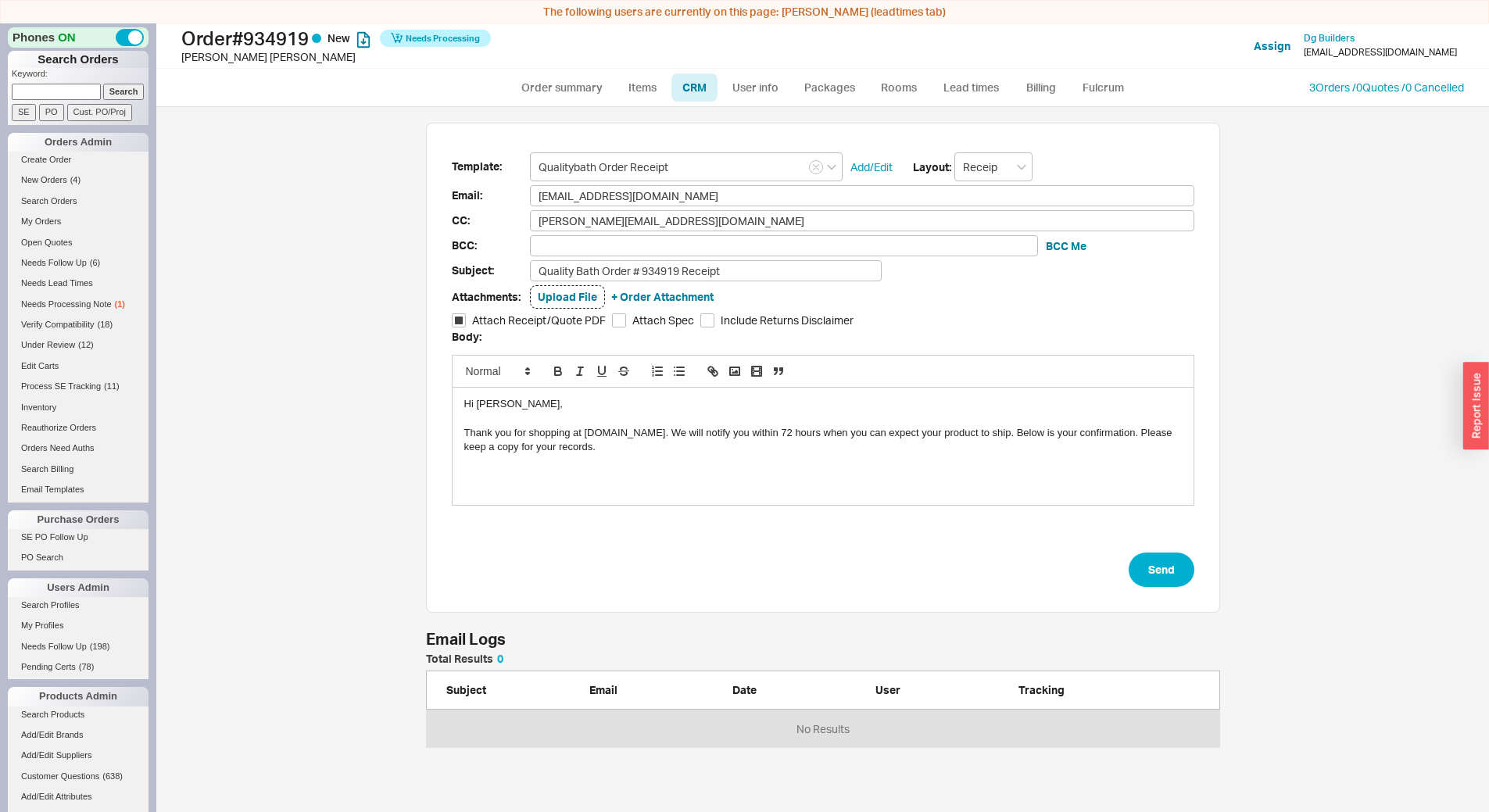
click at [572, 72] on ul "Order summary Items CRM User info Packages Rooms Lead times Billing Fulcrum" at bounding box center [823, 88] width 638 height 38
click at [566, 84] on link "Order summary" at bounding box center [562, 88] width 104 height 28
select select "*"
select select "LOW"
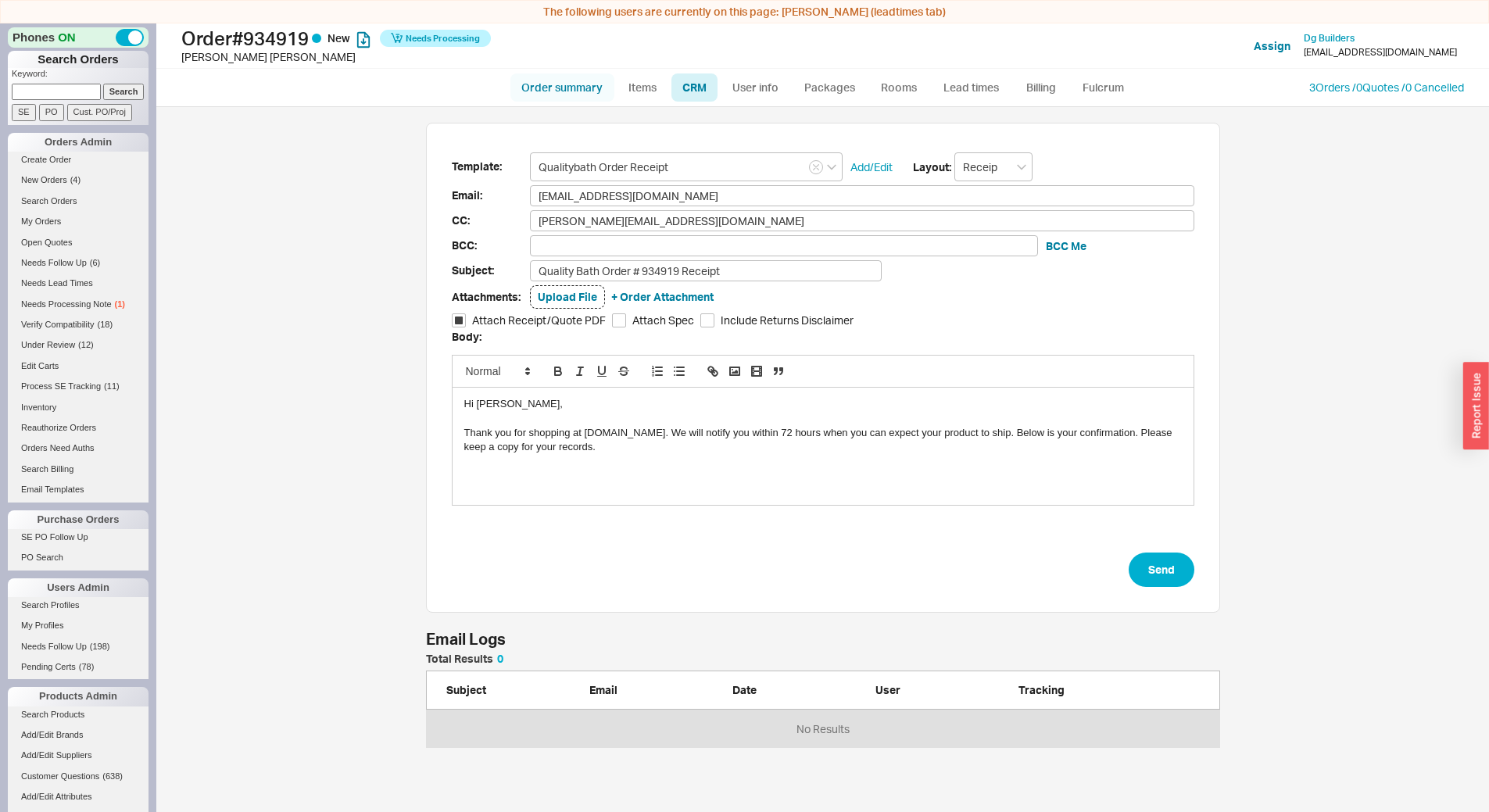
select select "LOW"
select select "3"
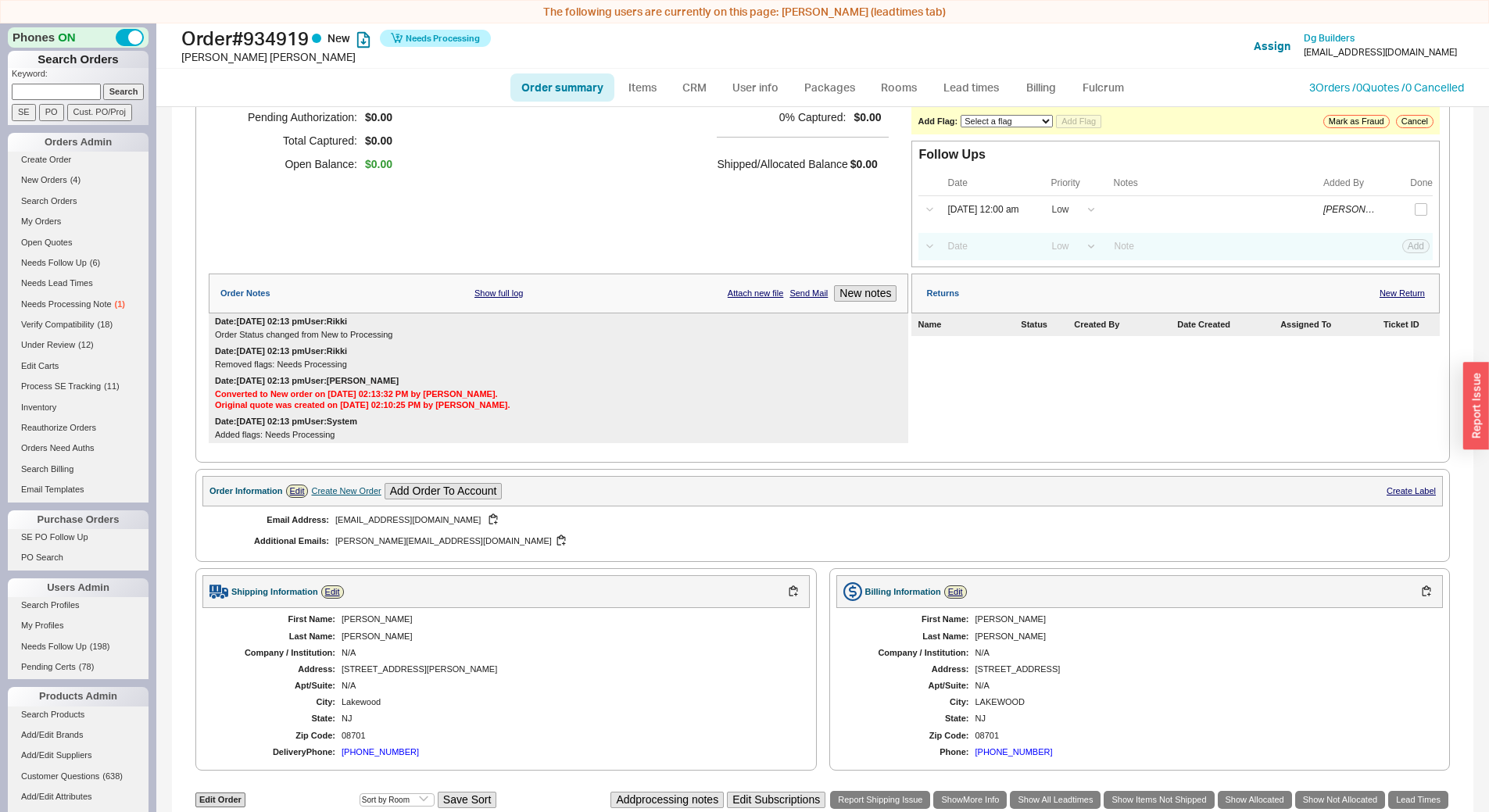
scroll to position [436, 0]
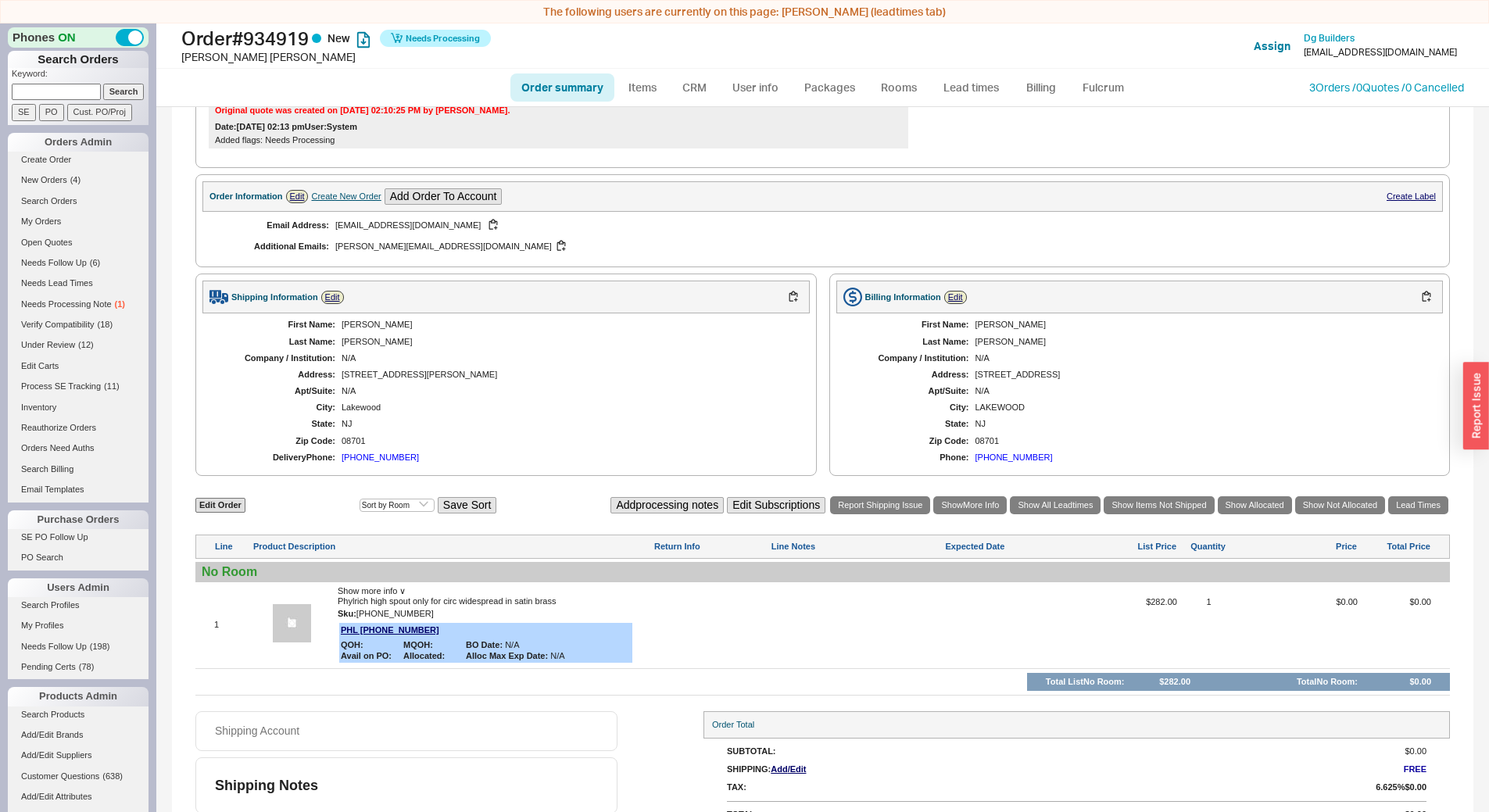
click at [827, 631] on div at bounding box center [856, 630] width 171 height 67
click at [827, 623] on div at bounding box center [856, 630] width 171 height 67
type textarea "6-7 weeks"
click at [802, 625] on div "SAVE OR CANCEL" at bounding box center [856, 631] width 171 height 14
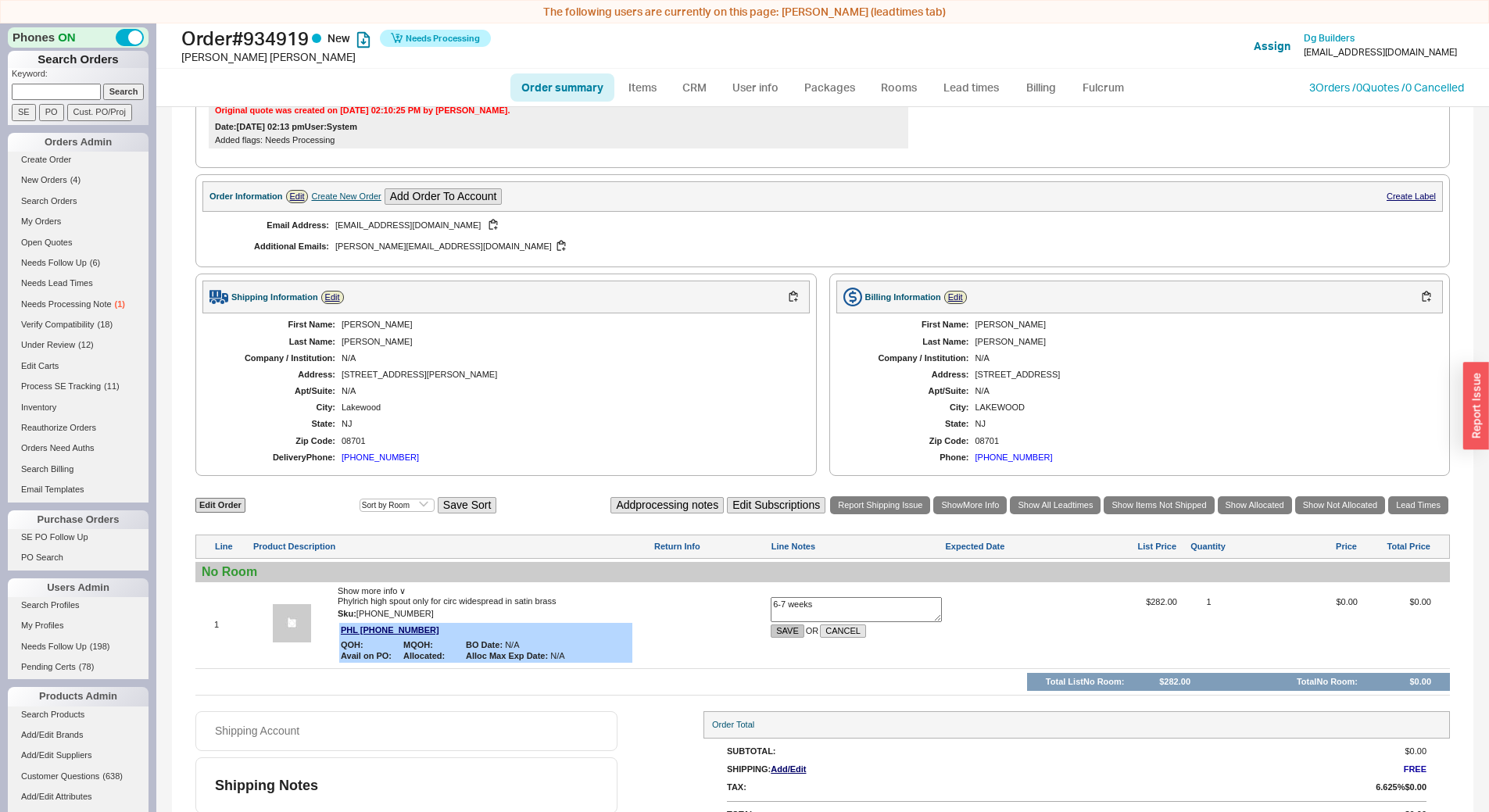
click at [779, 624] on button "SAVE" at bounding box center [787, 631] width 34 height 14
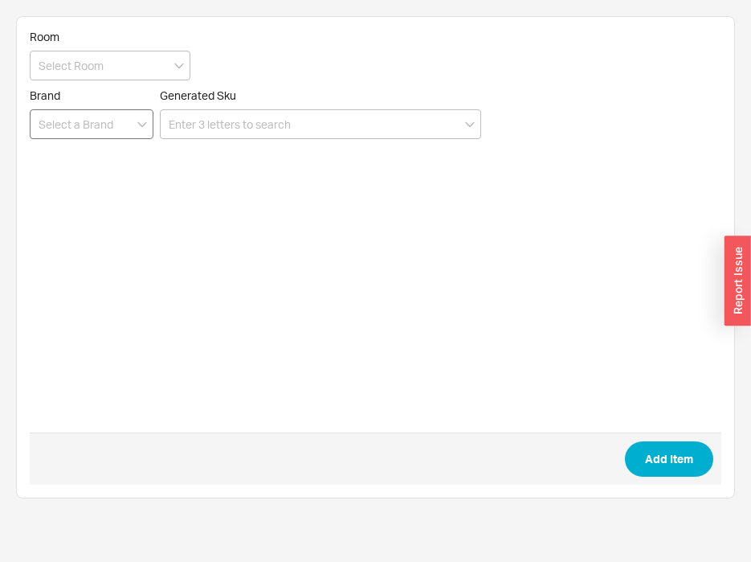
click at [103, 119] on input at bounding box center [92, 124] width 124 height 30
type input "phy"
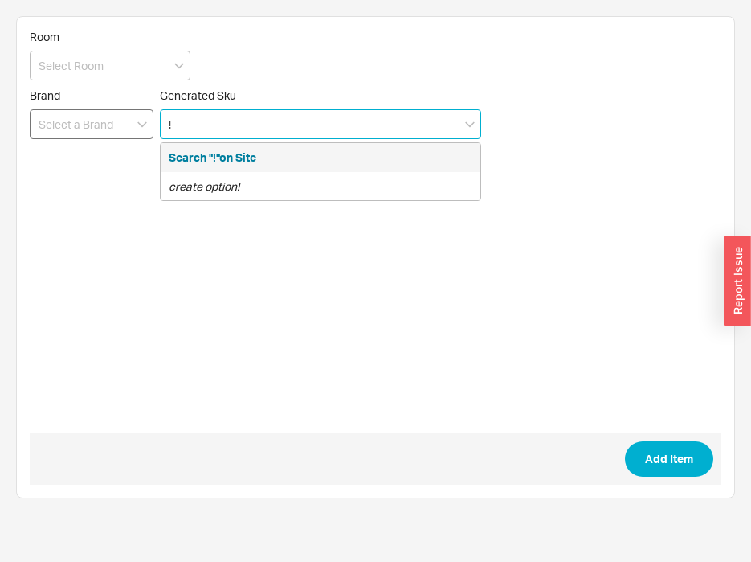
type input "!"
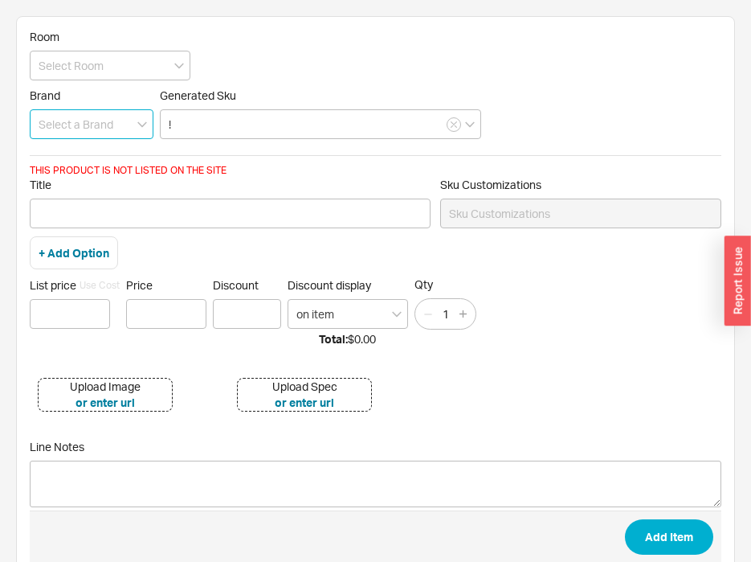
click at [75, 131] on input at bounding box center [92, 124] width 124 height 30
drag, startPoint x: 58, startPoint y: 158, endPoint x: 158, endPoint y: 138, distance: 101.7
click at [59, 158] on div "Phylrich" at bounding box center [92, 157] width 122 height 29
type input "Phylrich"
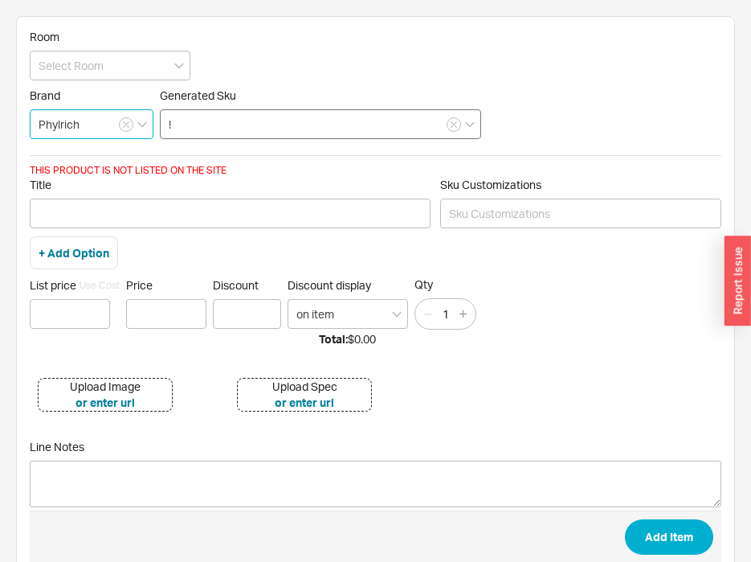
type input "gift card"
type input "Phylrich"
click at [172, 131] on input "!" at bounding box center [320, 124] width 321 height 30
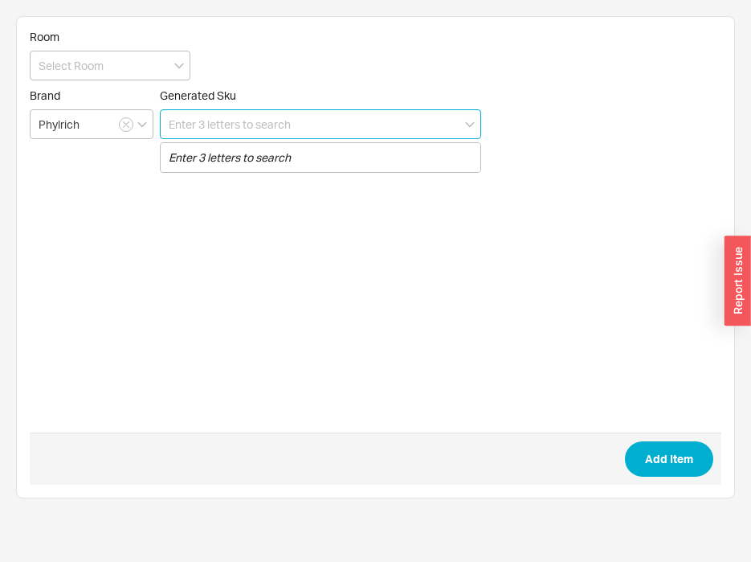
paste input "[PHONE_NUMBER]/"
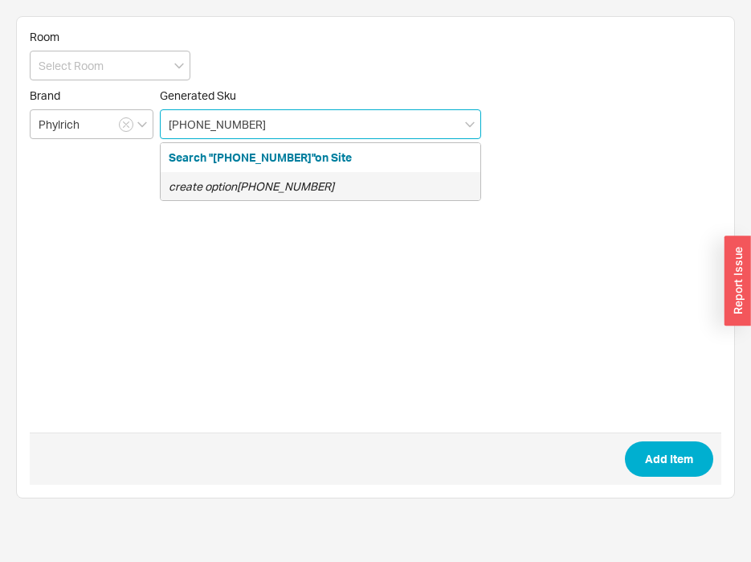
click at [240, 182] on icon "create option [PHONE_NUMBER]" at bounding box center [252, 186] width 166 height 14
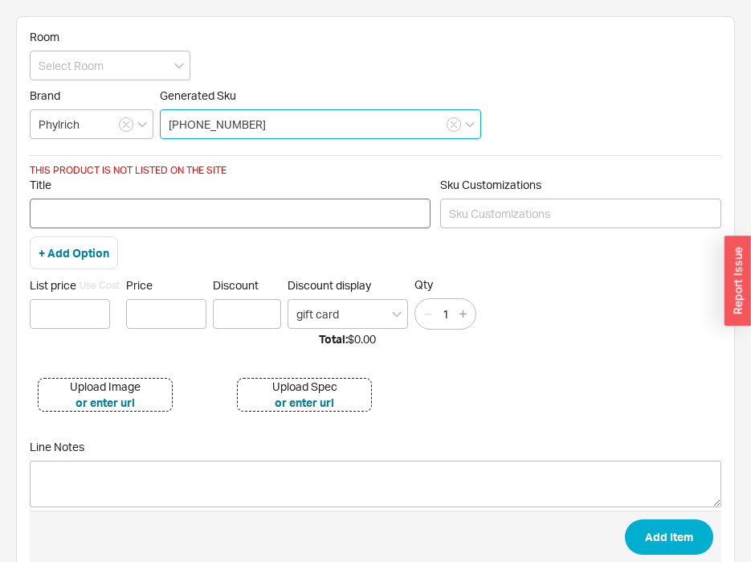
type input "[PHONE_NUMBER]"
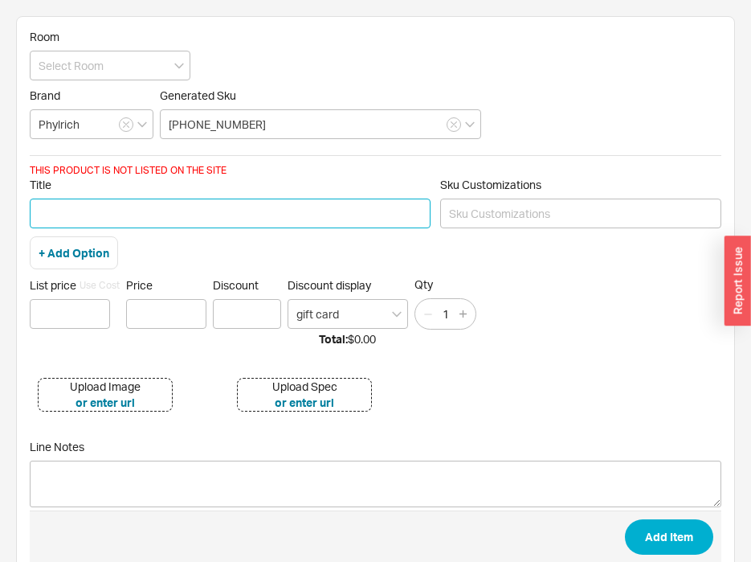
click at [141, 210] on input "Title" at bounding box center [230, 214] width 401 height 30
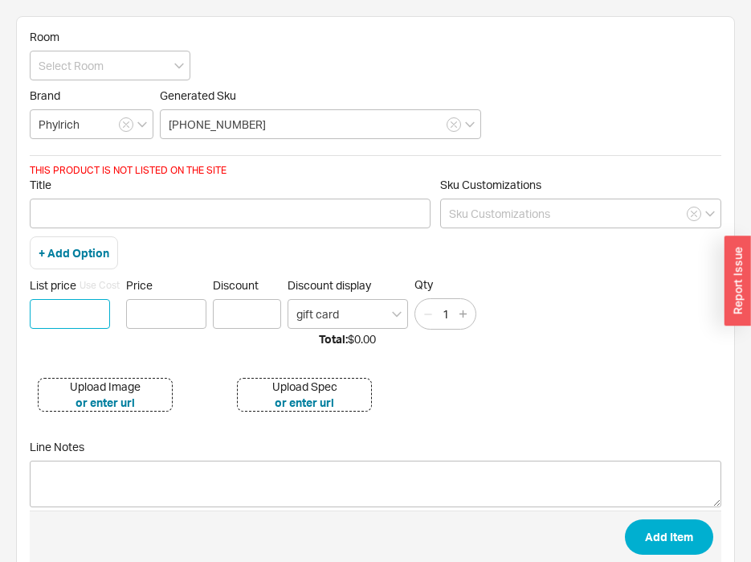
click at [62, 313] on input at bounding box center [70, 314] width 80 height 30
type input "$ 282"
type input "$282.00"
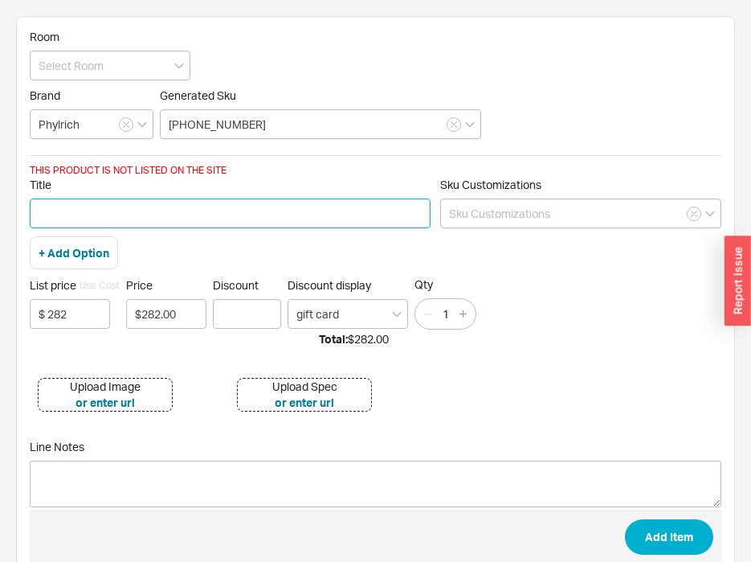
click at [80, 215] on input "Title" at bounding box center [230, 214] width 401 height 30
click at [192, 208] on input "spout only for circ widespread in satin brass" at bounding box center [230, 214] width 401 height 30
click at [35, 215] on input "spout only for circ widespread in satin brass" at bounding box center [230, 214] width 401 height 30
type input "high spout only for circ widespread in satin brass"
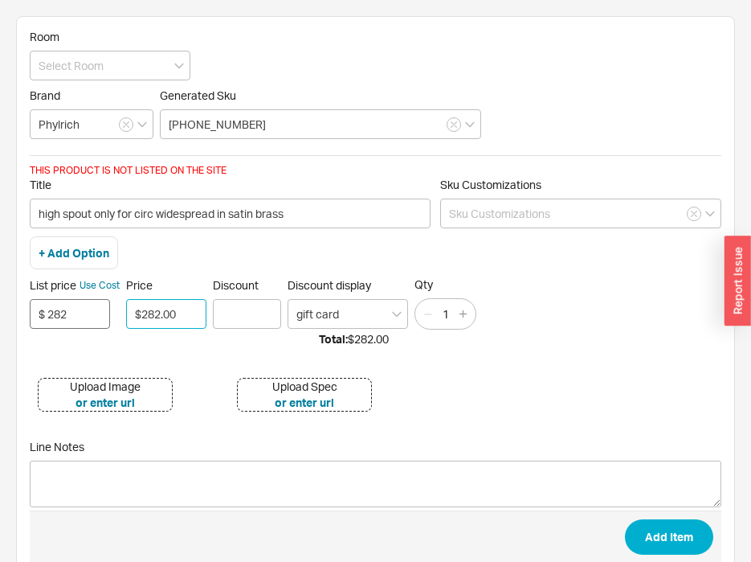
drag, startPoint x: 204, startPoint y: 315, endPoint x: 91, endPoint y: 321, distance: 113.5
click at [91, 321] on div "List price Use Cost $ 282 Price $282.00 Discount Discount display gift card Qty…" at bounding box center [376, 303] width 692 height 52
type input "$0.00"
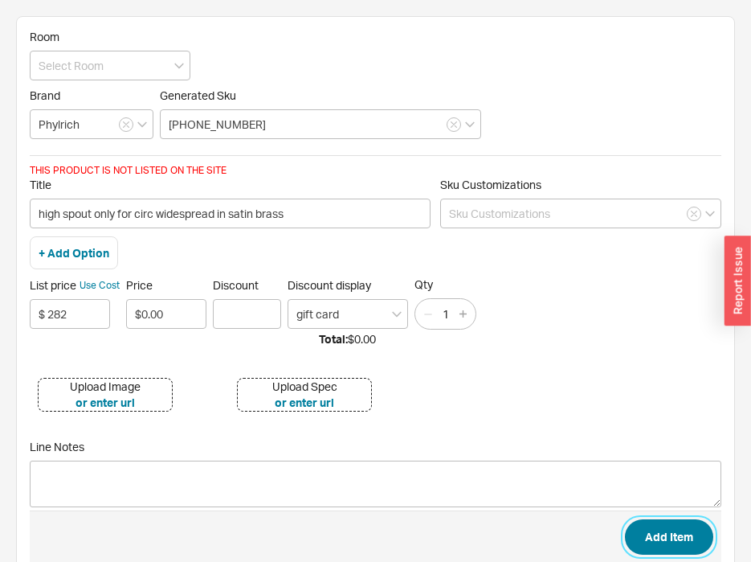
click at [657, 547] on button "Add Item" at bounding box center [669, 536] width 88 height 35
